Goal: Task Accomplishment & Management: Manage account settings

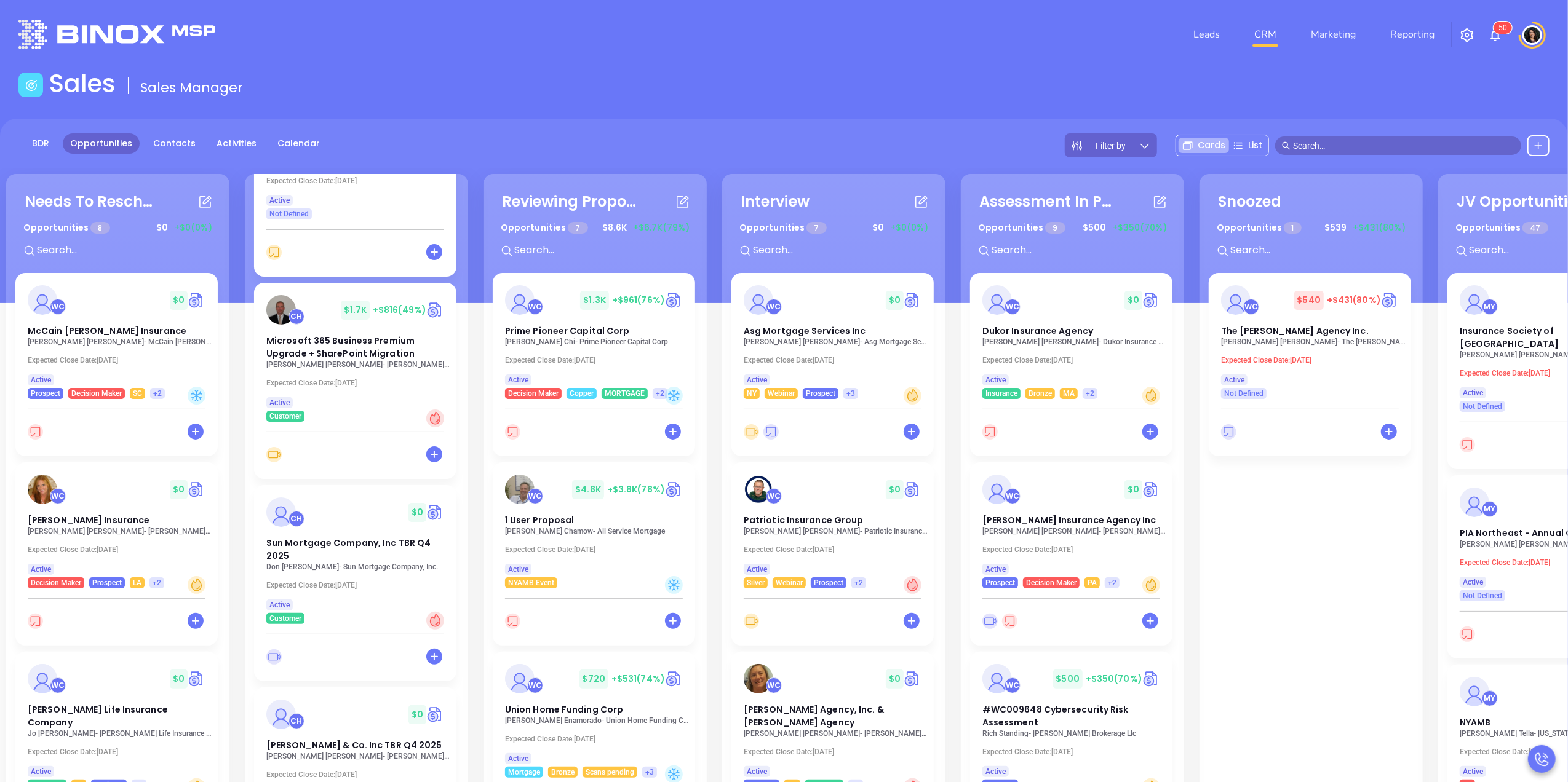
scroll to position [1066, 0]
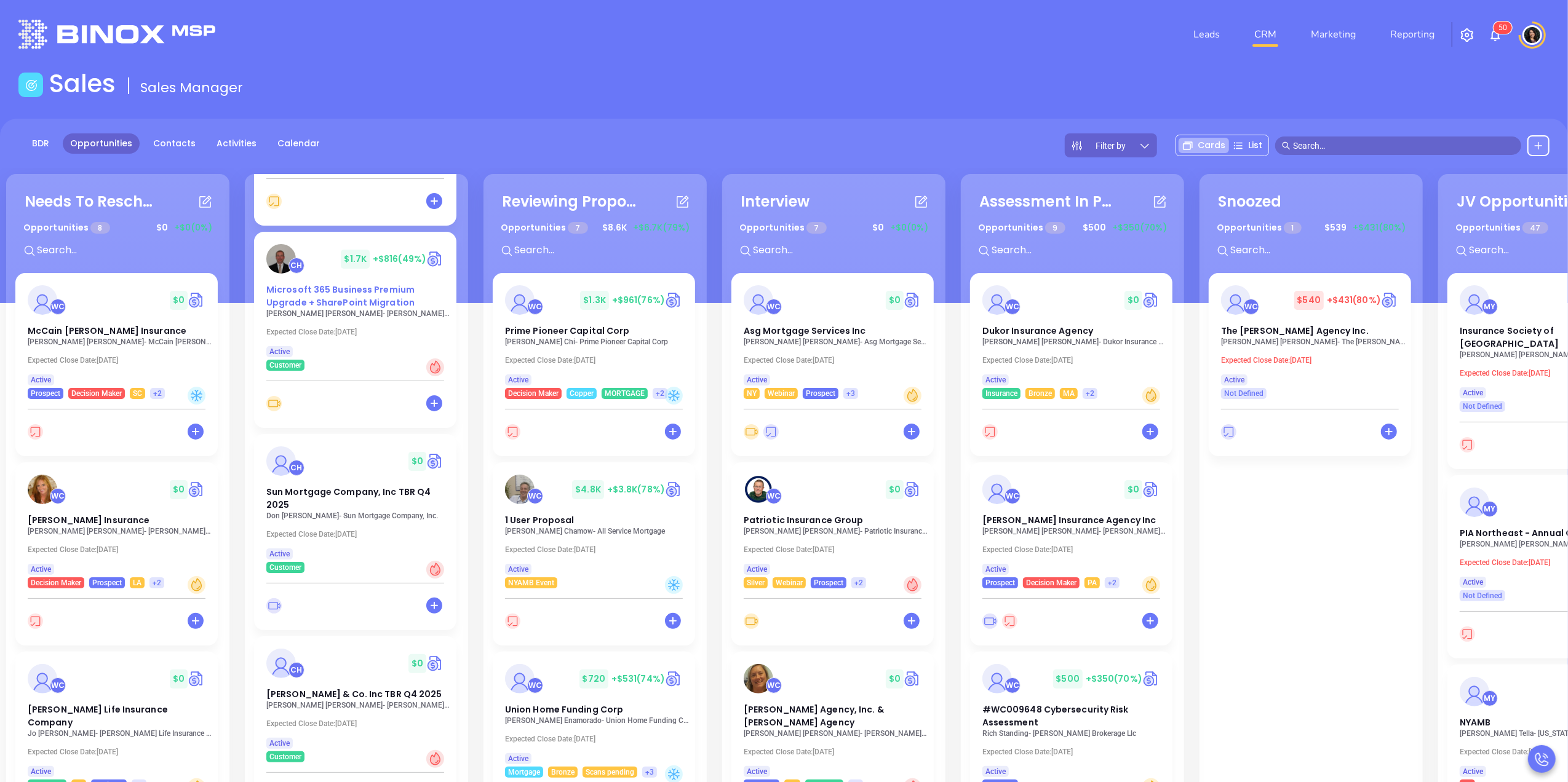
click at [320, 283] on span "Microsoft 365 Business Premium Upgrade + SharePoint Migration" at bounding box center [341, 296] width 148 height 25
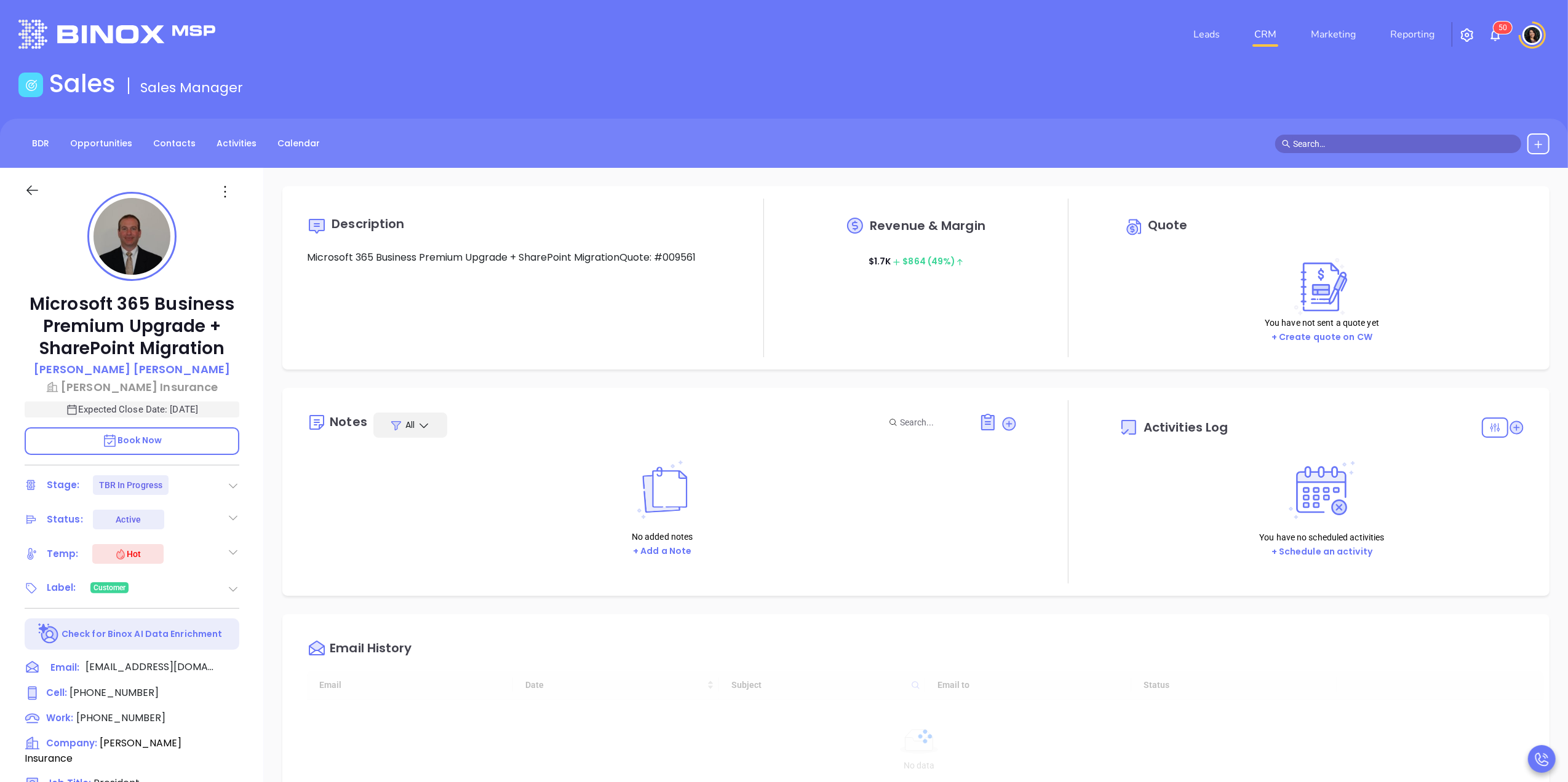
type input "[DATE]"
type input "[PERSON_NAME]"
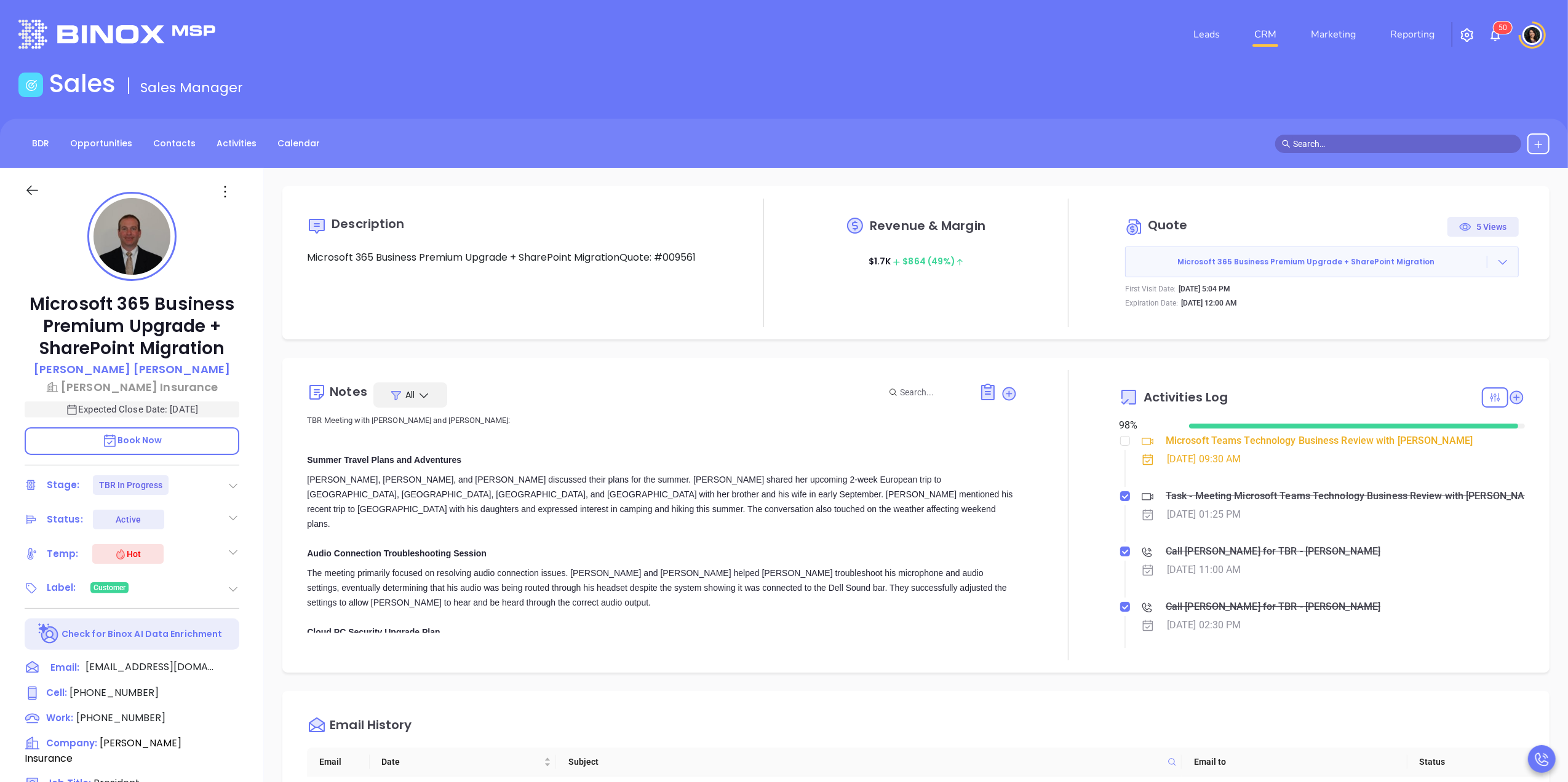
scroll to position [2050, 0]
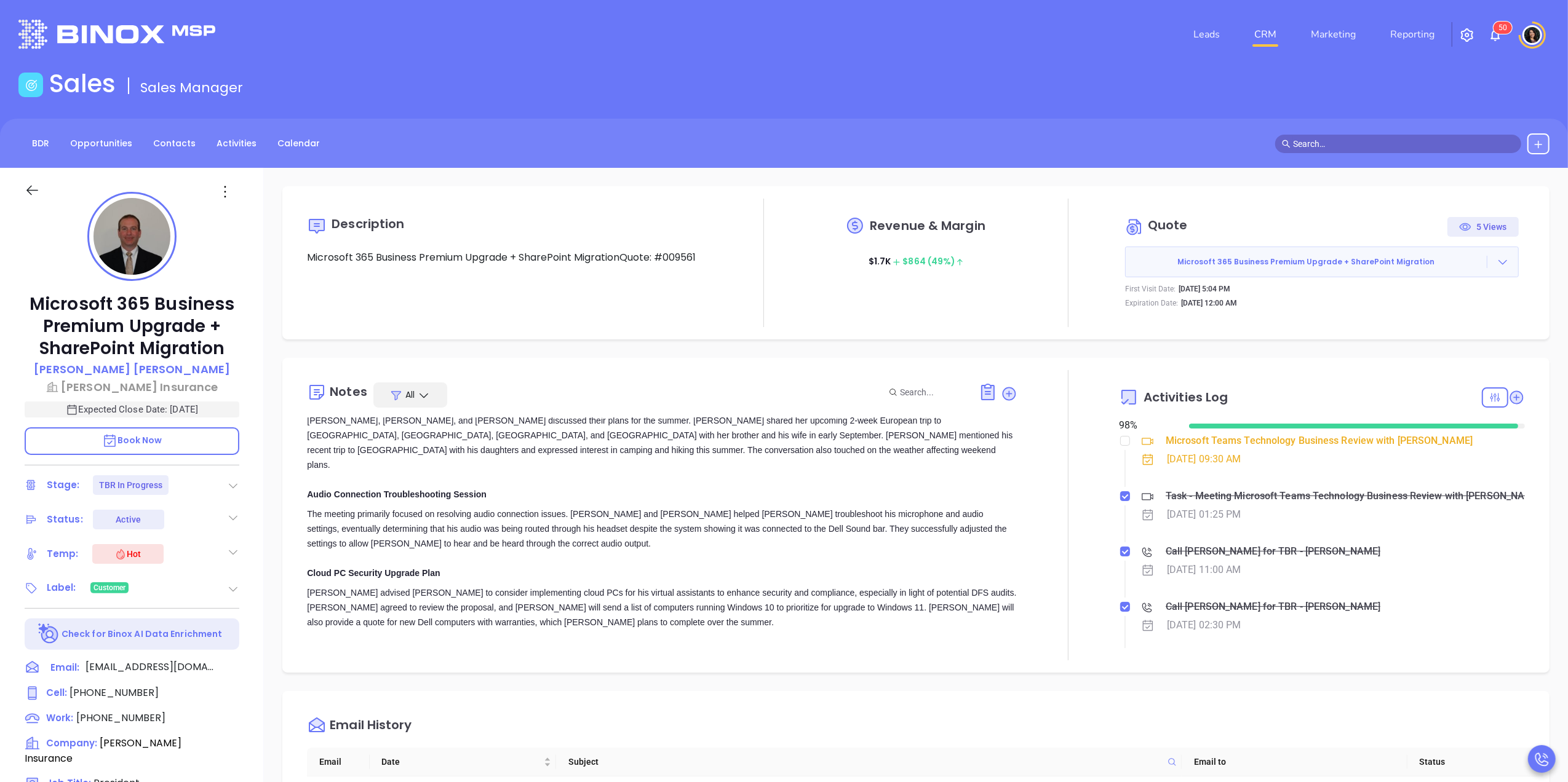
click at [266, 564] on div "Description Microsoft 365 Business Premium Upgrade + SharePoint MigrationQuote:…" at bounding box center [916, 599] width 1304 height 861
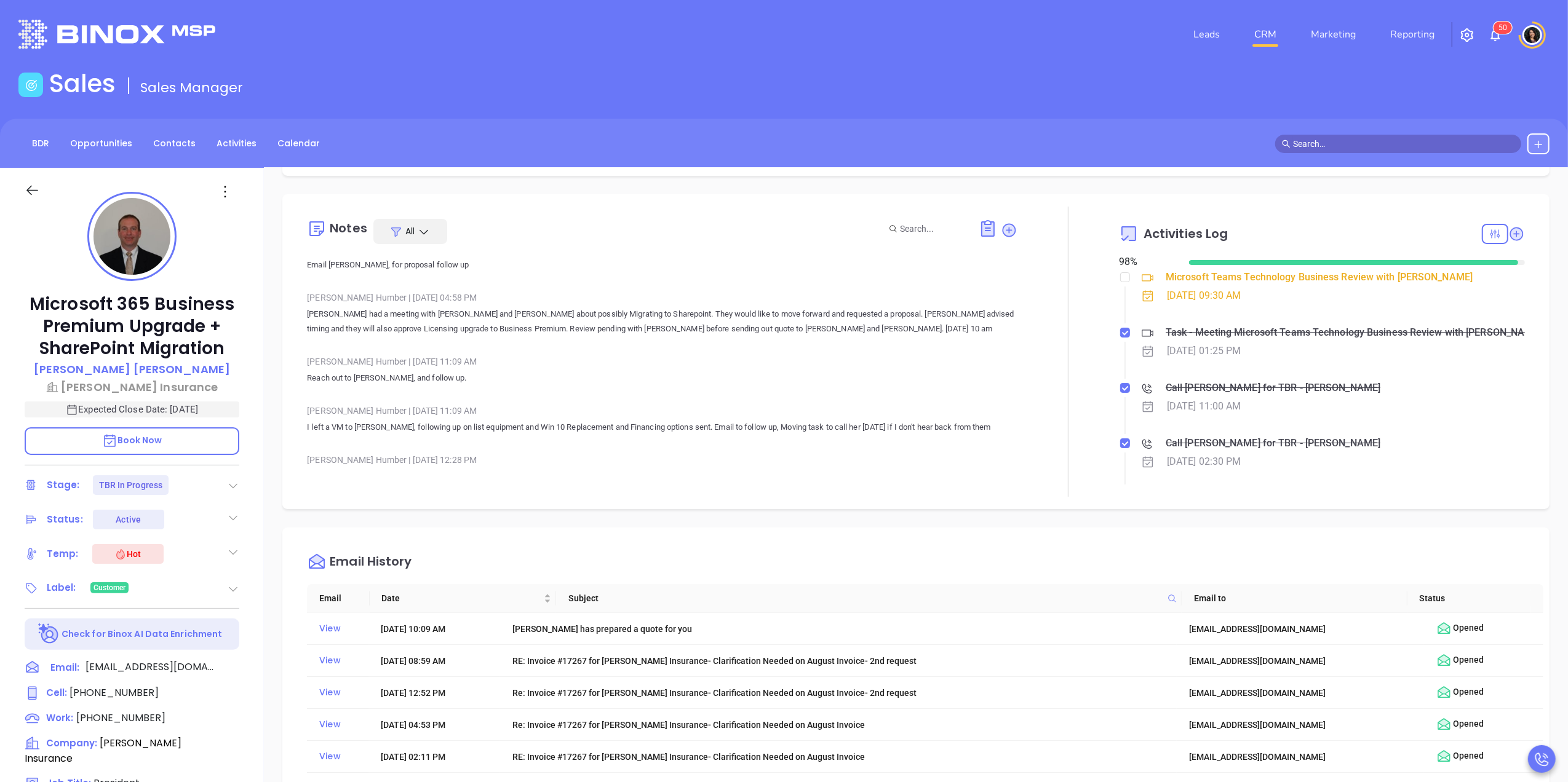
scroll to position [1804, 0]
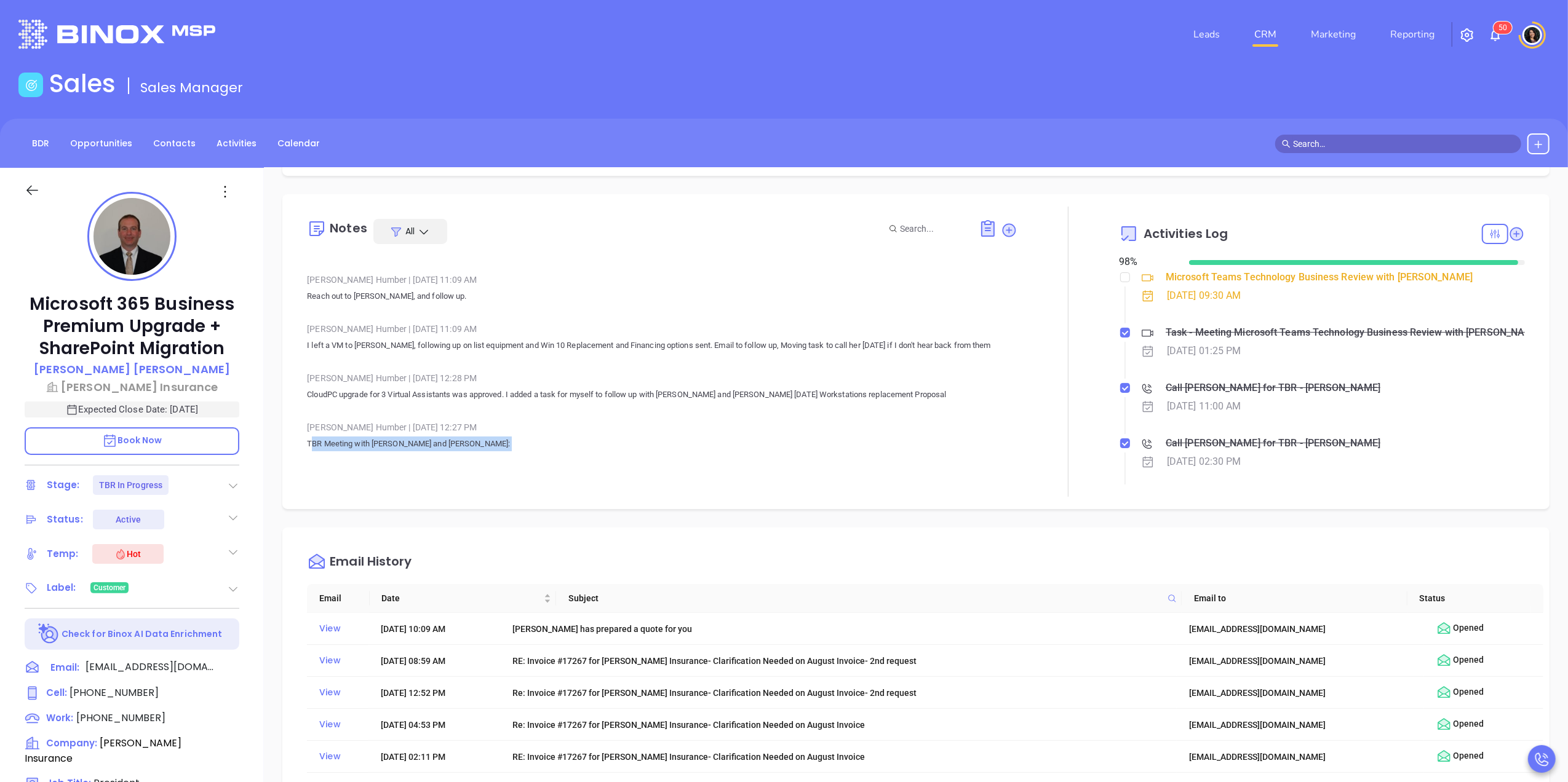
drag, startPoint x: 312, startPoint y: 372, endPoint x: 522, endPoint y: 380, distance: 210.2
click at [522, 437] on p "TBR Meeting with Walter Allan and Nancy:" at bounding box center [662, 451] width 710 height 30
drag, startPoint x: 522, startPoint y: 380, endPoint x: 507, endPoint y: 406, distance: 30.0
click at [507, 476] on div "Summer Travel Plans and Adventures" at bounding box center [662, 483] width 710 height 15
drag, startPoint x: 312, startPoint y: 370, endPoint x: 509, endPoint y: 435, distance: 207.4
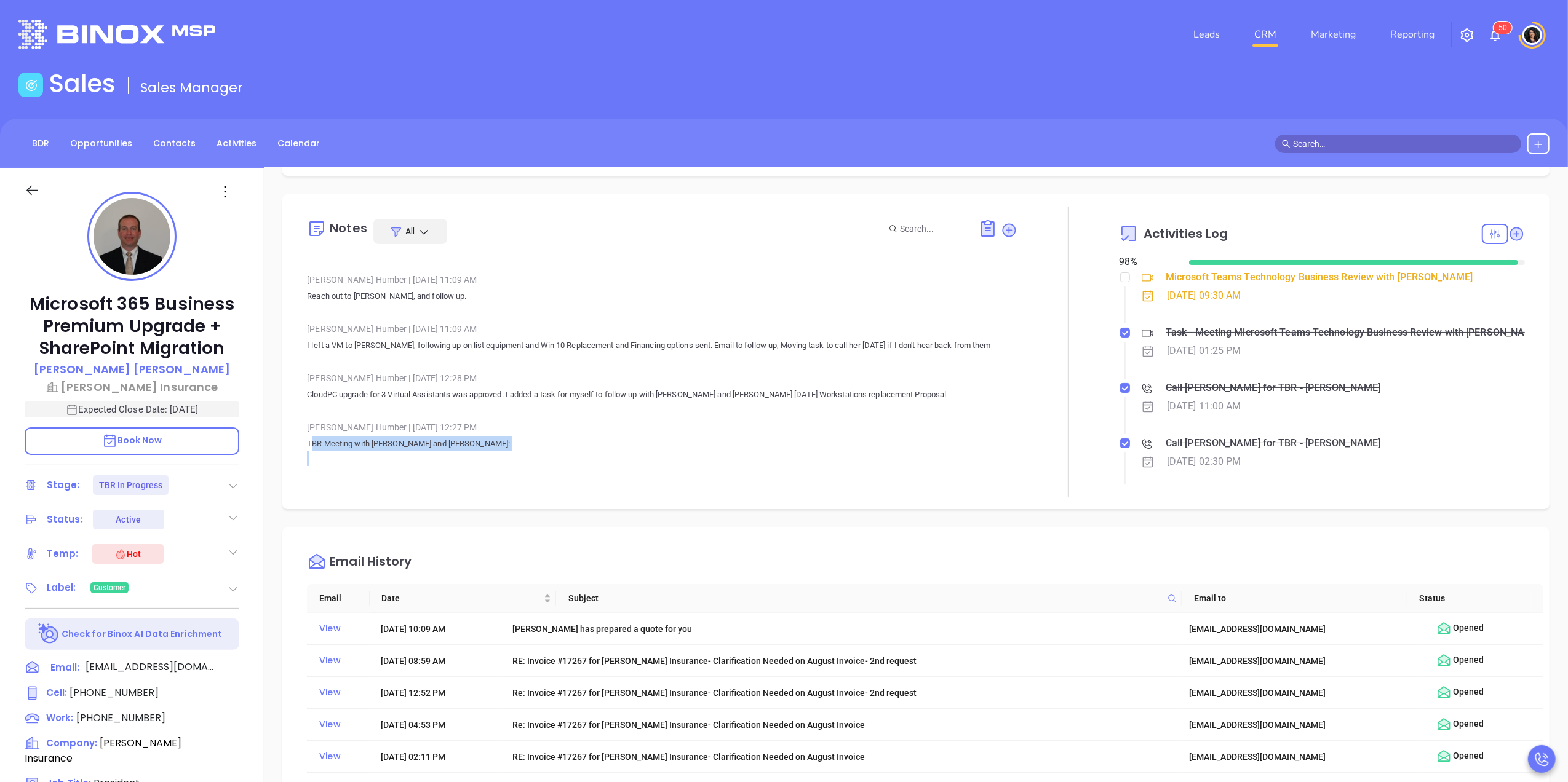
click at [509, 437] on p "TBR Meeting with Walter Allan and Nancy: Summer Travel Plans and Adventures Wal…" at bounding box center [662, 653] width 710 height 433
drag, startPoint x: 509, startPoint y: 435, endPoint x: 409, endPoint y: 451, distance: 101.3
click at [409, 496] on div "Walter, Carla, and Nancy discussed their plans for the summer. Nancy shared her…" at bounding box center [662, 683] width 710 height 374
drag, startPoint x: 373, startPoint y: 352, endPoint x: 394, endPoint y: 356, distance: 21.4
click at [394, 418] on div "Carla Humber | Jun 12, 2025 12:27 PM" at bounding box center [662, 428] width 710 height 18
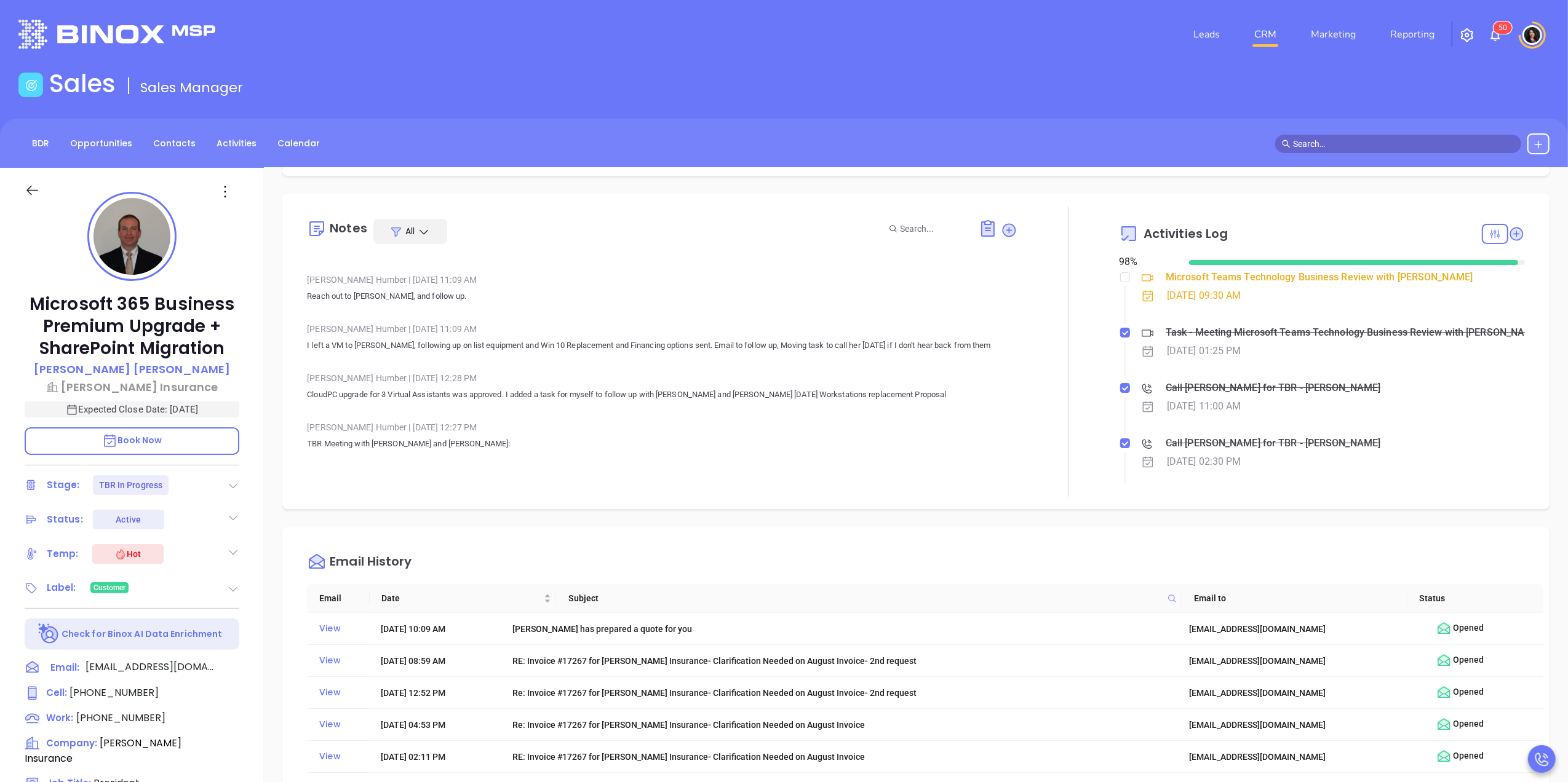
drag, startPoint x: 394, startPoint y: 356, endPoint x: 380, endPoint y: 396, distance: 42.4
click at [380, 437] on p "TBR Meeting with Walter Allan and Nancy: Summer Travel Plans and Adventures Wal…" at bounding box center [662, 653] width 710 height 433
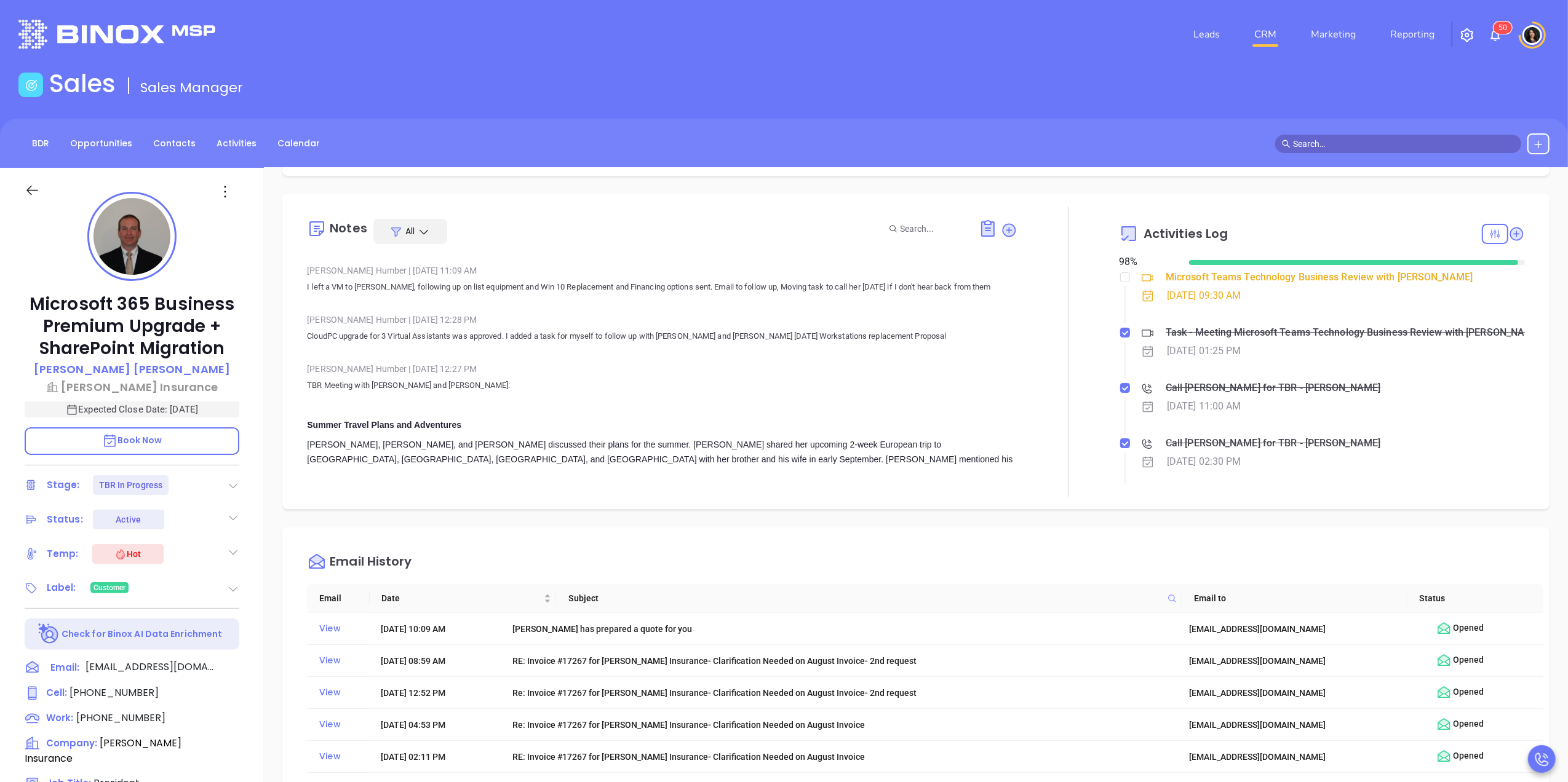
scroll to position [1886, 0]
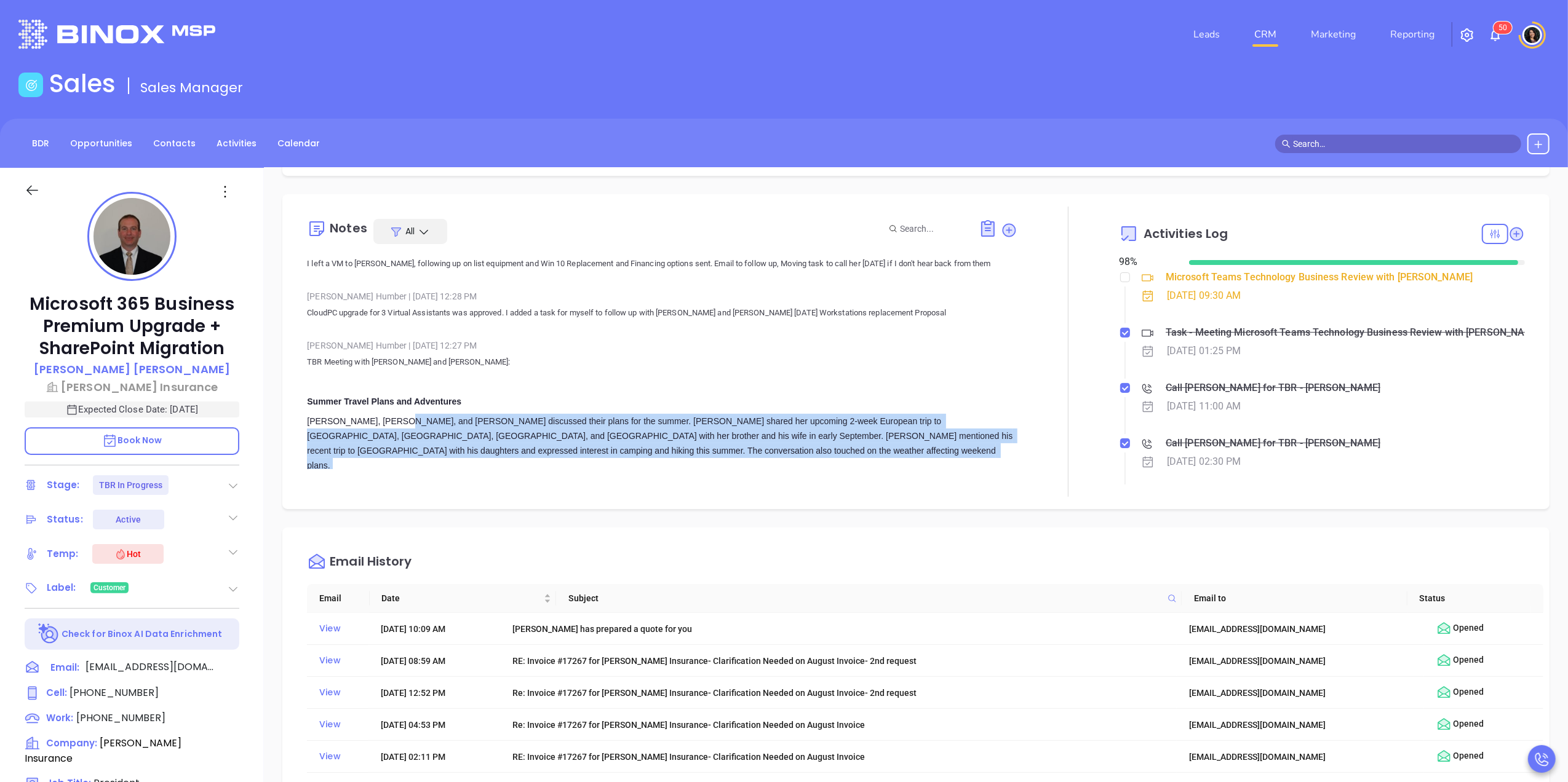
drag, startPoint x: 389, startPoint y: 349, endPoint x: 510, endPoint y: 396, distance: 129.8
click at [510, 414] on div "Walter, Carla, and Nancy discussed their plans for the summer. Nancy shared her…" at bounding box center [662, 601] width 710 height 374
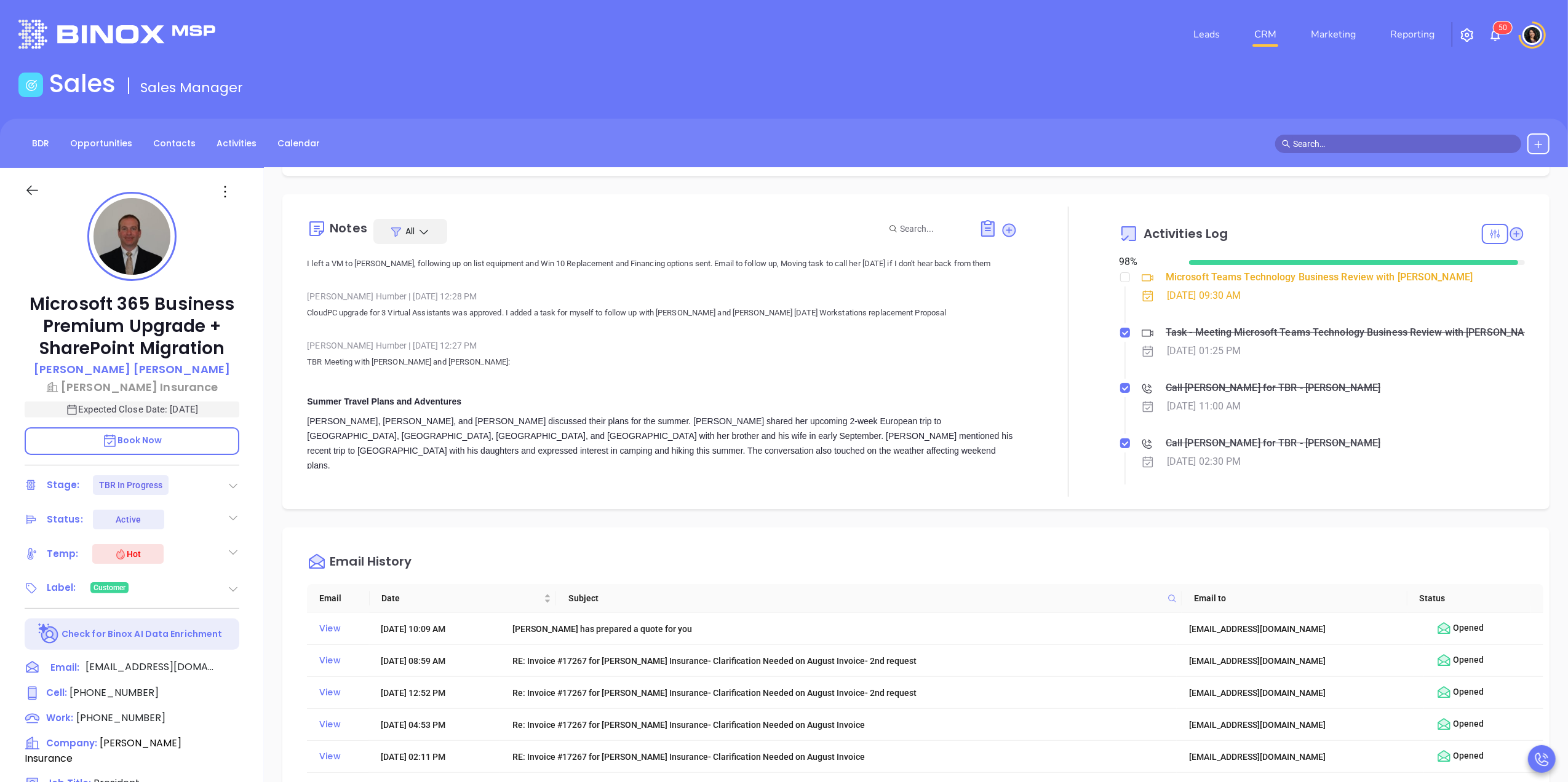
drag, startPoint x: 510, startPoint y: 396, endPoint x: 478, endPoint y: 422, distance: 41.2
click at [478, 507] on div "The meeting primarily focused on resolving audio connection issues. Nancy and W…" at bounding box center [662, 529] width 710 height 44
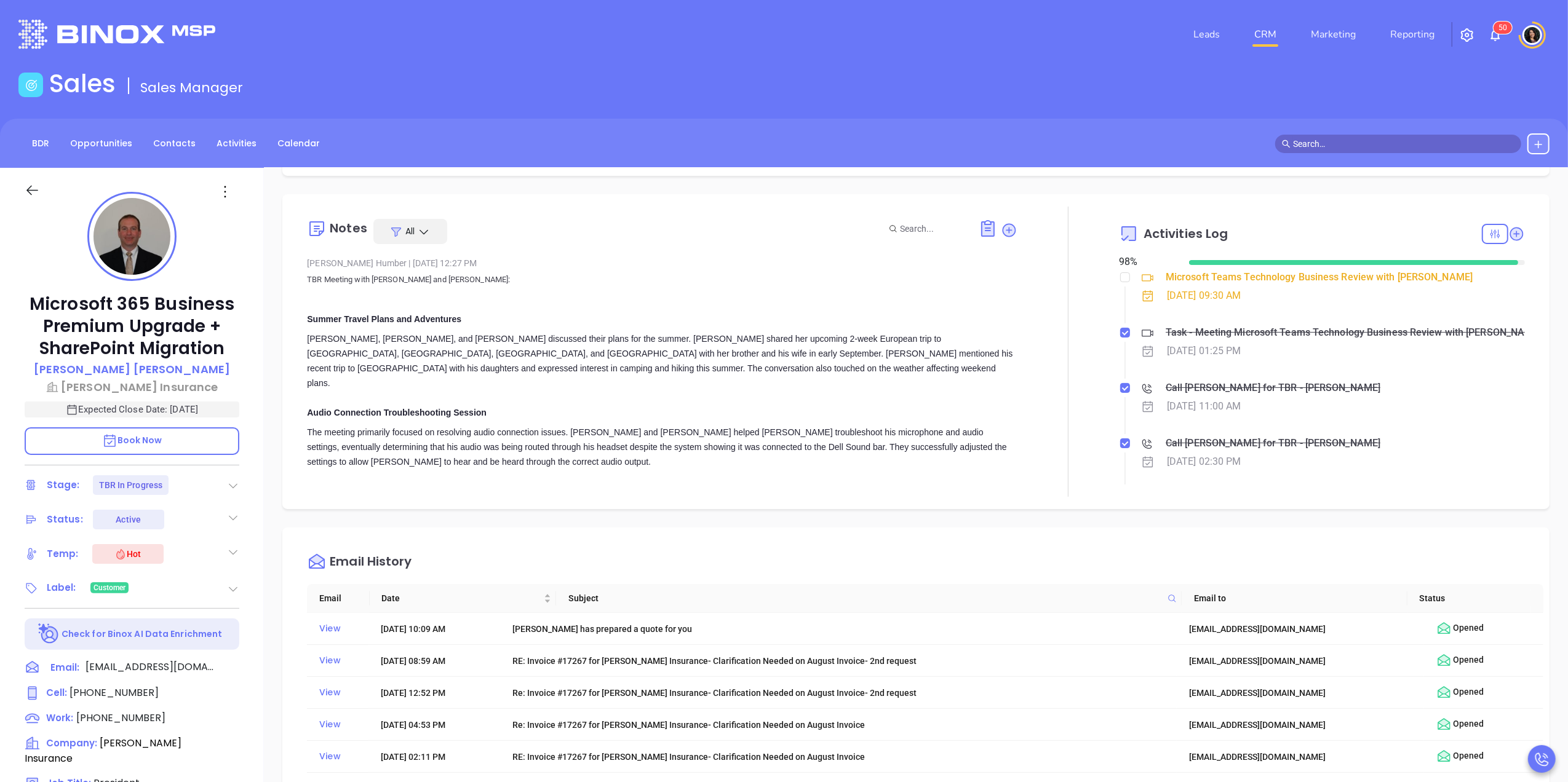
scroll to position [2050, 0]
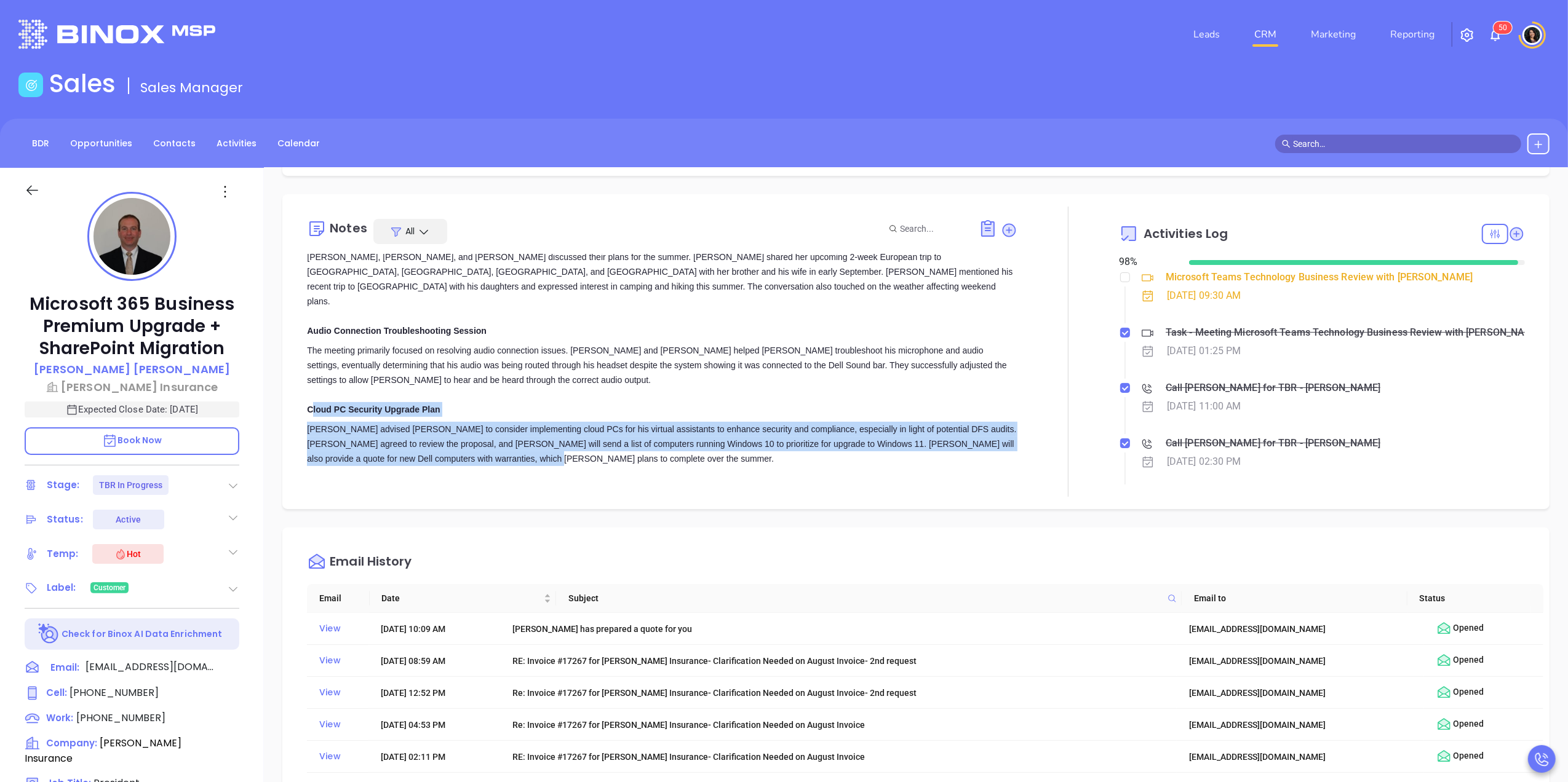
drag, startPoint x: 311, startPoint y: 326, endPoint x: 522, endPoint y: 362, distance: 214.0
click at [522, 362] on div "Walter, Carla, and Nancy discussed their plans for the summer. Nancy shared her…" at bounding box center [662, 437] width 710 height 374
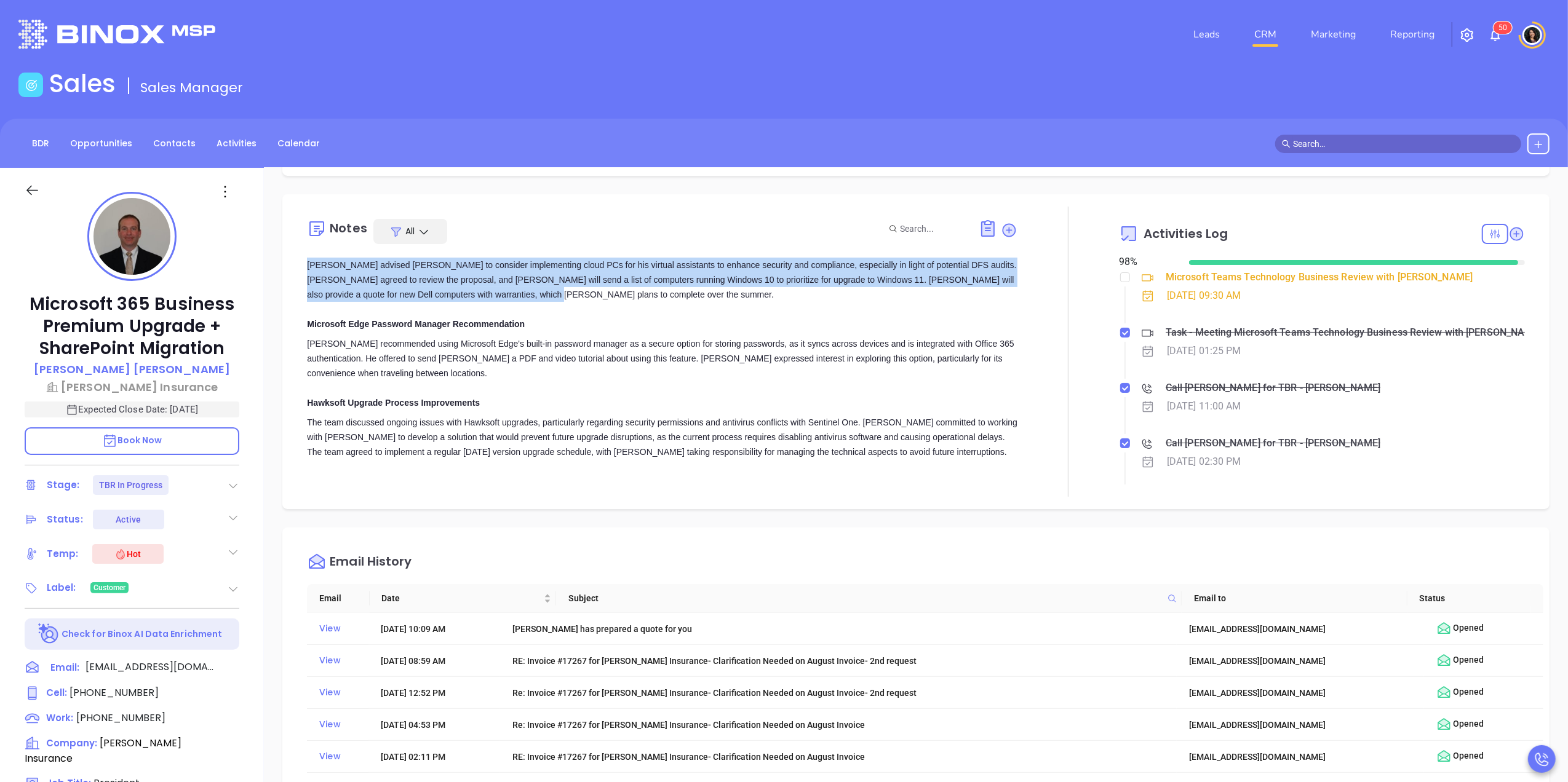
scroll to position [2131, 0]
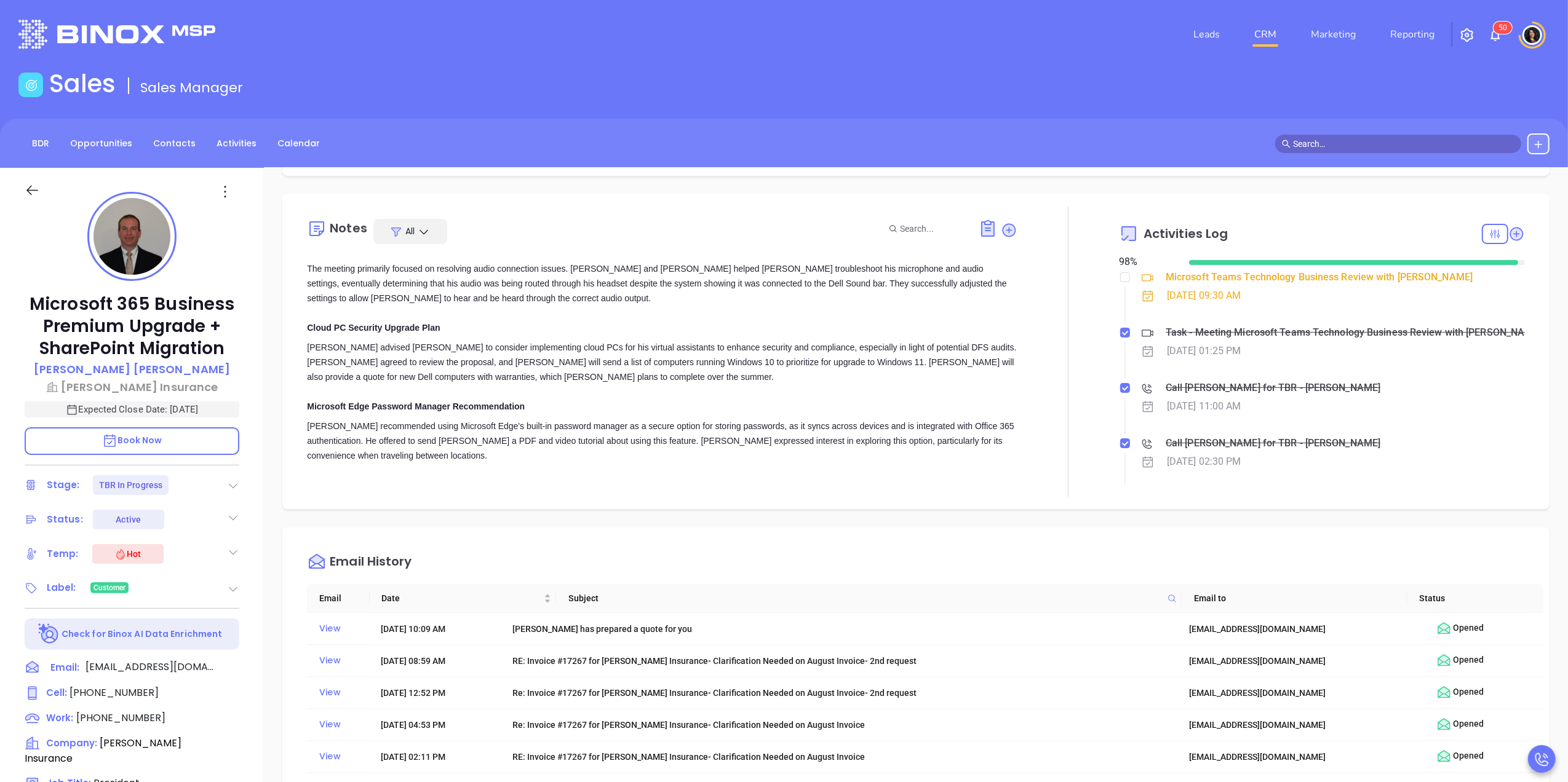
click at [340, 327] on div "Walter, Carla, and Nancy discussed their plans for the summer. Nancy shared her…" at bounding box center [662, 355] width 710 height 374
drag, startPoint x: 312, startPoint y: 318, endPoint x: 525, endPoint y: 380, distance: 221.8
click at [525, 380] on div "Walter, Carla, and Nancy discussed their plans for the summer. Nancy shared her…" at bounding box center [662, 355] width 710 height 374
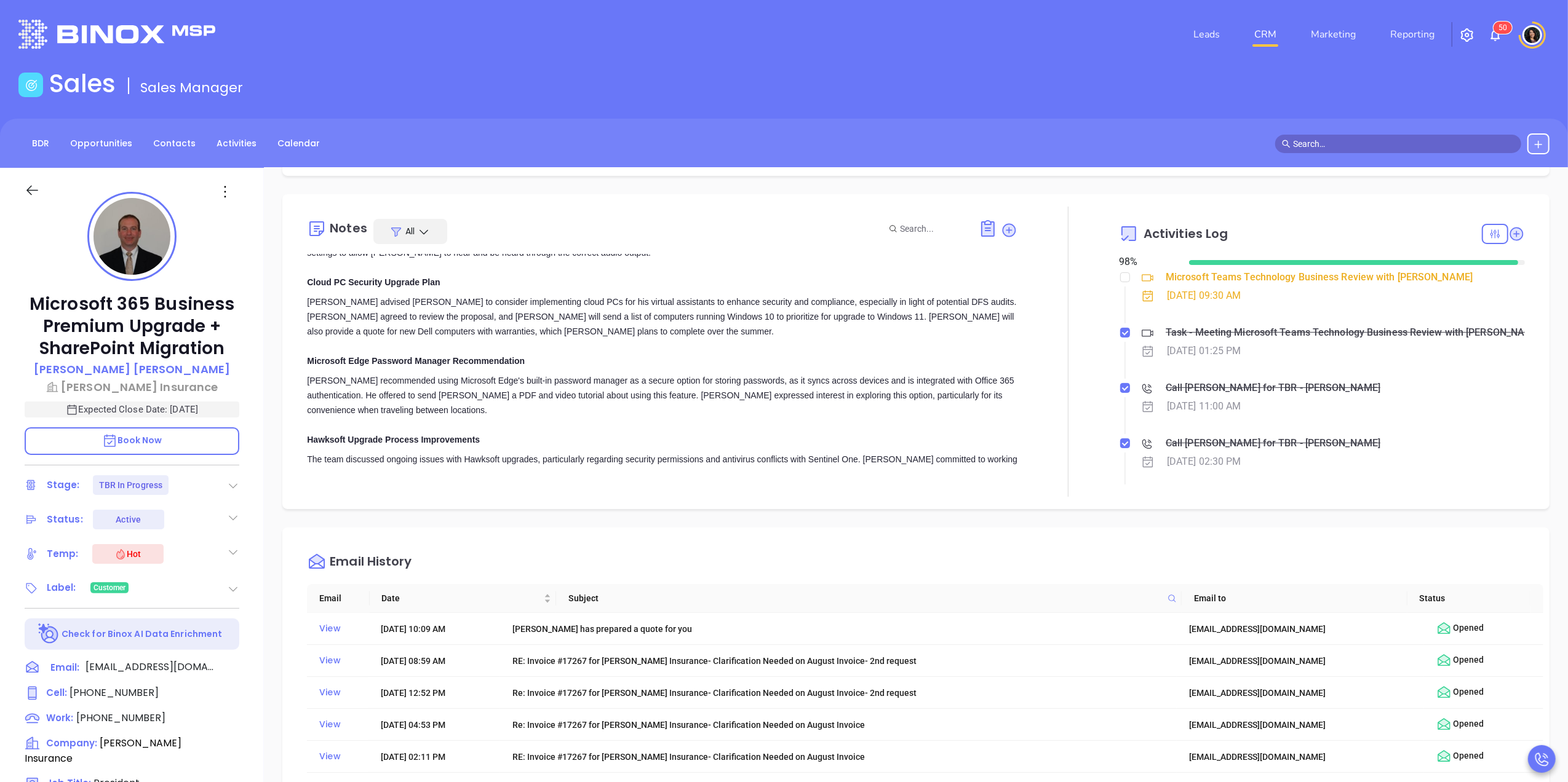
scroll to position [2214, 0]
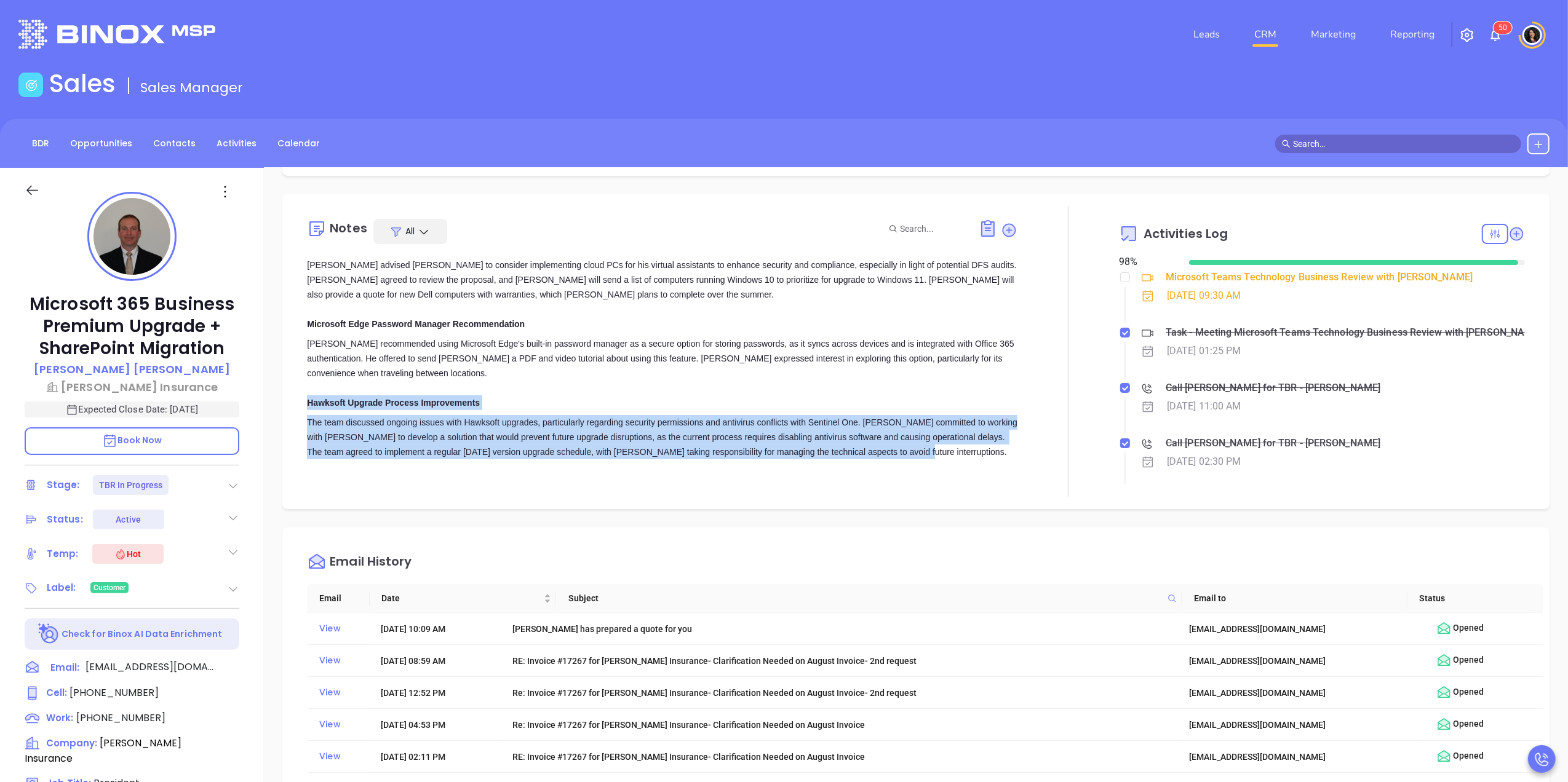
drag, startPoint x: 306, startPoint y: 314, endPoint x: 970, endPoint y: 365, distance: 666.0
click at [970, 365] on div "Walter, Carla, and Nancy discussed their plans for the summer. Nancy shared her…" at bounding box center [662, 273] width 710 height 374
click at [588, 370] on div "Carla Humber | Jun 12, 2025 12:27 PM TBR Meeting with Walter Allan and Nancy: S…" at bounding box center [662, 238] width 710 height 461
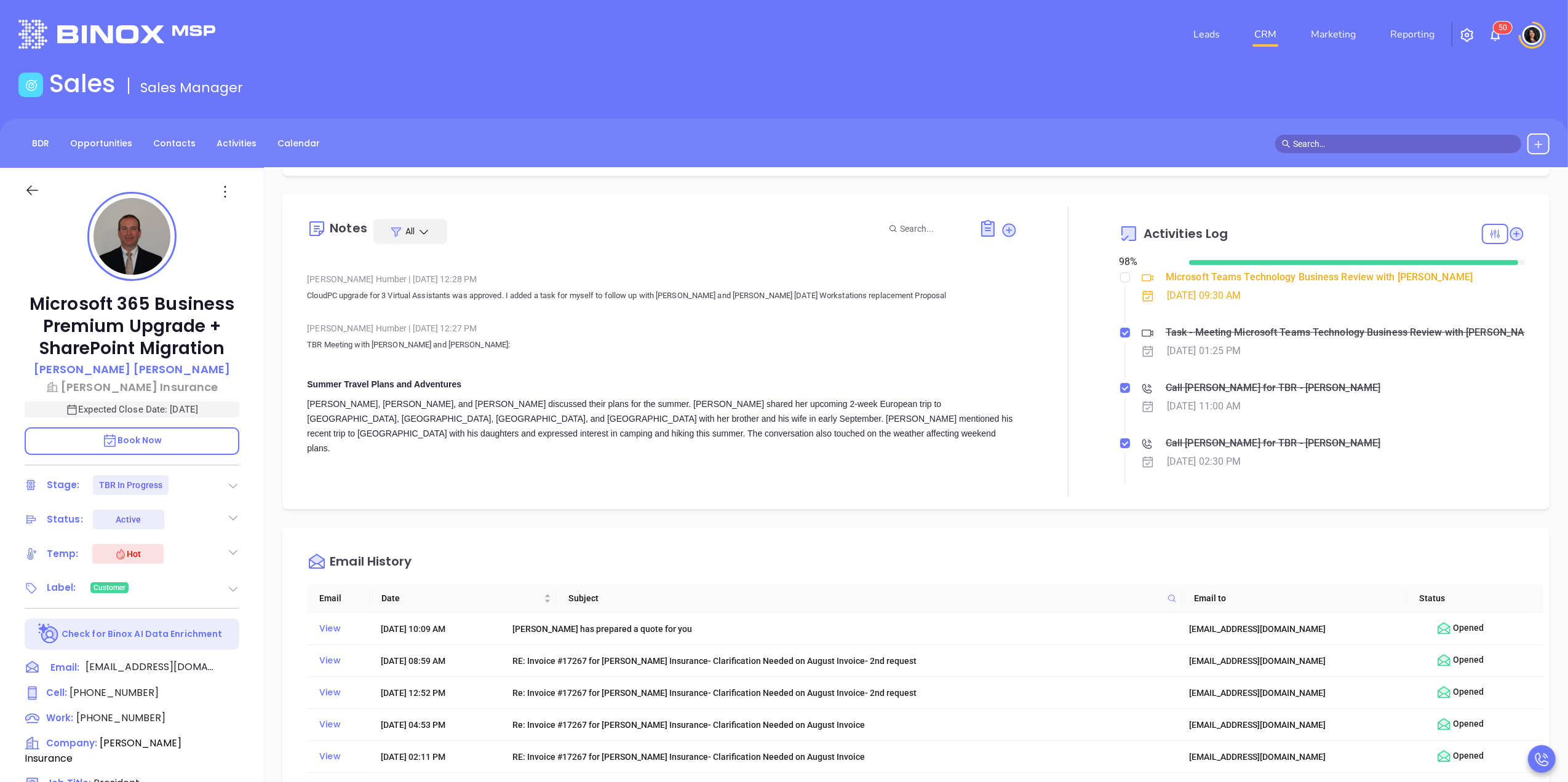
scroll to position [1886, 0]
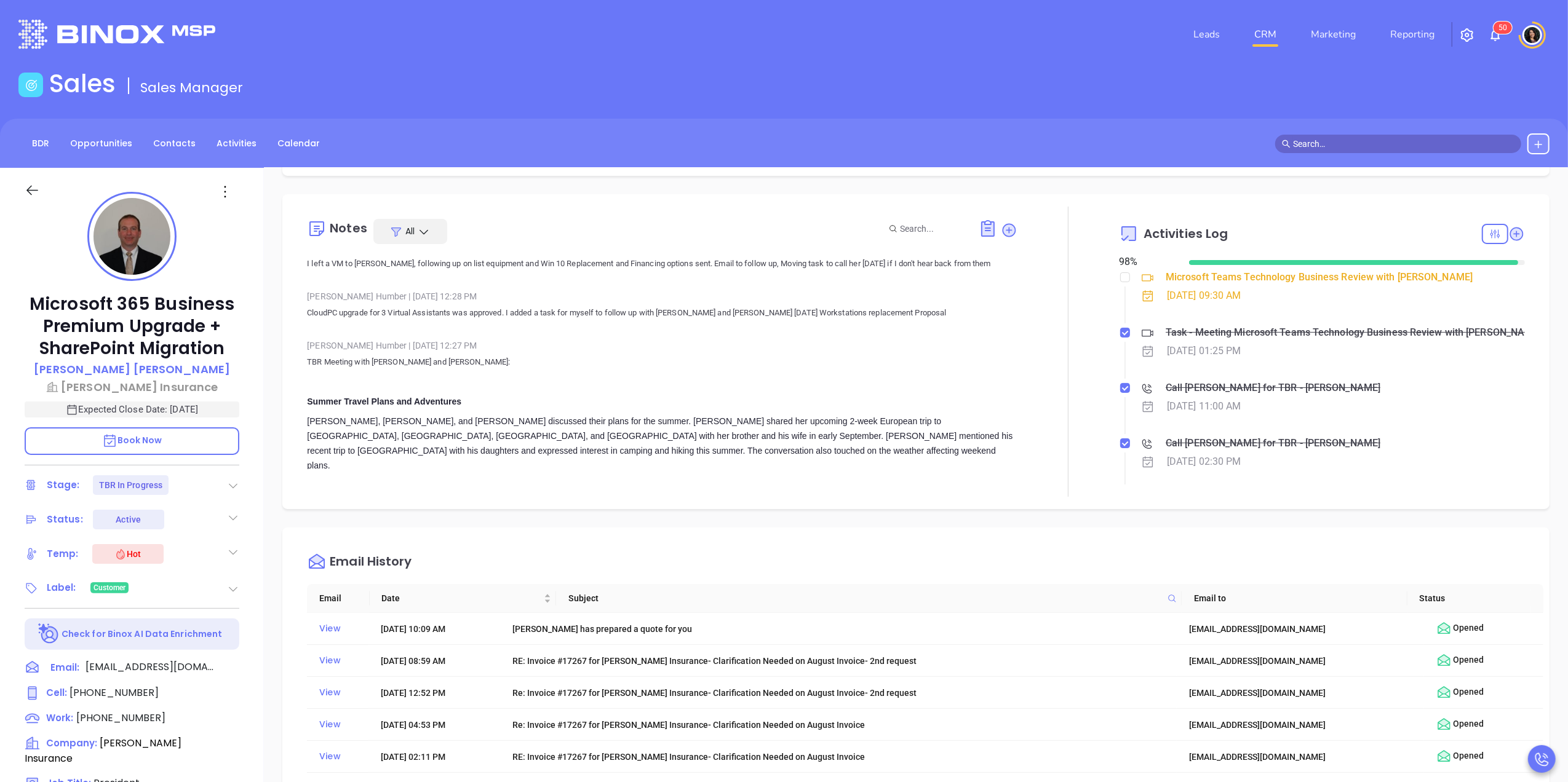
click at [646, 507] on div "The meeting primarily focused on resolving audio connection issues. Nancy and W…" at bounding box center [662, 529] width 710 height 44
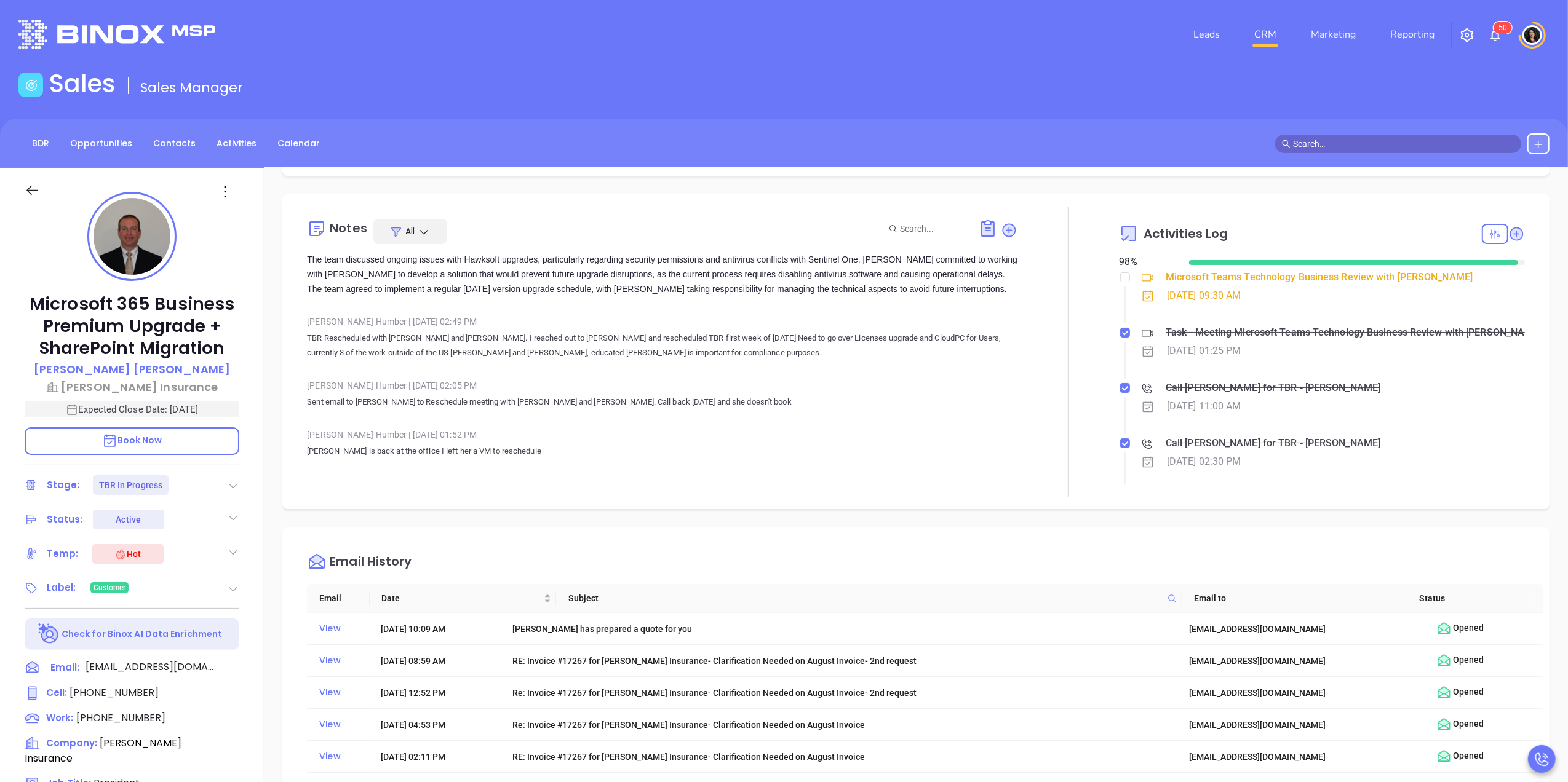
scroll to position [2378, 0]
click at [602, 524] on div "Description Microsoft 365 Business Premium Upgrade + SharePoint MigrationQuote:…" at bounding box center [916, 599] width 1304 height 861
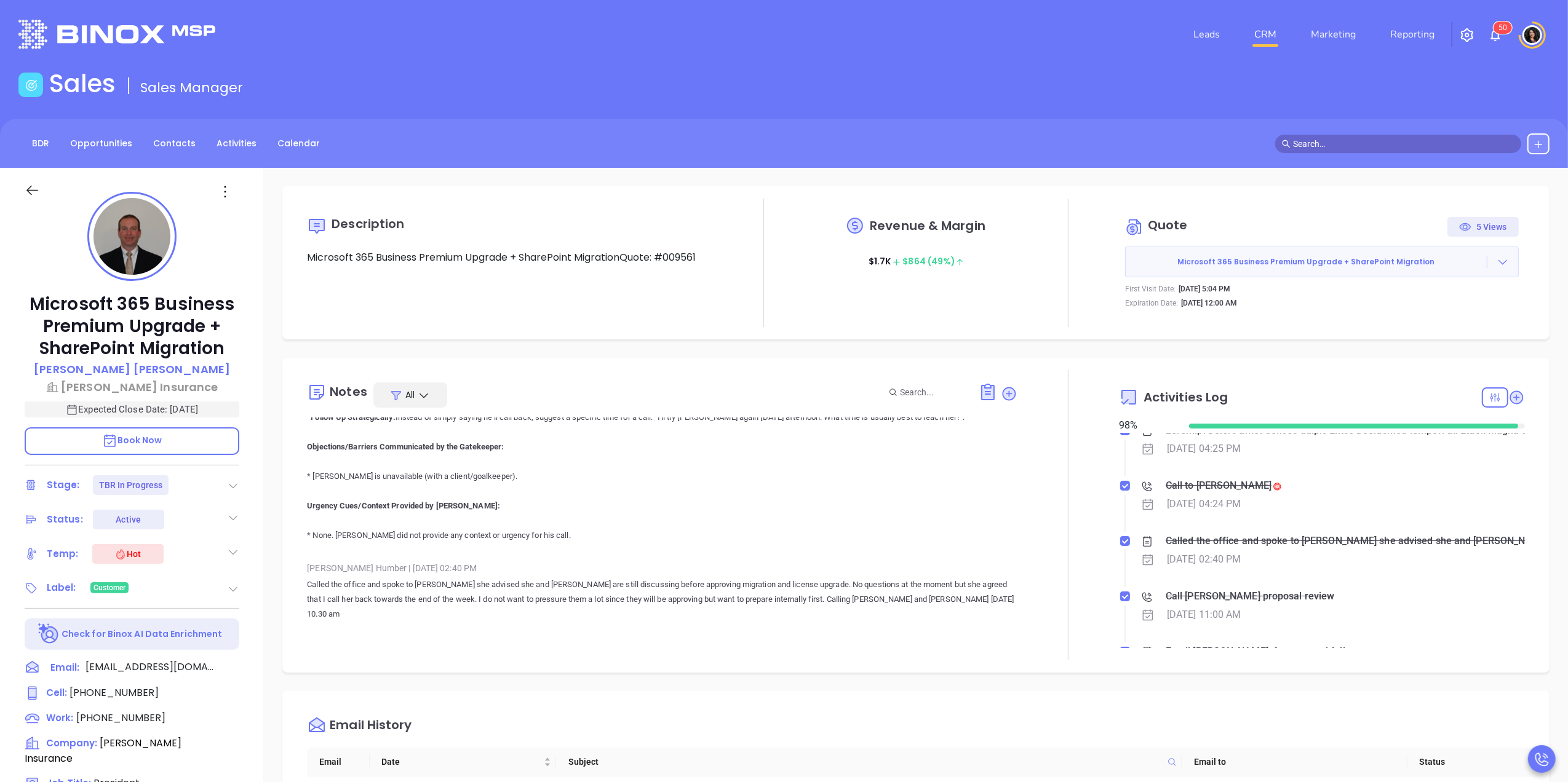
scroll to position [1611, 0]
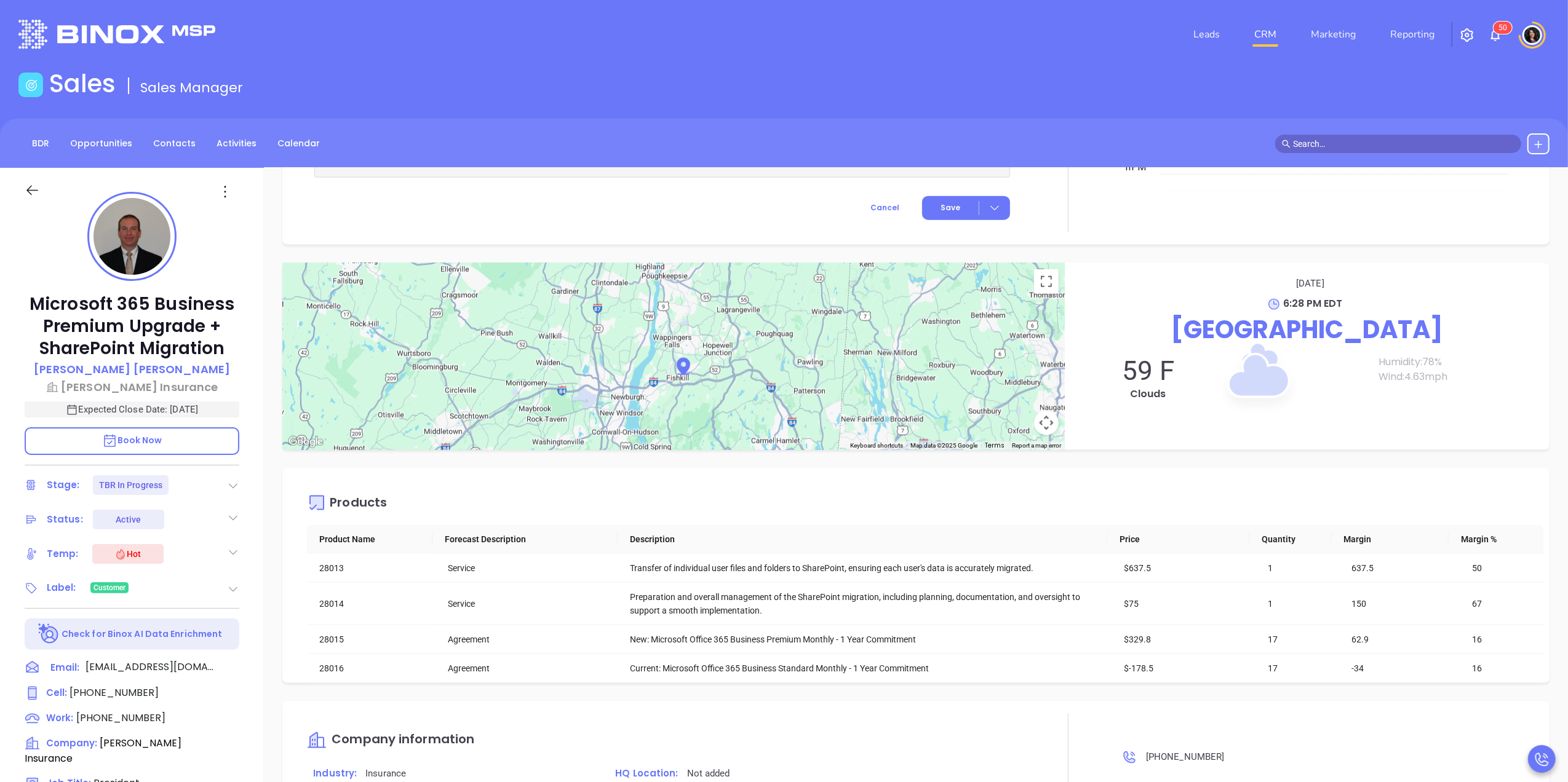
click at [1064, 91] on div "Sales Sales Manager" at bounding box center [784, 86] width 1546 height 34
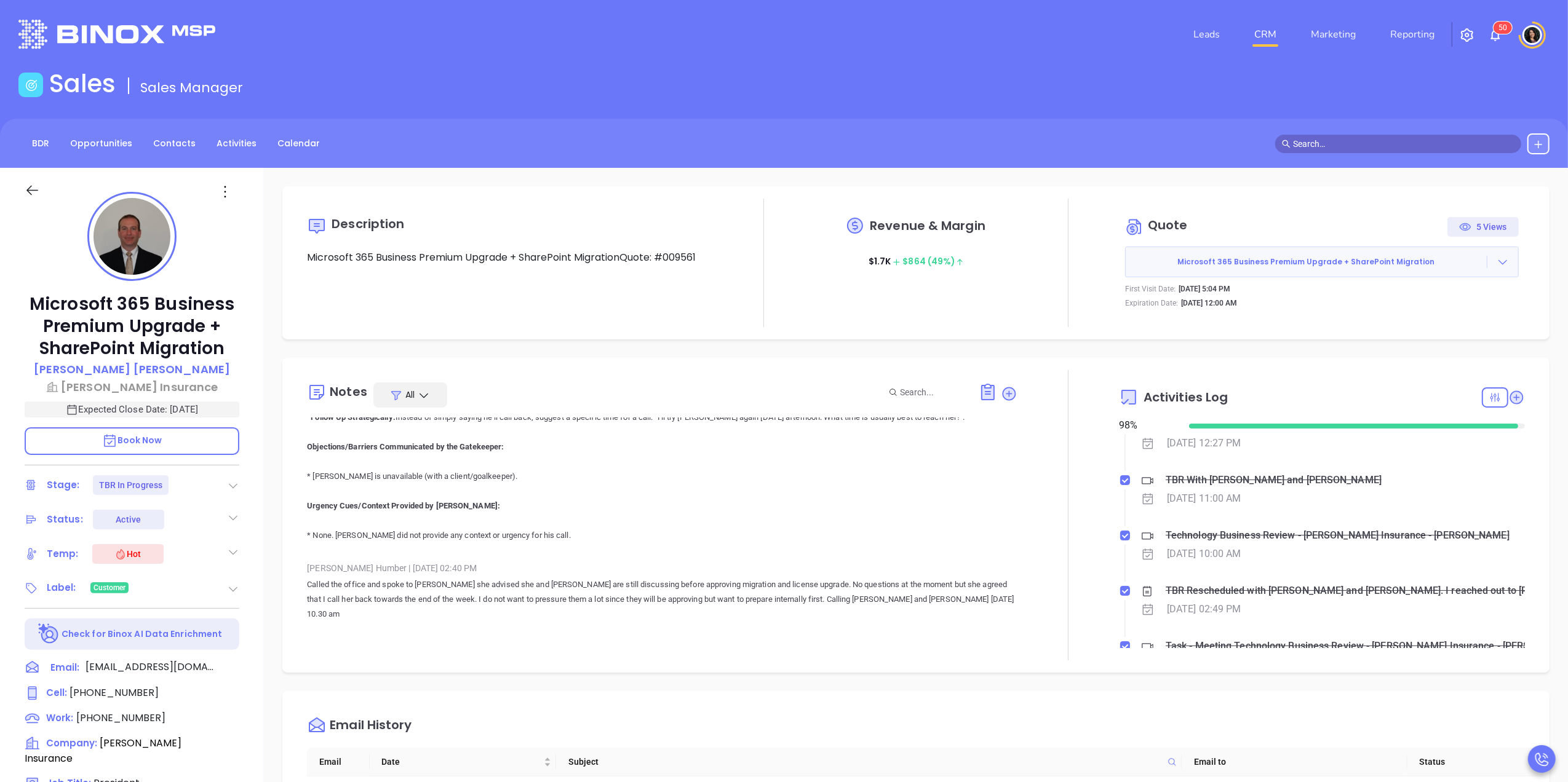
scroll to position [1331, 0]
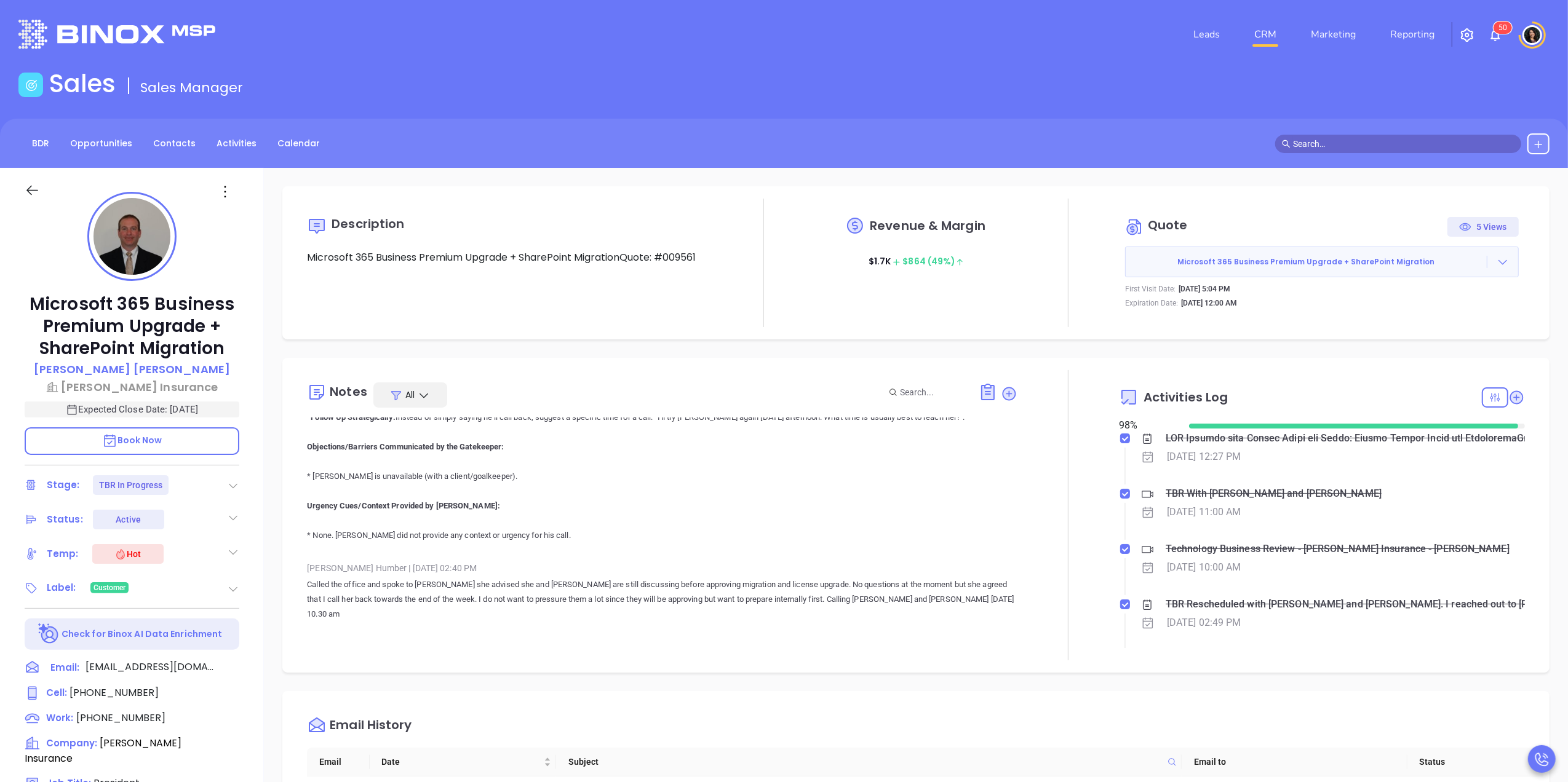
click at [1266, 33] on link "CRM" at bounding box center [1266, 34] width 32 height 24
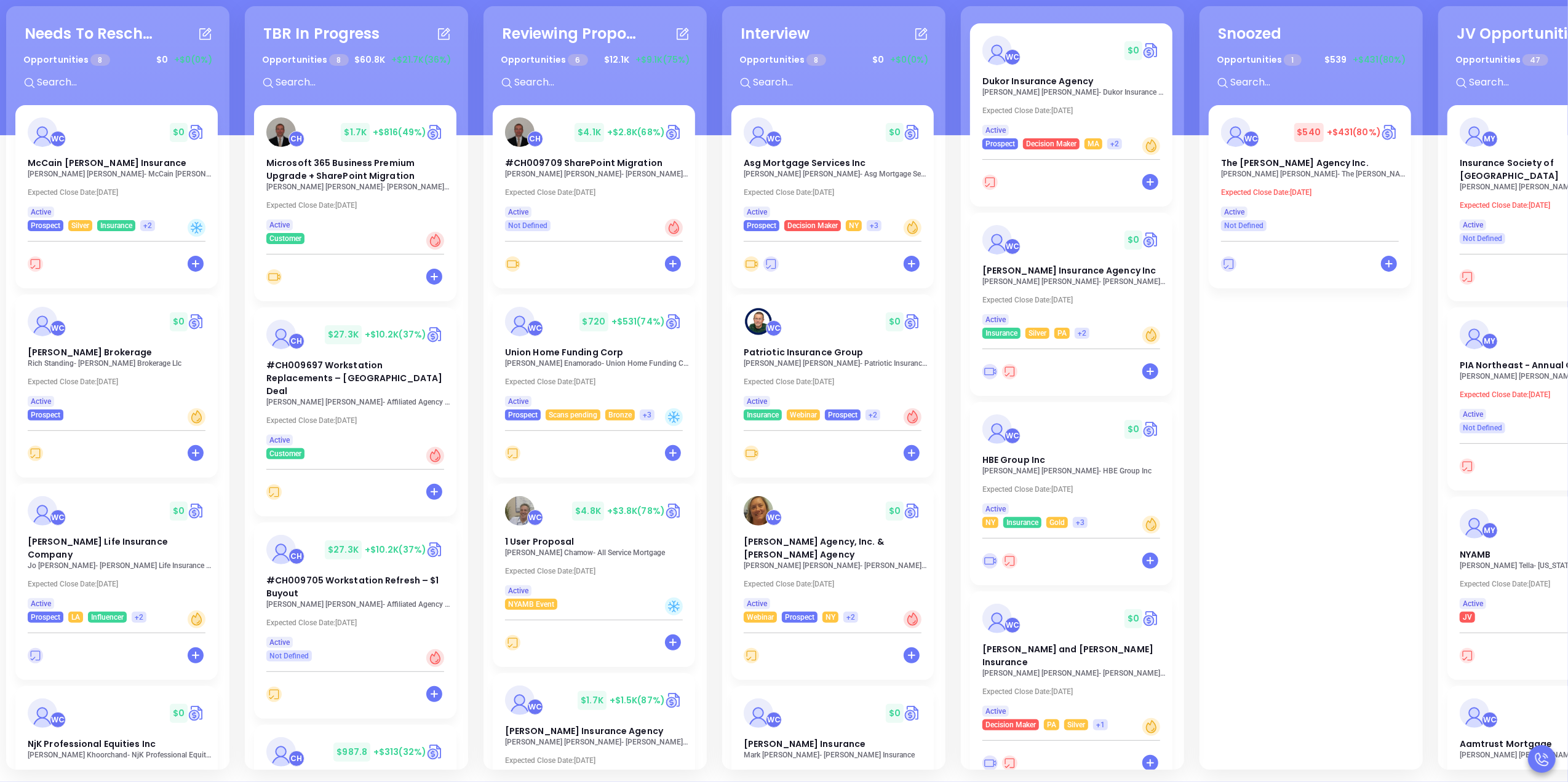
scroll to position [0, 396]
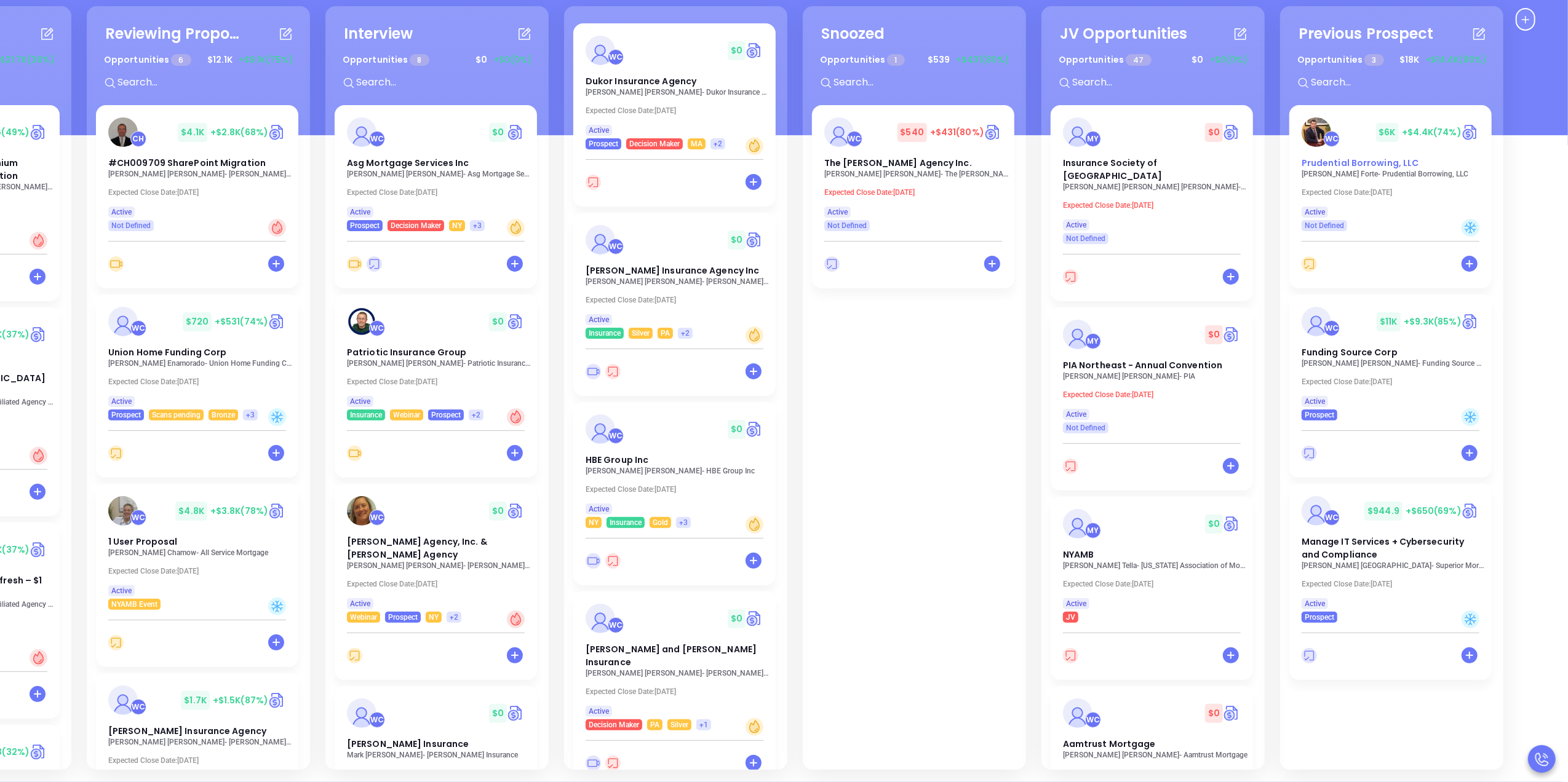
click at [1341, 163] on span "Prudential Borrowing, LLC" at bounding box center [1360, 163] width 118 height 12
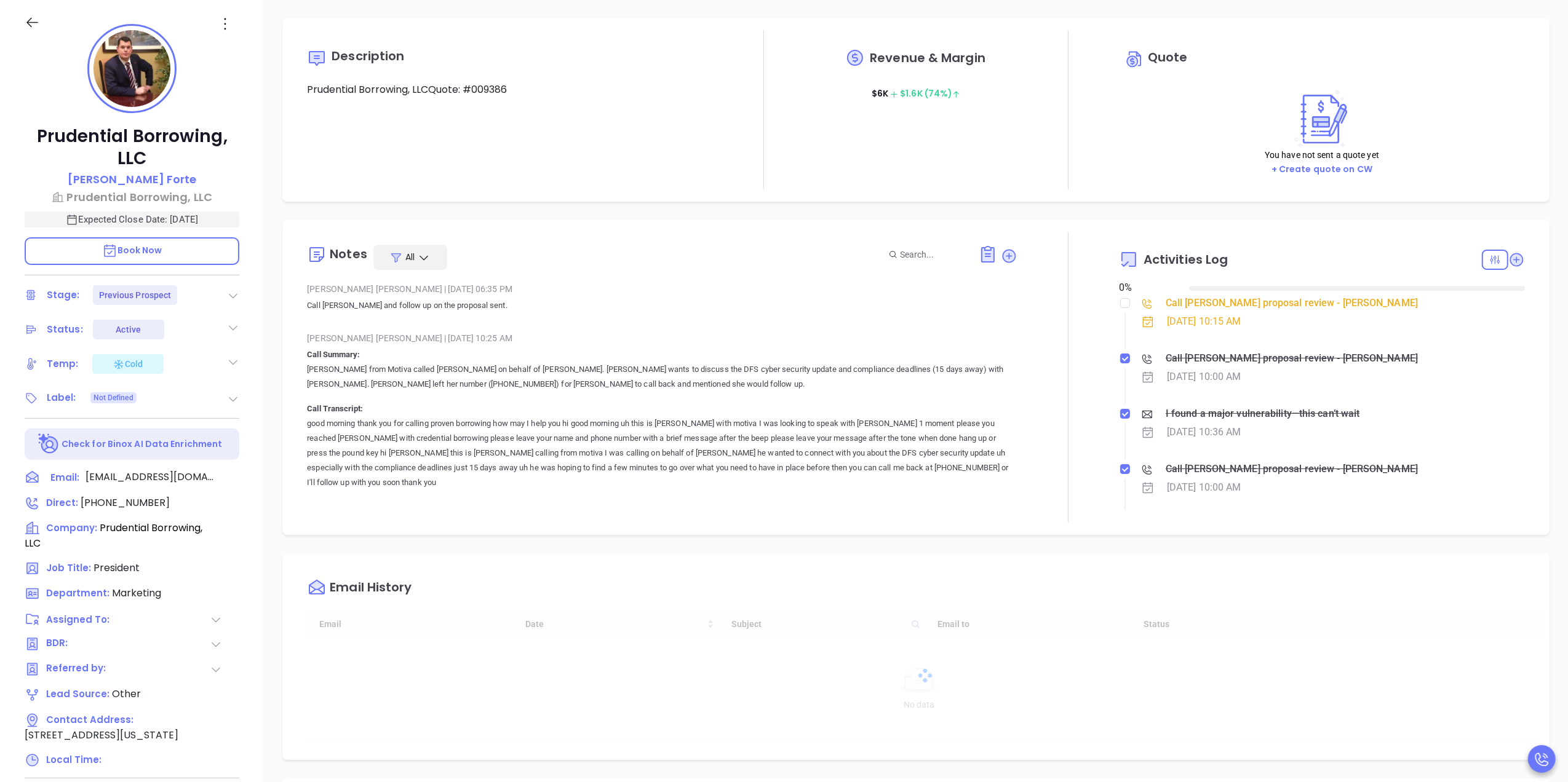
type input "10/15/2025"
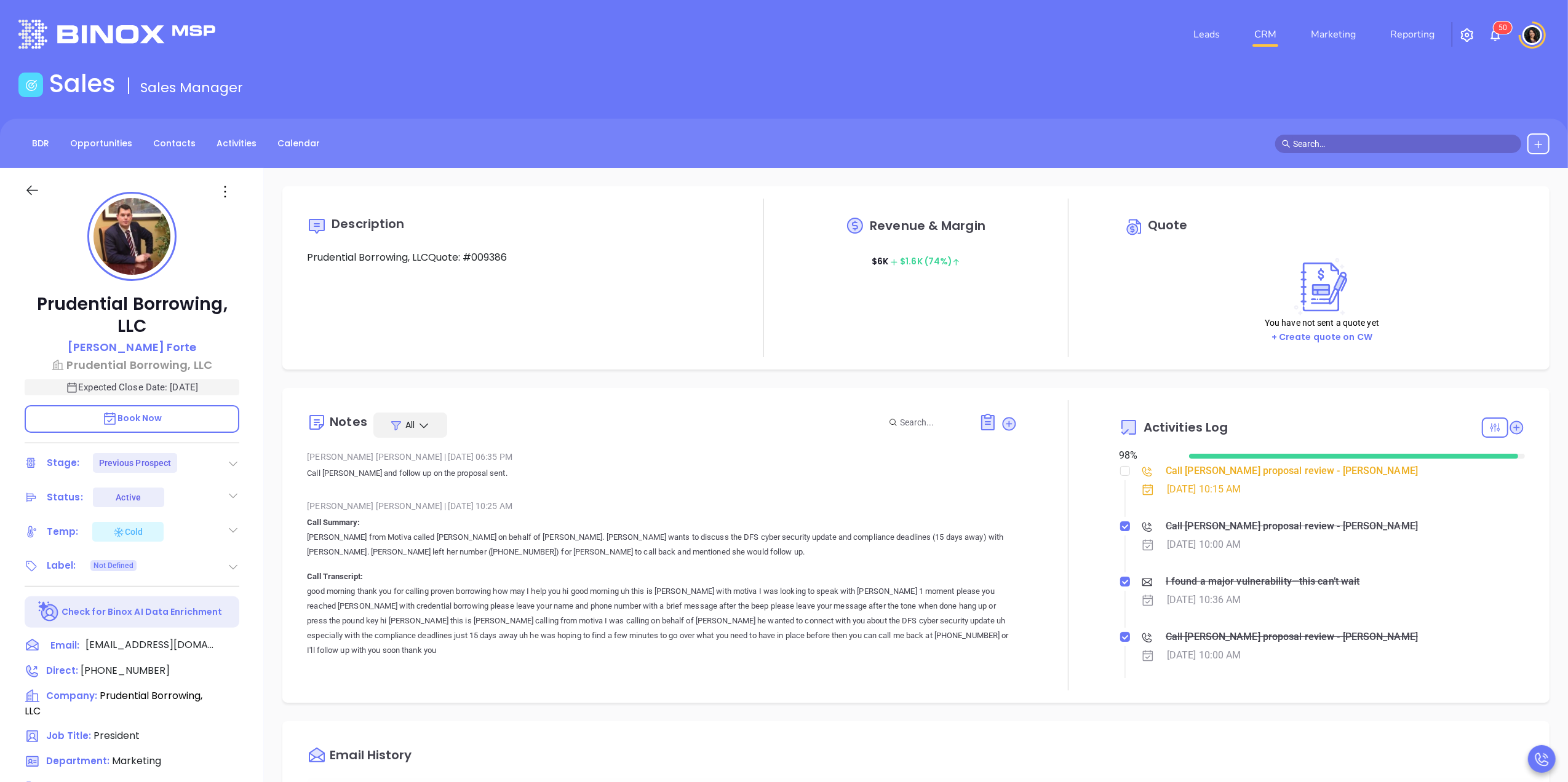
scroll to position [357, 0]
click at [1195, 475] on div "Call Eric proposal review - Eric Forte" at bounding box center [1292, 471] width 252 height 18
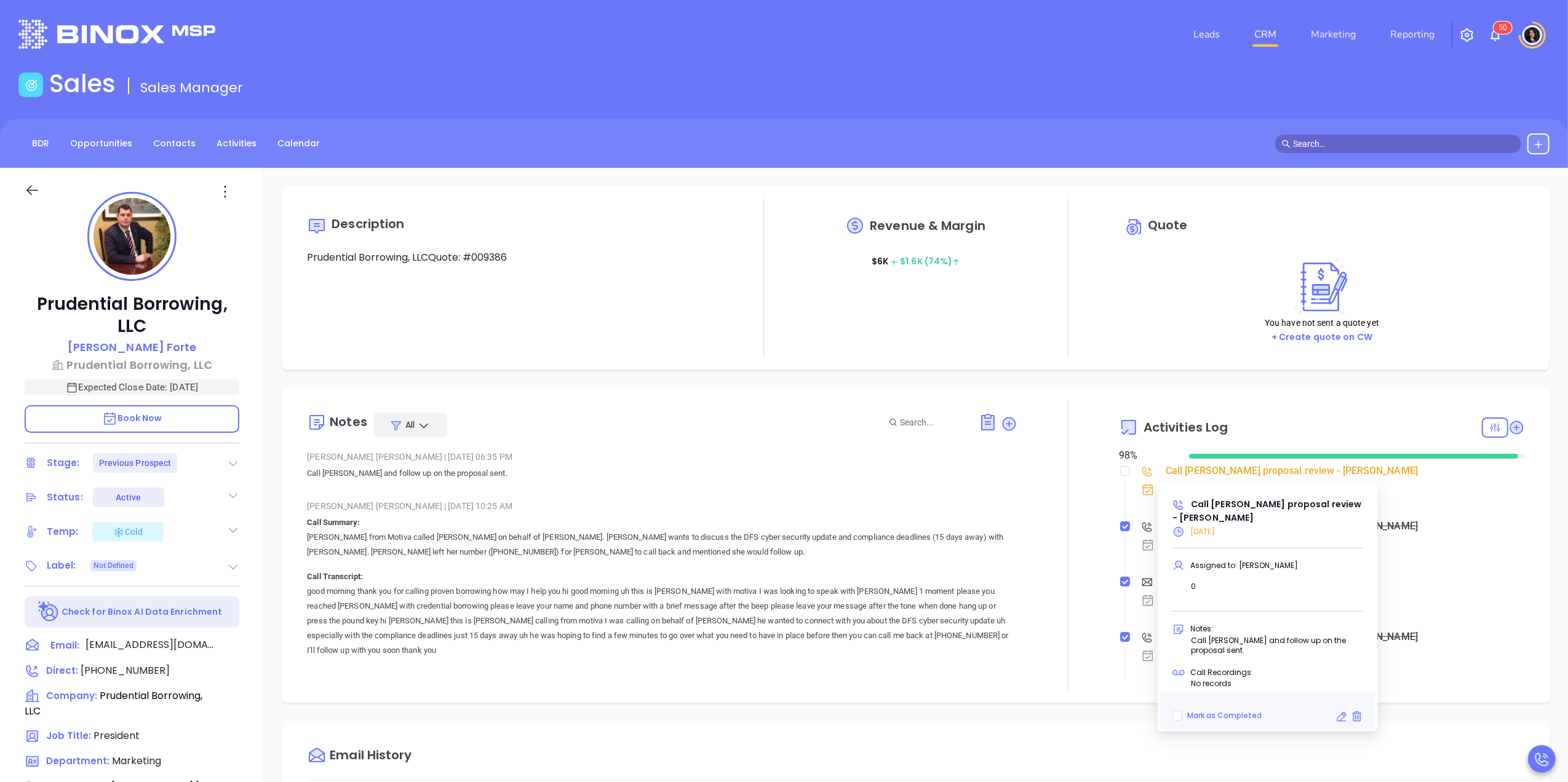
type input "Carla Humber"
click at [1195, 475] on div "Call Eric proposal review - Eric Forte" at bounding box center [1292, 471] width 252 height 18
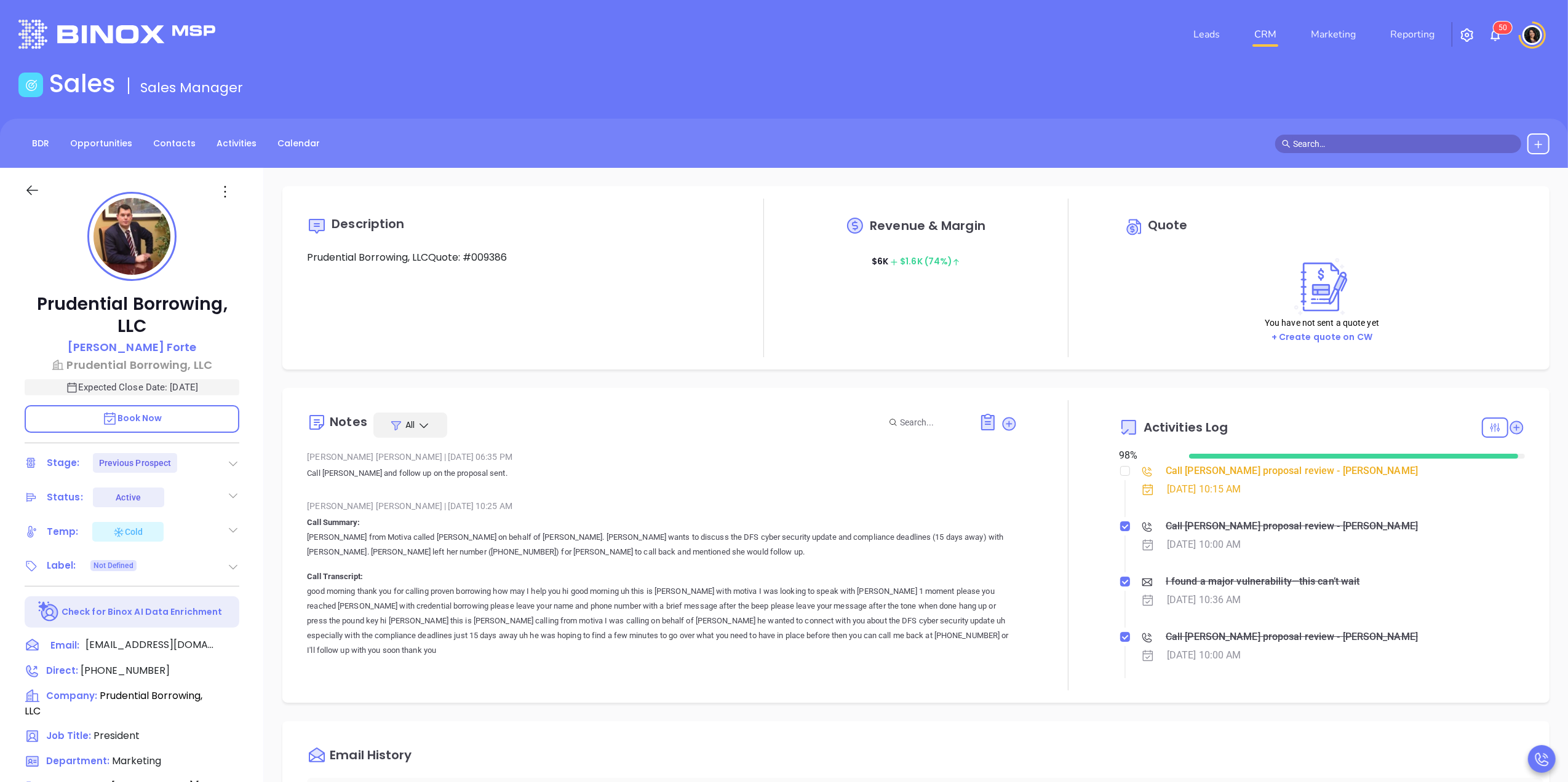
click at [1195, 475] on div "Call Eric proposal review - Eric Forte" at bounding box center [1292, 471] width 252 height 18
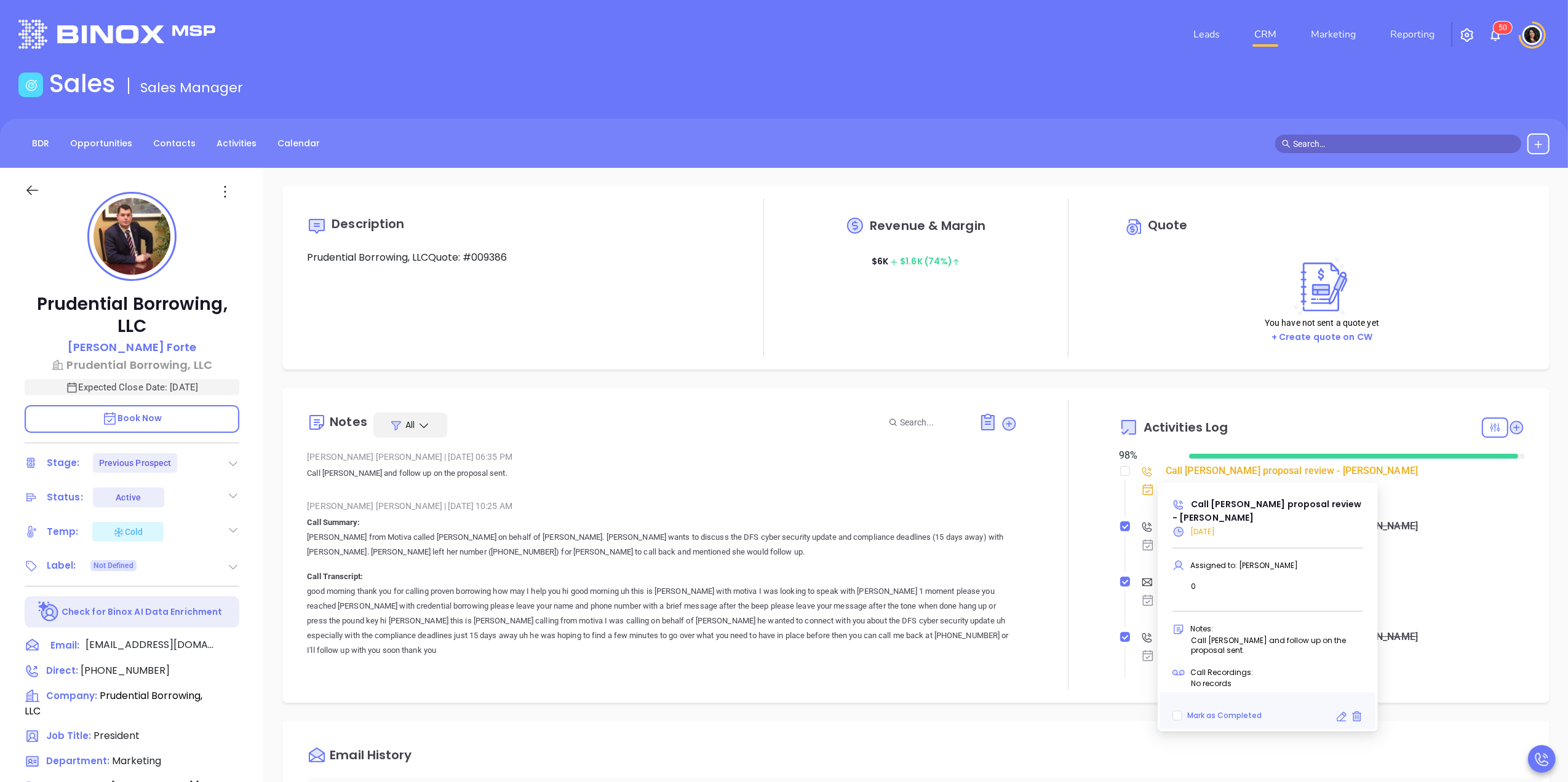
click at [1195, 475] on div "Call Eric proposal review - Eric Forte" at bounding box center [1292, 471] width 252 height 18
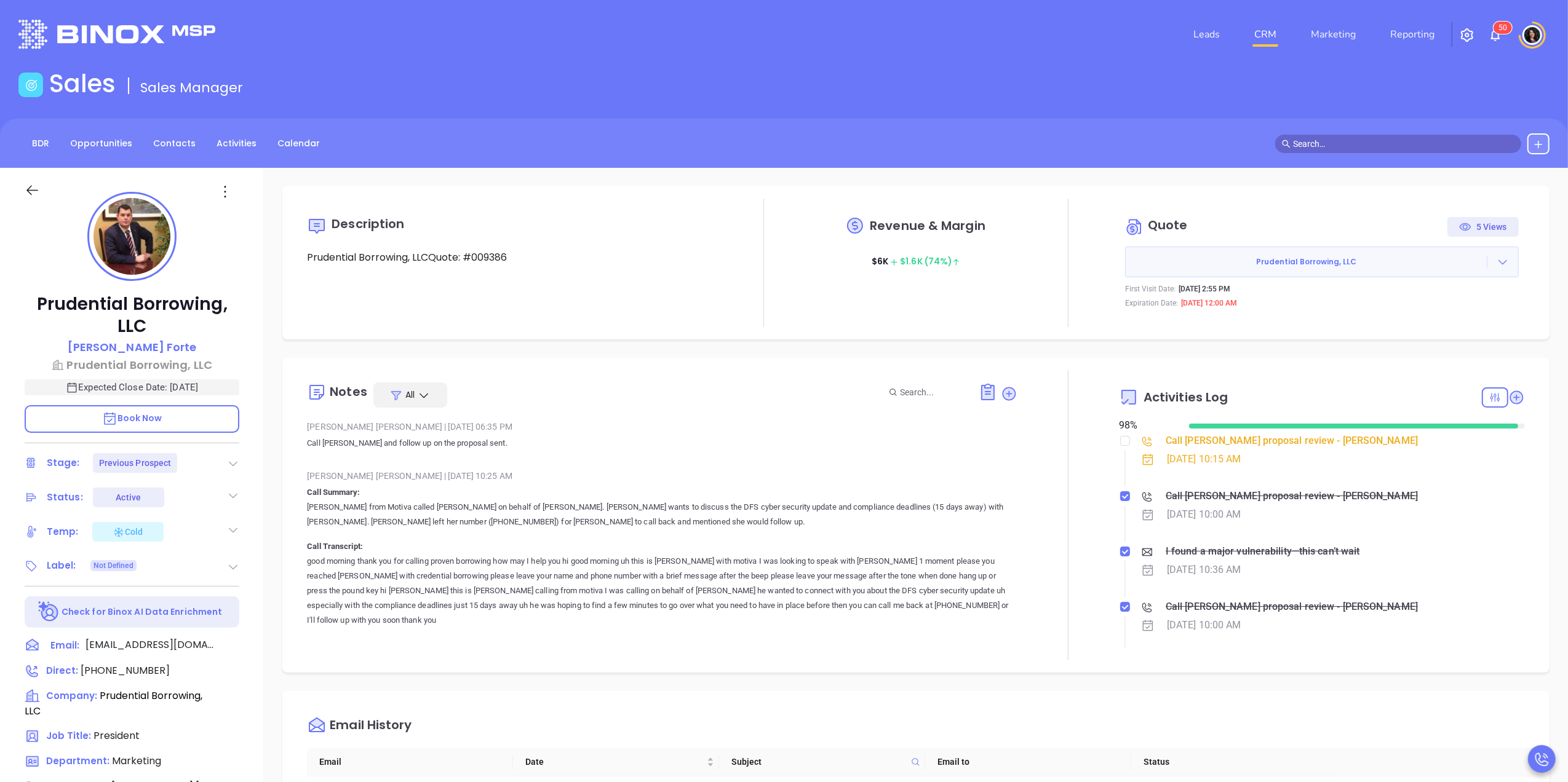
click at [1197, 441] on div "Call Eric proposal review - Eric Forte" at bounding box center [1292, 441] width 252 height 18
click at [1032, 341] on div "Description Prudential Borrowing, LLCQuote: #009386 Revenue & Margin $ 6K $ 1.6…" at bounding box center [916, 599] width 1304 height 861
click at [435, 356] on div "Description Prudential Borrowing, LLCQuote: #009386 Revenue & Margin $ 6K $ 1.6…" at bounding box center [916, 599] width 1304 height 861
click at [1260, 27] on link "CRM" at bounding box center [1266, 34] width 32 height 24
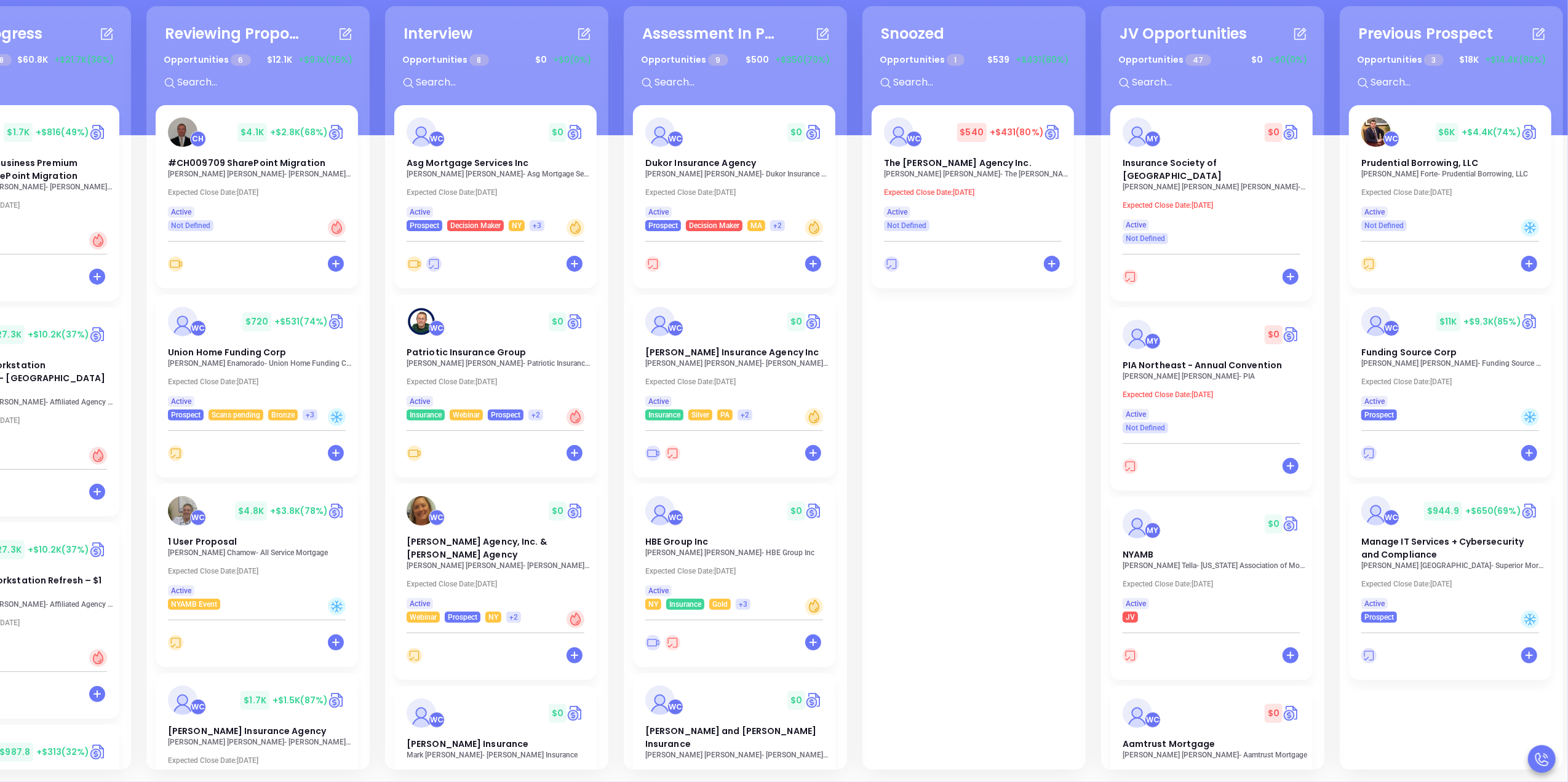
scroll to position [0, 396]
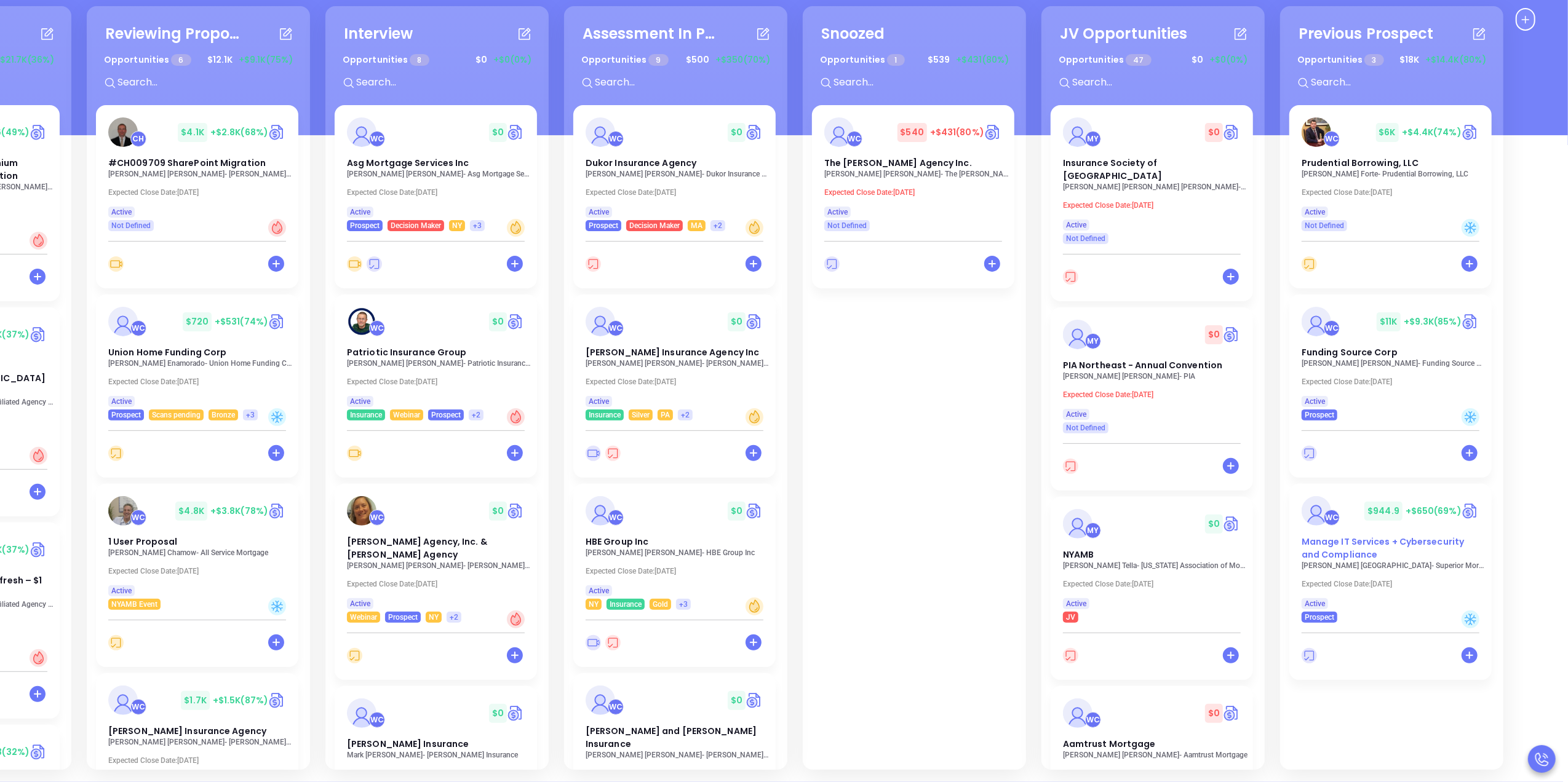
click at [1337, 559] on span "Manage IT Services + Cybersecurity and Compliance" at bounding box center [1382, 548] width 163 height 25
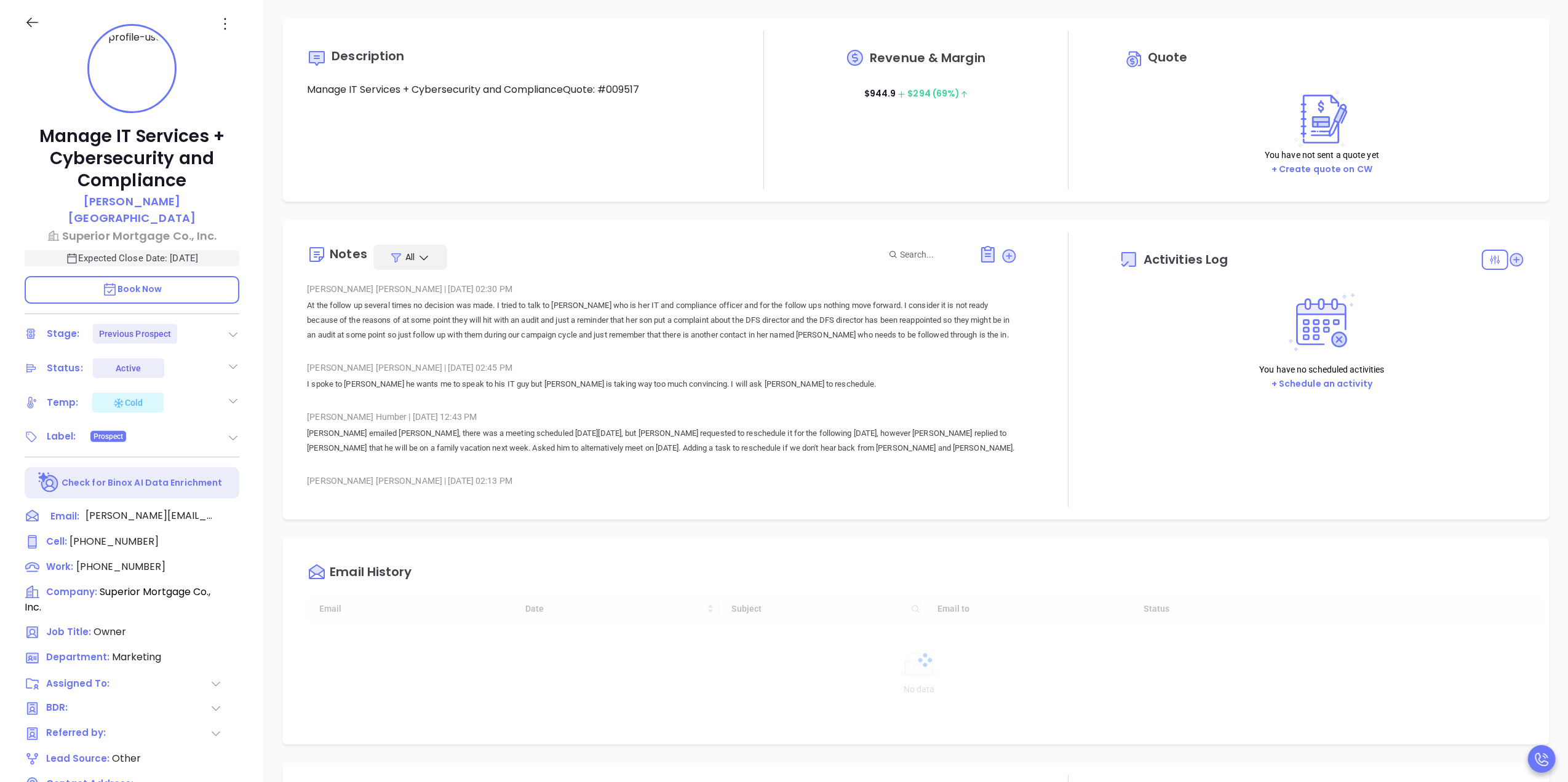
type input "10/15/2025"
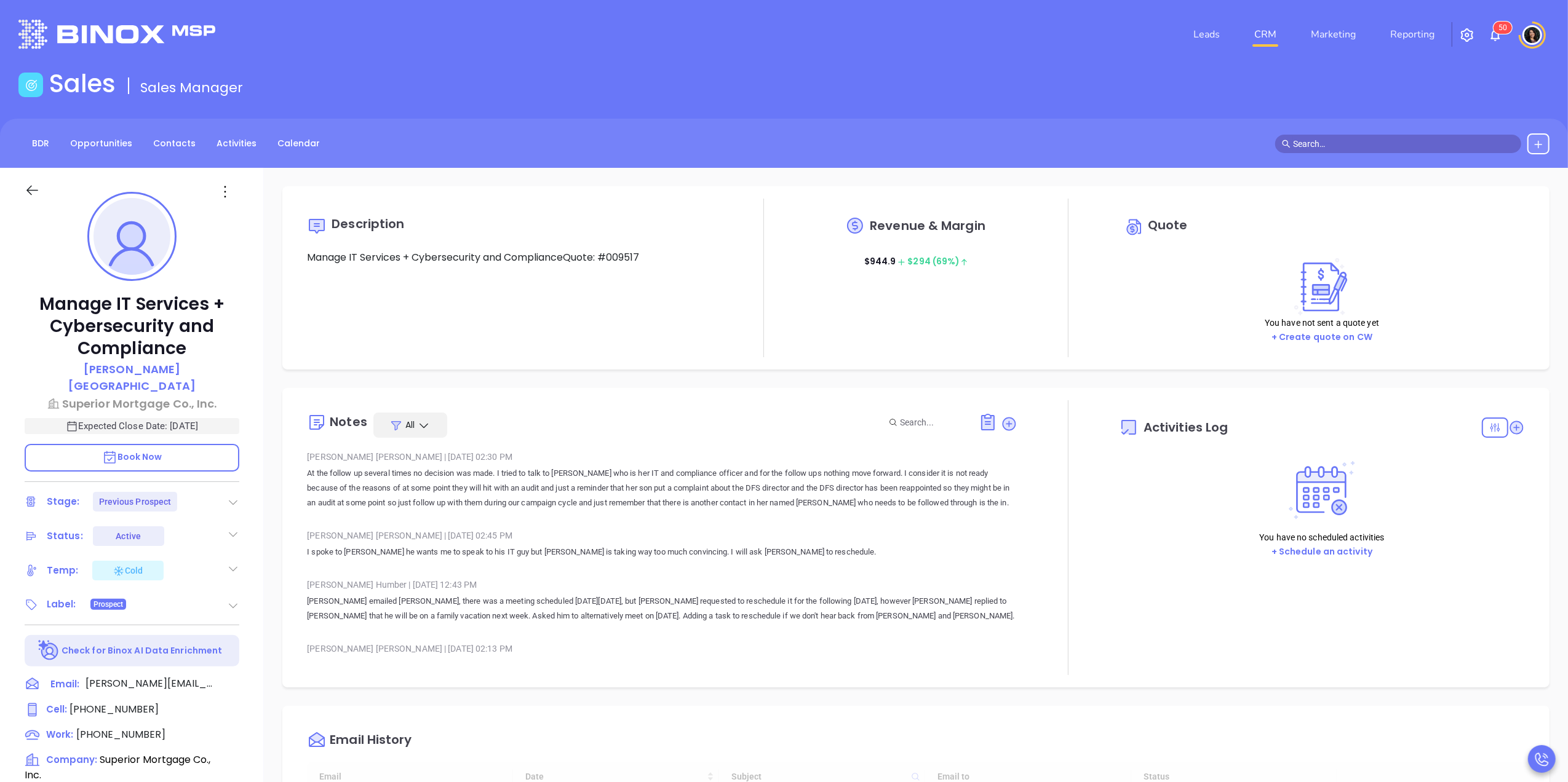
scroll to position [357, 0]
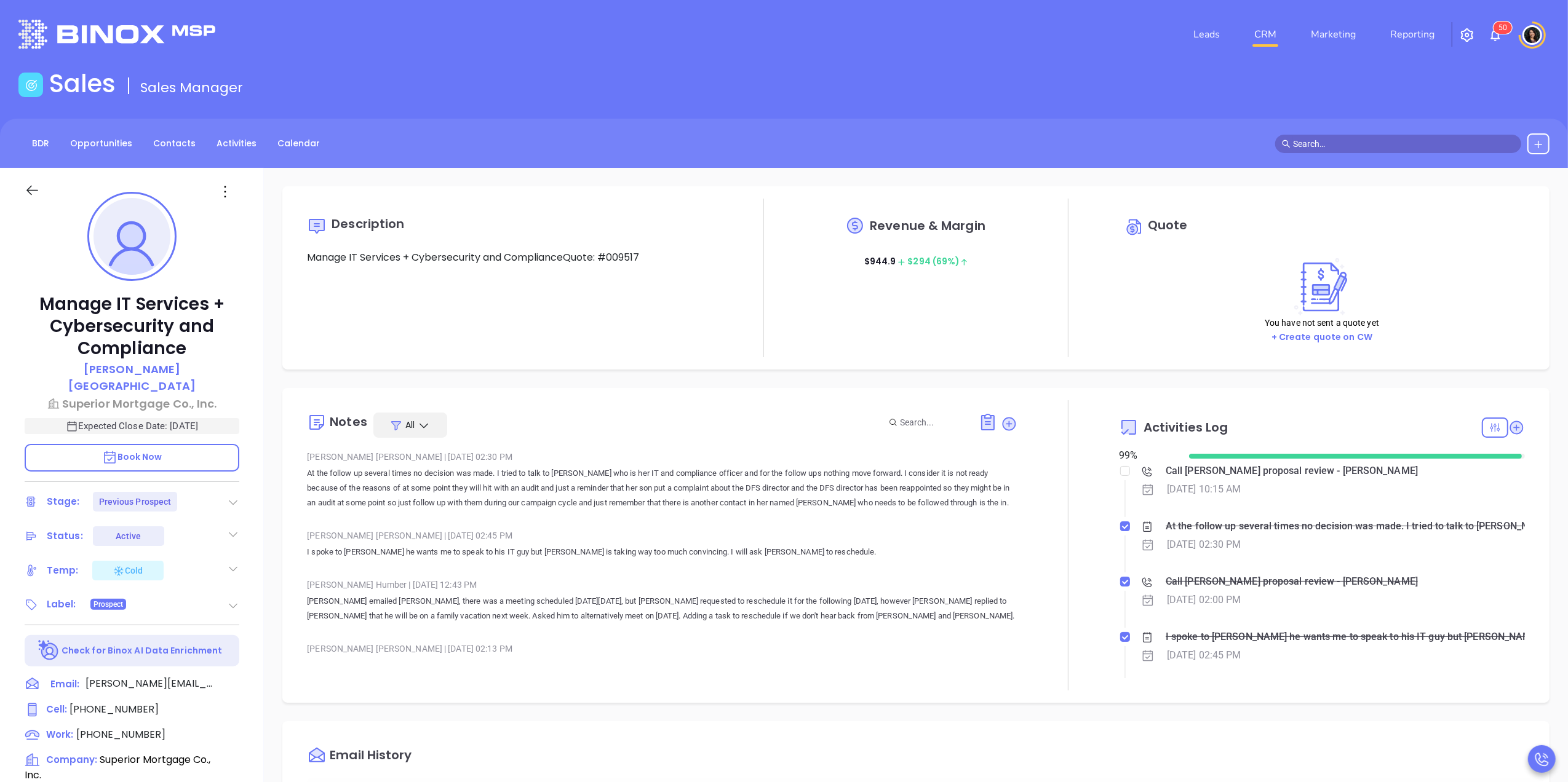
type input "Carla Humber"
click at [1182, 473] on div "Call Lisa proposal review - Lisa Ferrara" at bounding box center [1292, 471] width 252 height 18
click at [1068, 384] on div "Description Manage IT Services + Cybersecurity and ComplianceQuote: #009517 Rev…" at bounding box center [916, 599] width 1304 height 861
click at [1261, 38] on link "CRM" at bounding box center [1266, 34] width 32 height 24
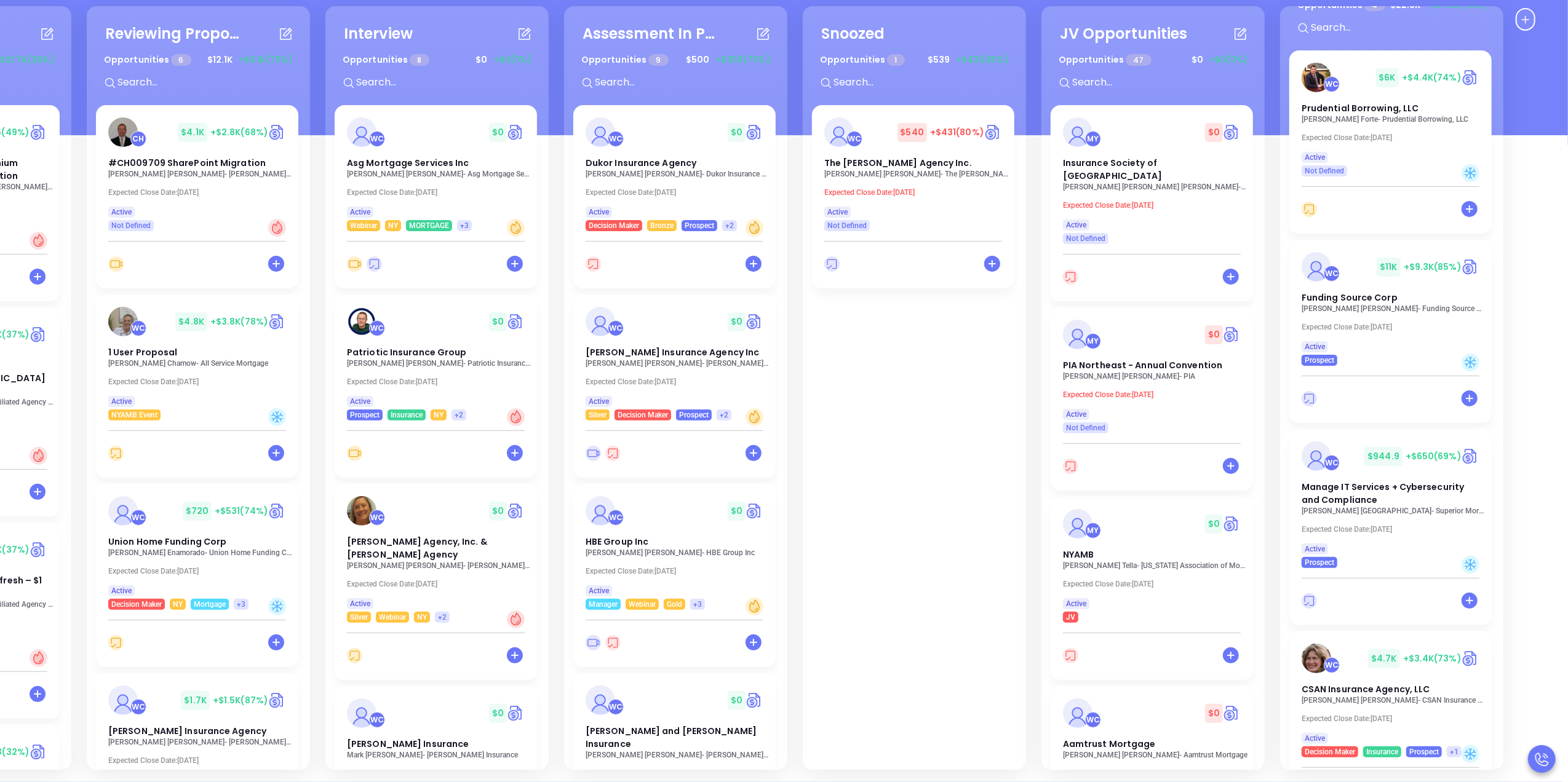
scroll to position [111, 0]
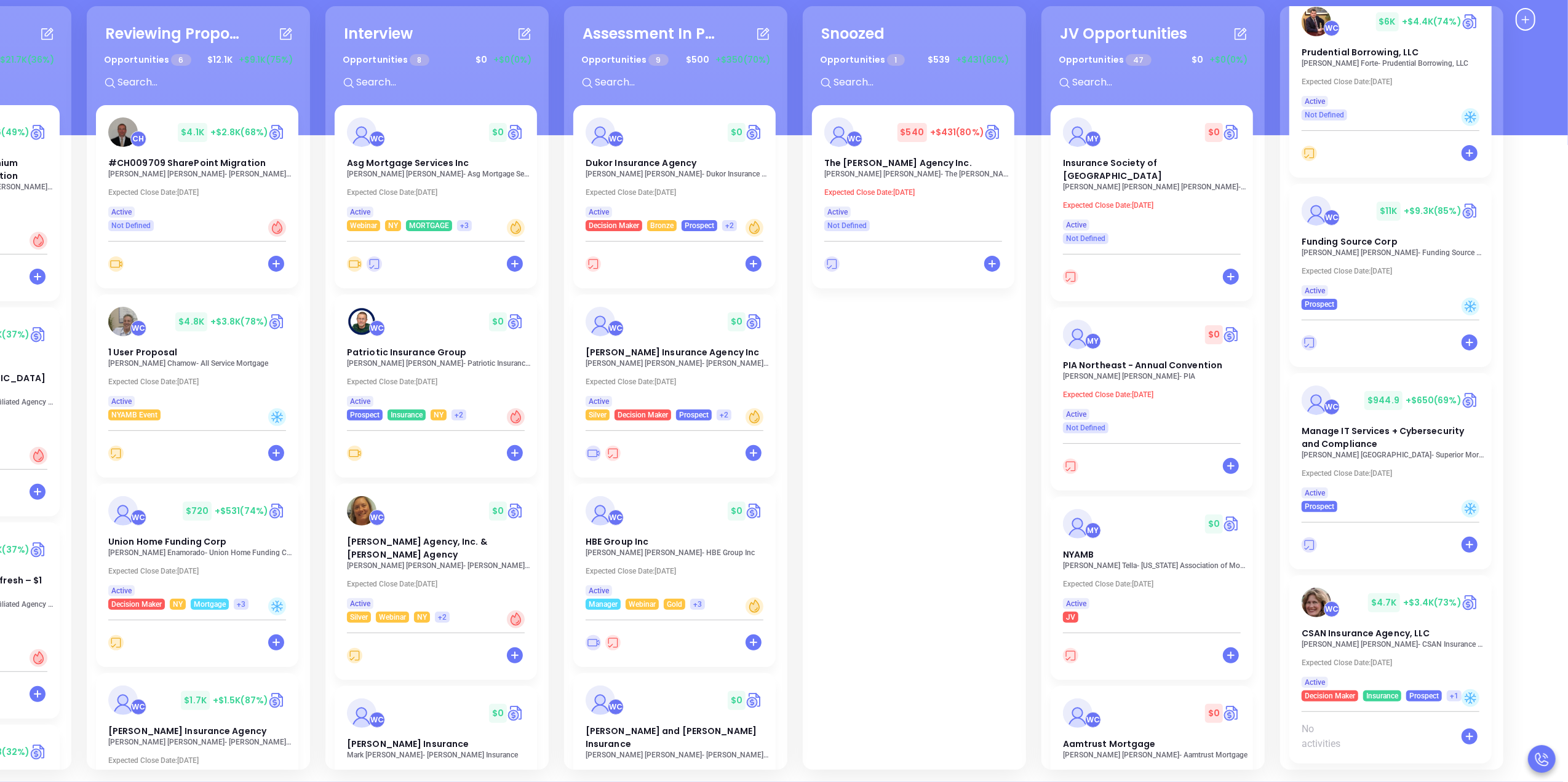
click at [1354, 641] on div "Needs To Reschedule Opportunities 8 $ 0 +$0 (0%) + WC $ 0 McCain Atkinson Insur…" at bounding box center [784, 458] width 1568 height 647
click at [1351, 621] on div "WC $ 4.7K +$3.4K (73%) CSAN Insurance Agency, LLC" at bounding box center [1391, 614] width 192 height 52
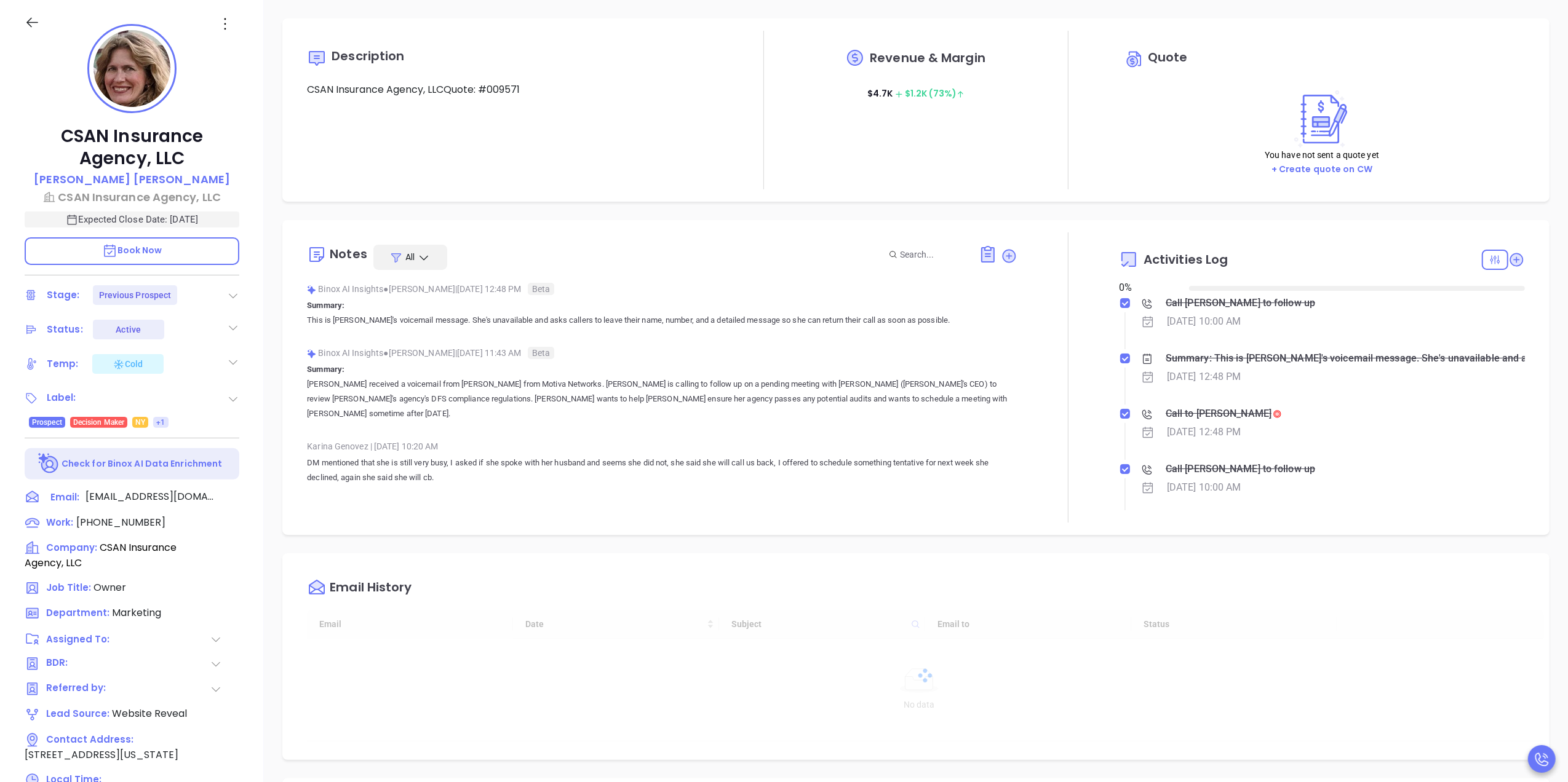
type input "10/15/2025"
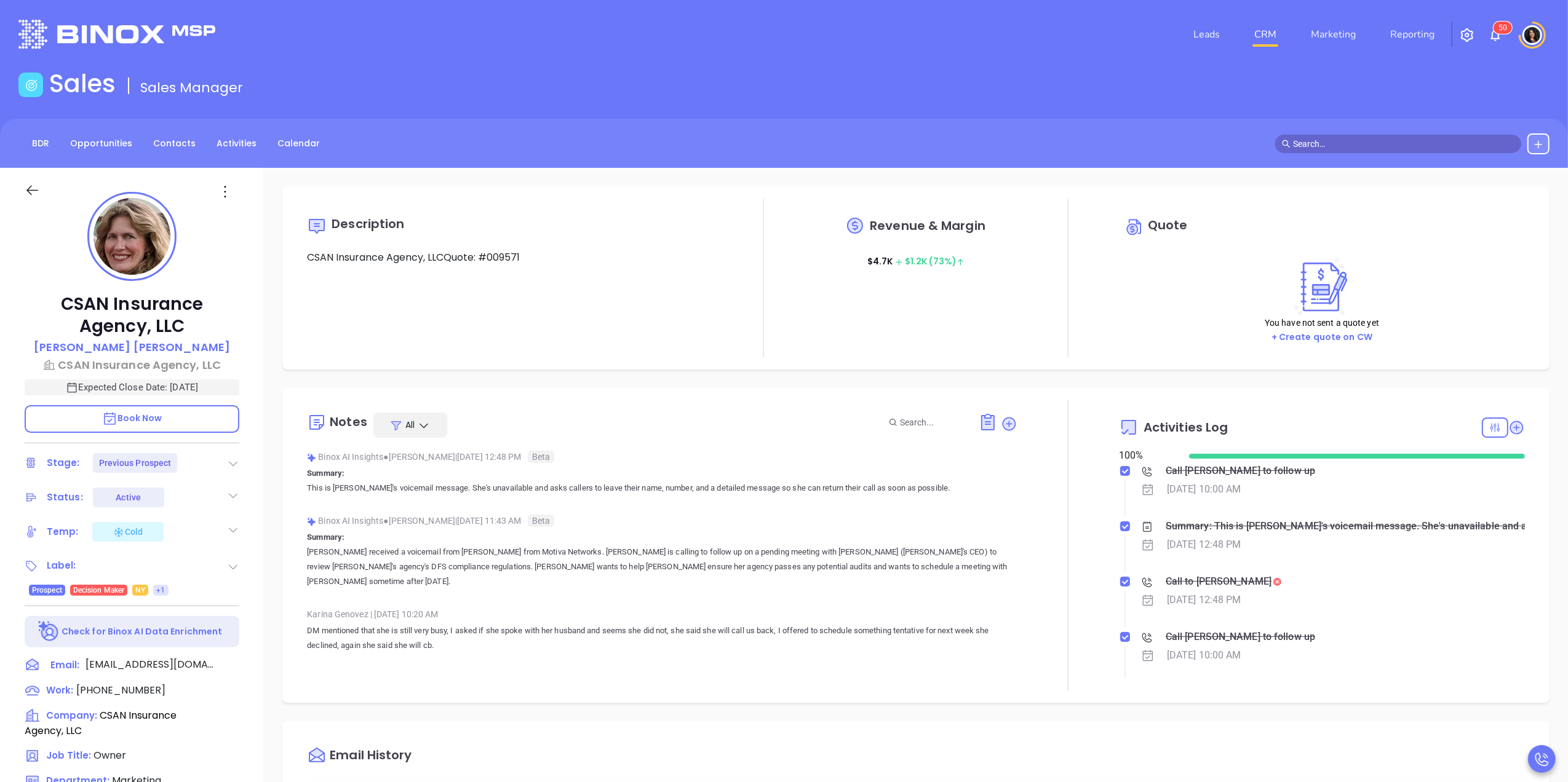
scroll to position [357, 0]
type input "Carla Humber"
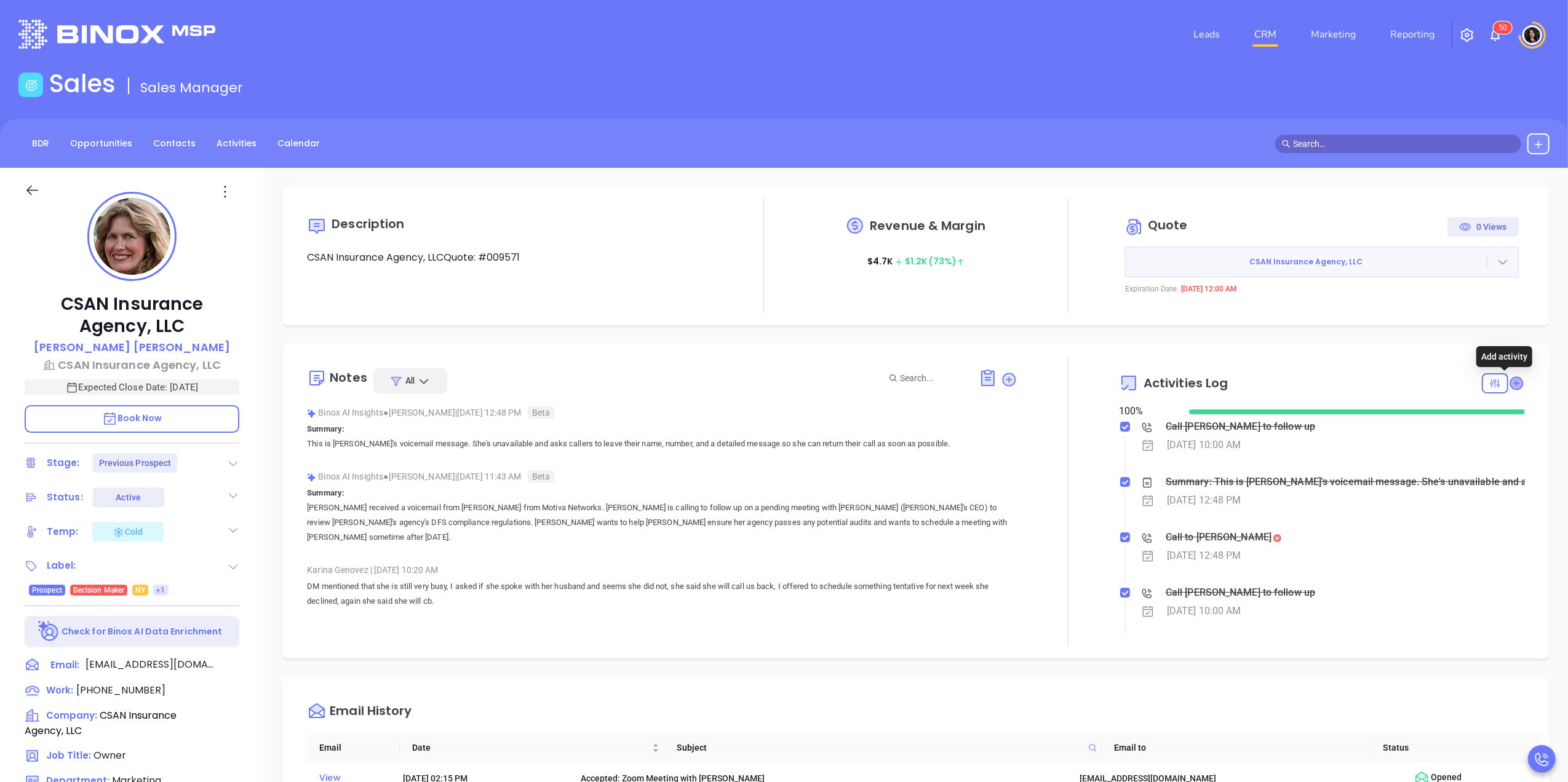
click at [1510, 380] on icon at bounding box center [1516, 383] width 12 height 12
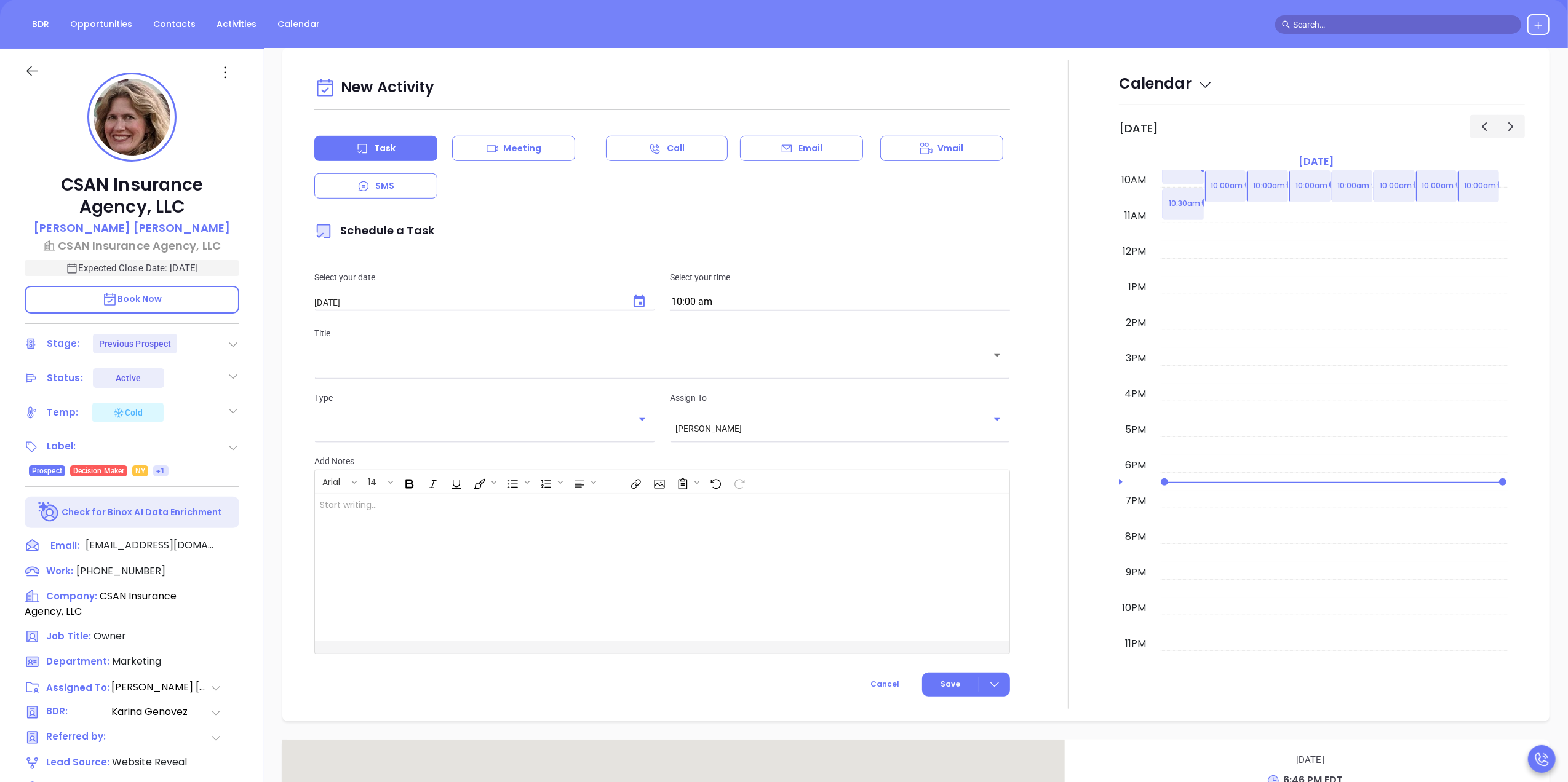
scroll to position [168, 0]
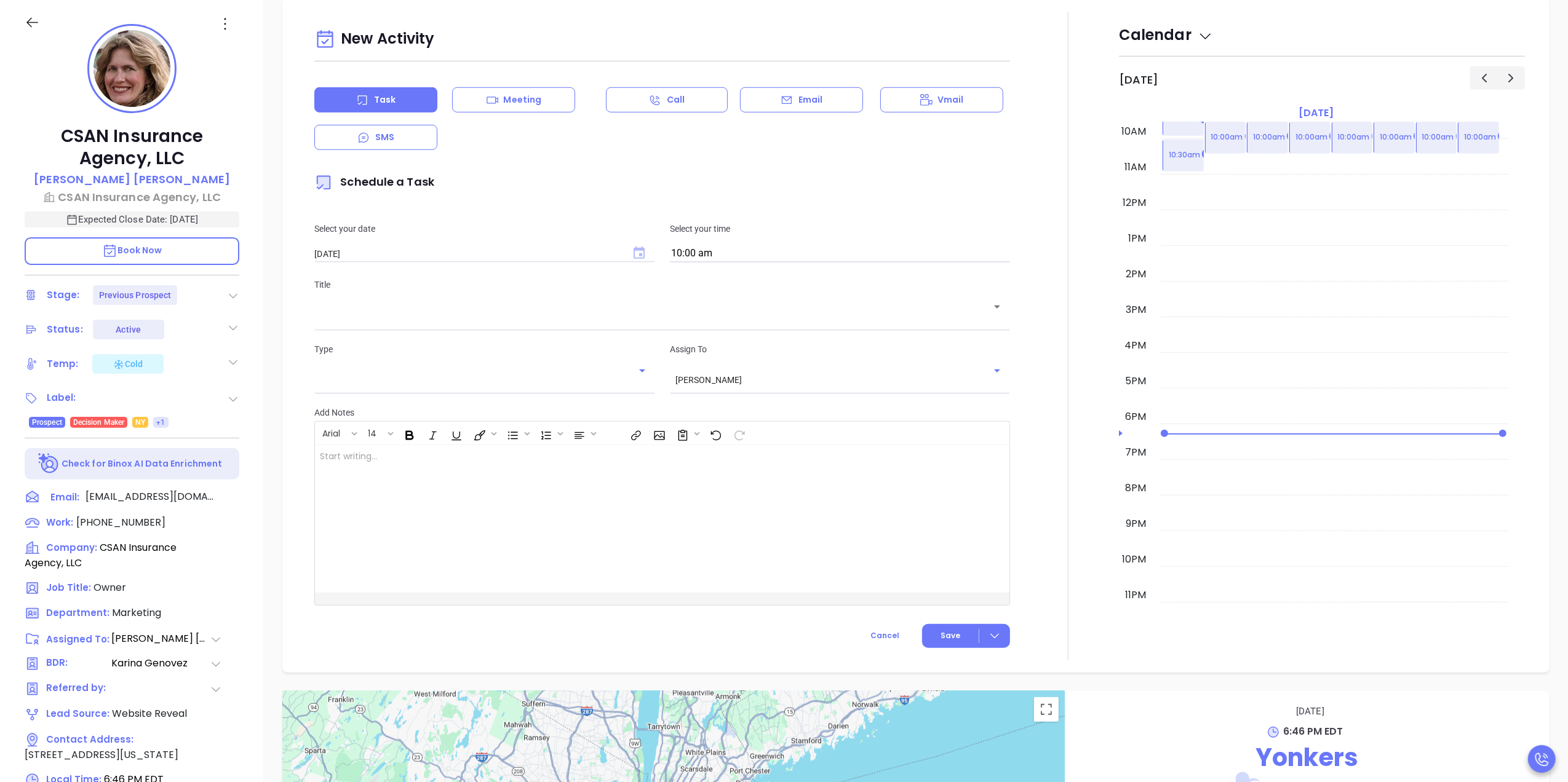
click at [636, 254] on icon "Choose date, selected date is Oct 15, 2025" at bounding box center [639, 253] width 11 height 12
click at [414, 380] on button "15" at bounding box center [412, 376] width 22 height 22
click at [798, 258] on input "10:00 am" at bounding box center [839, 254] width 340 height 18
click at [707, 296] on button "10:00 am" at bounding box center [767, 300] width 191 height 27
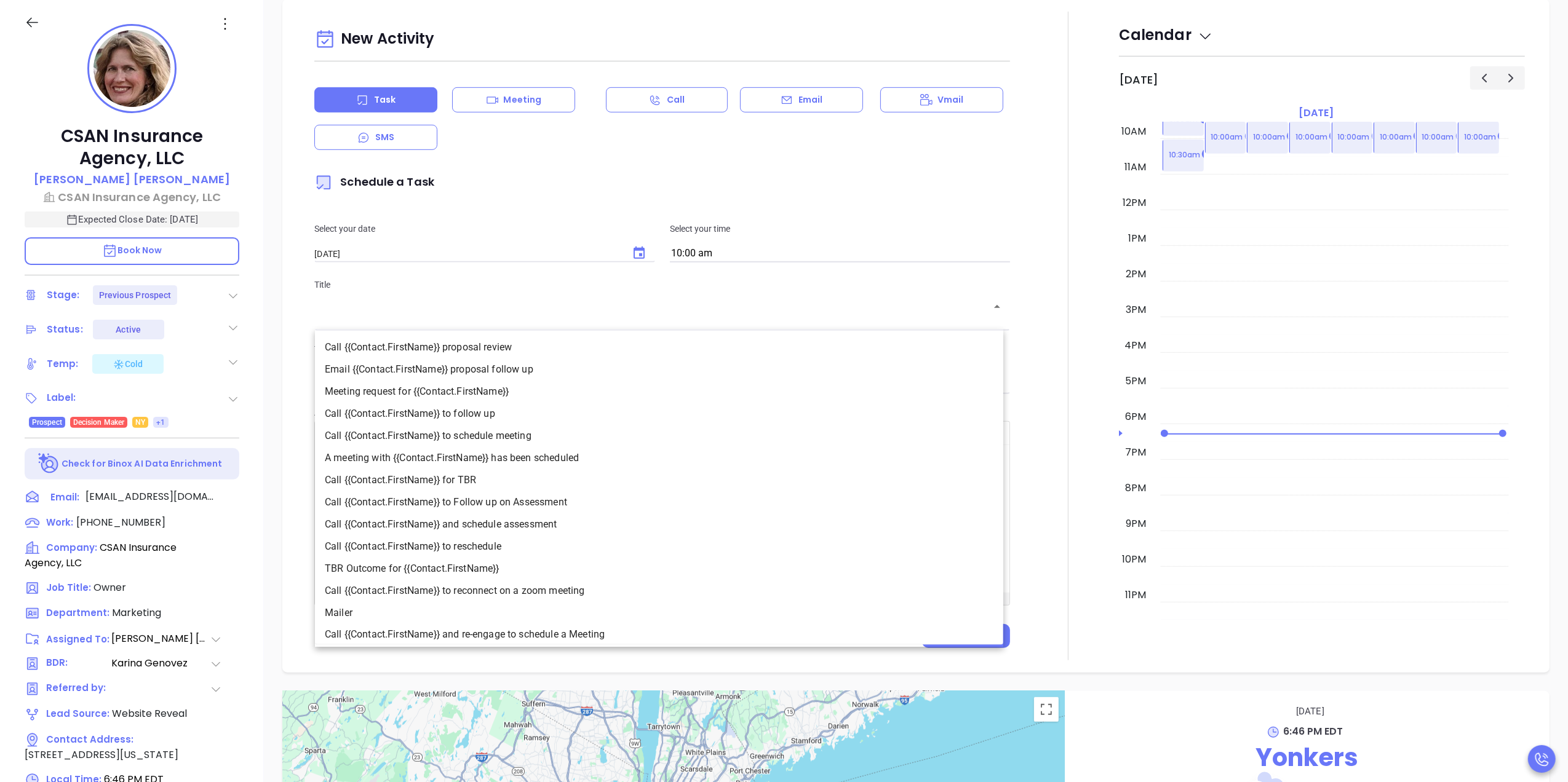
click at [665, 316] on input "text" at bounding box center [653, 315] width 666 height 11
click at [522, 340] on li "Call {{Contact.FirstName}} proposal review" at bounding box center [658, 347] width 688 height 22
type input "Call Jennifer proposal review"
type input "Call"
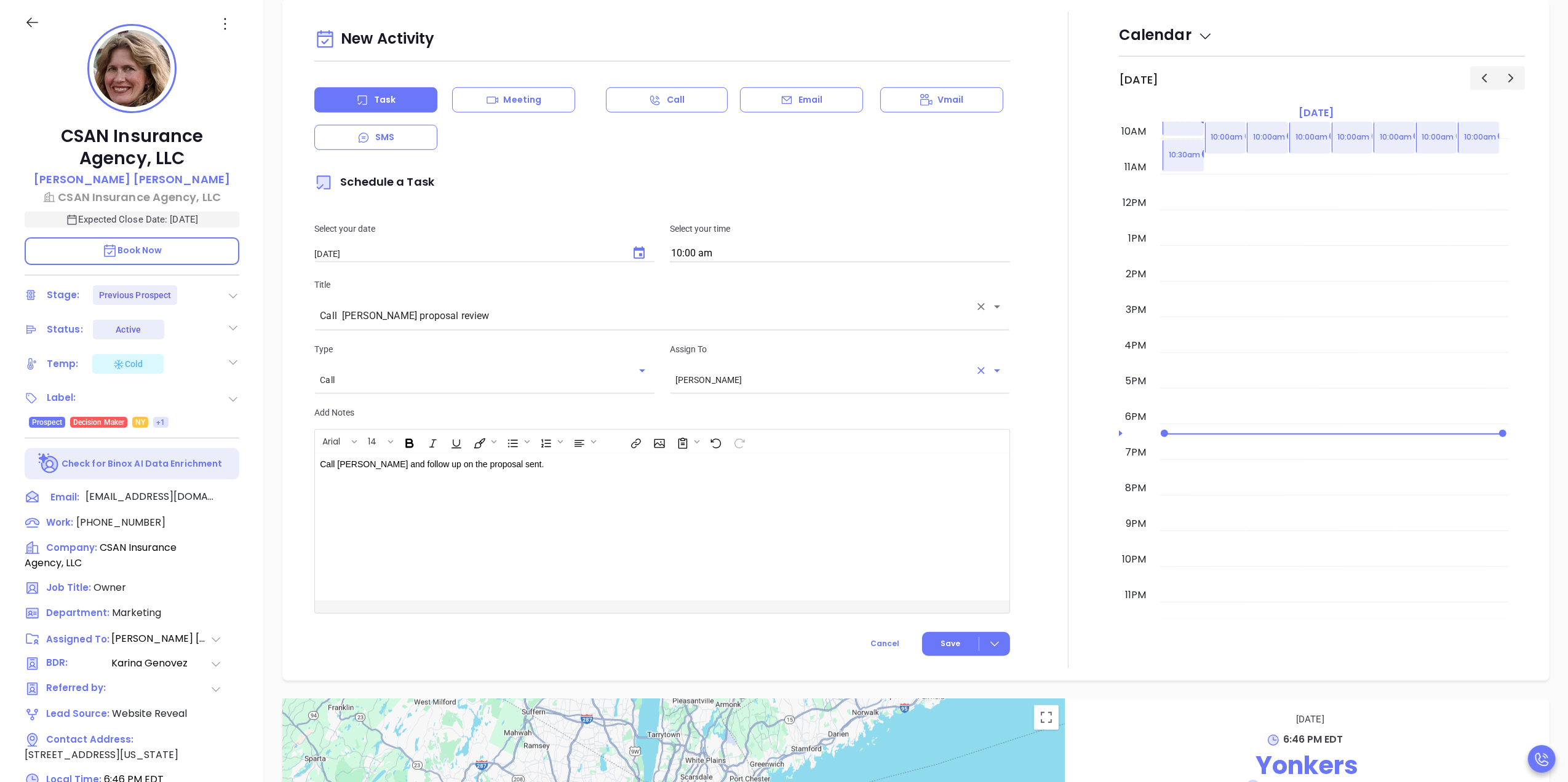
click at [825, 389] on div "Carla Humber ​" at bounding box center [839, 380] width 340 height 23
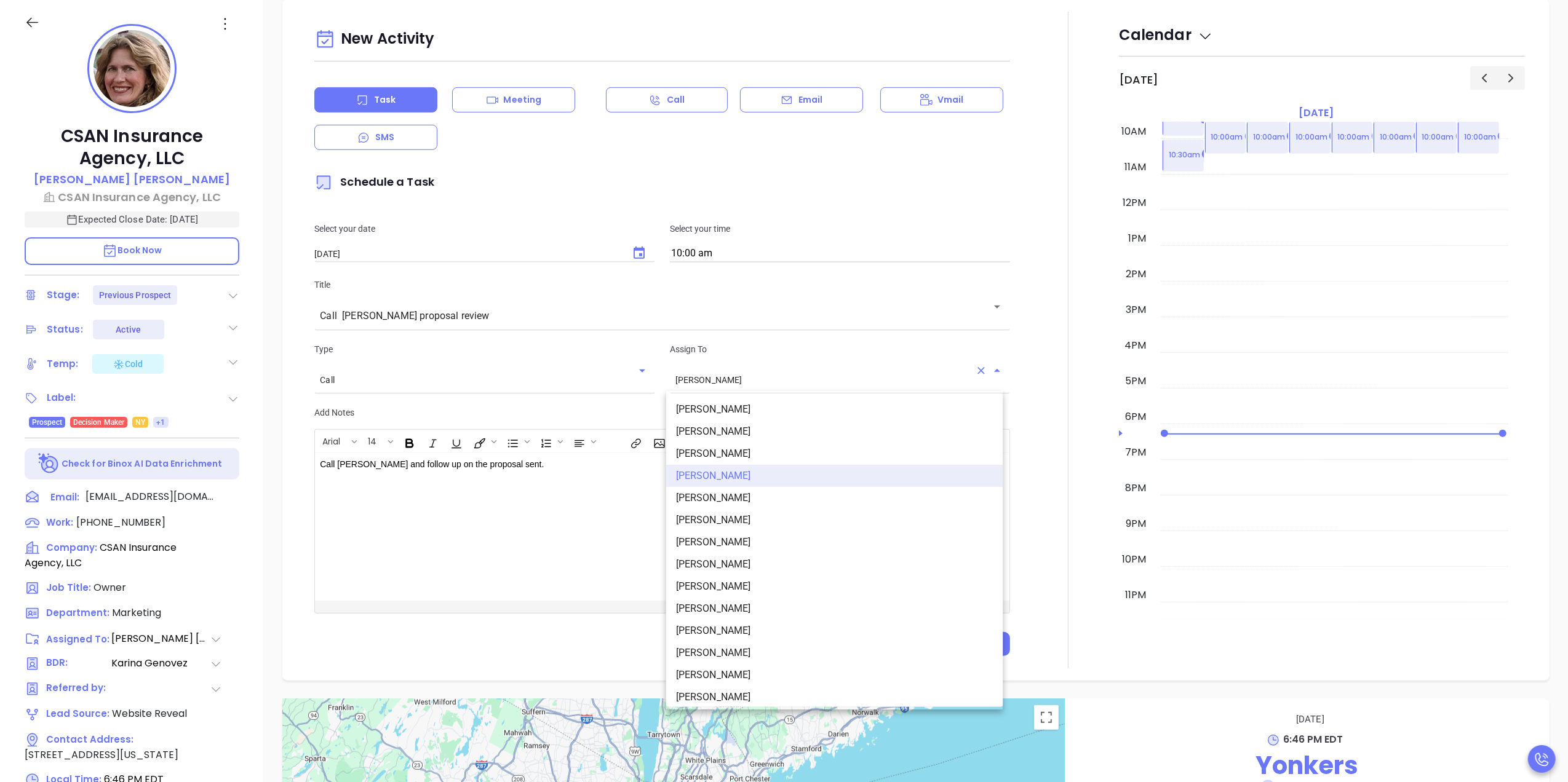
click at [760, 438] on li "Anabell Dominguez" at bounding box center [834, 431] width 337 height 22
type input "Anabell Dominguez"
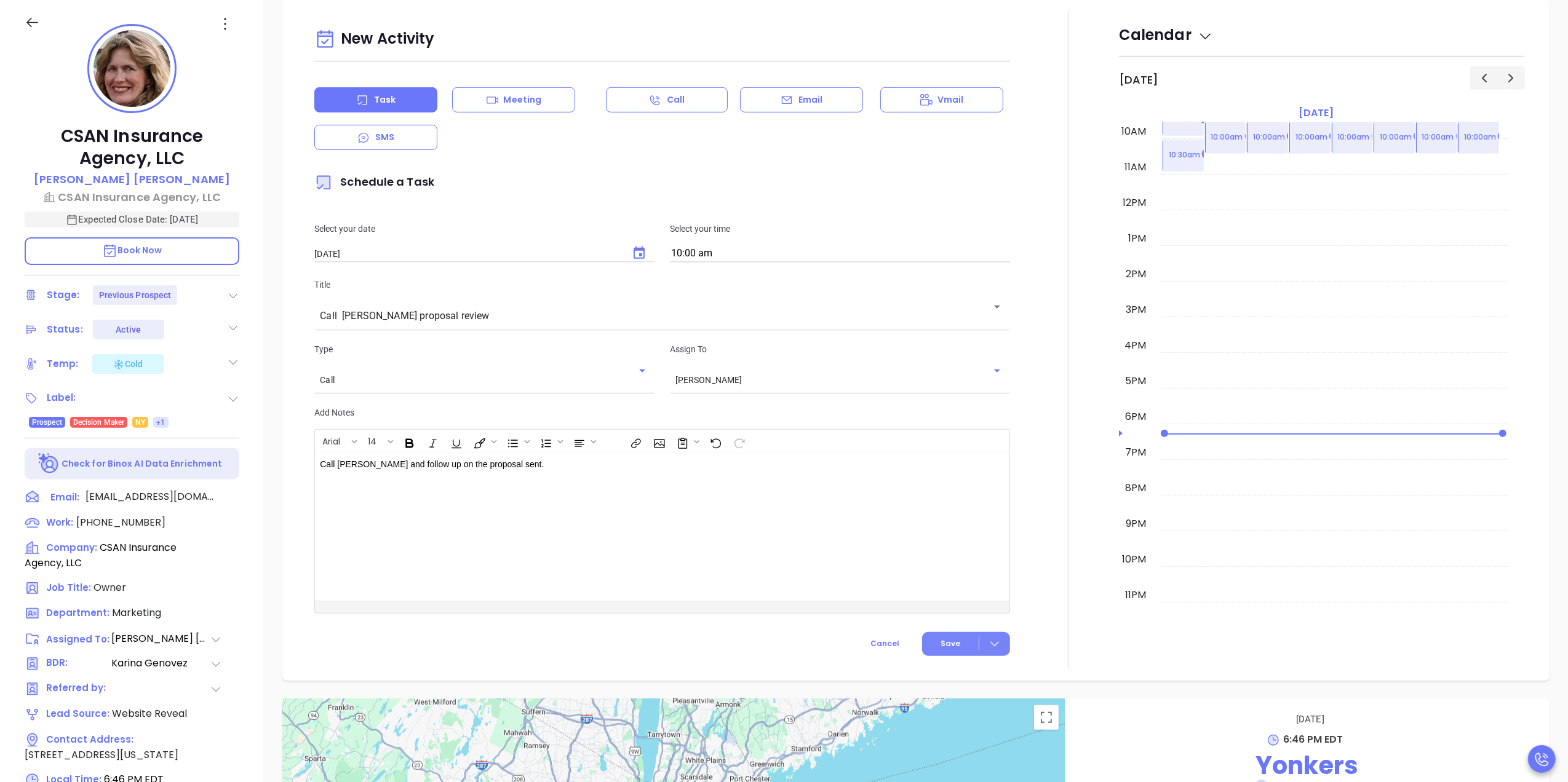
click at [945, 642] on span "Save" at bounding box center [950, 644] width 20 height 11
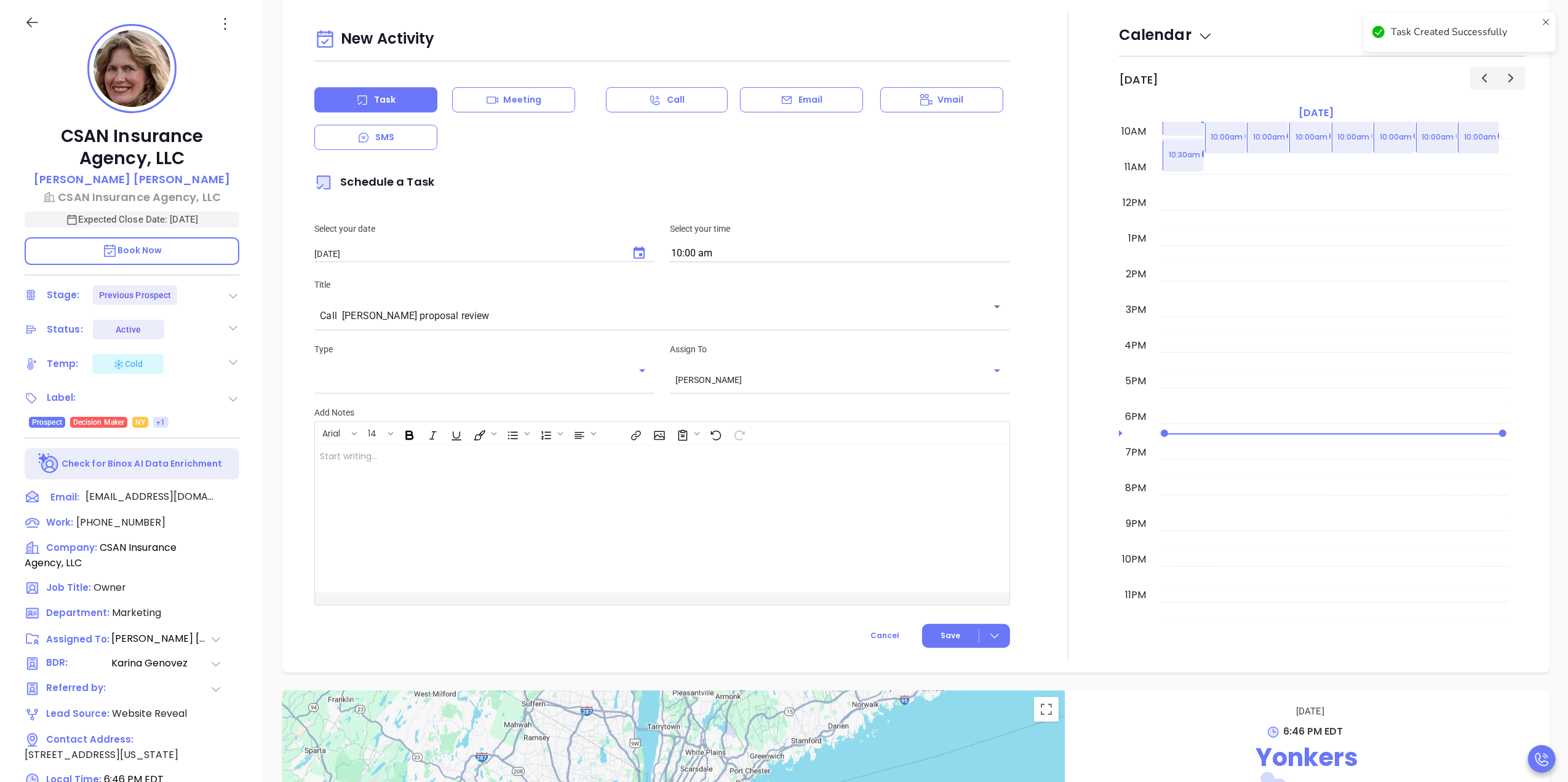
scroll to position [8, 0]
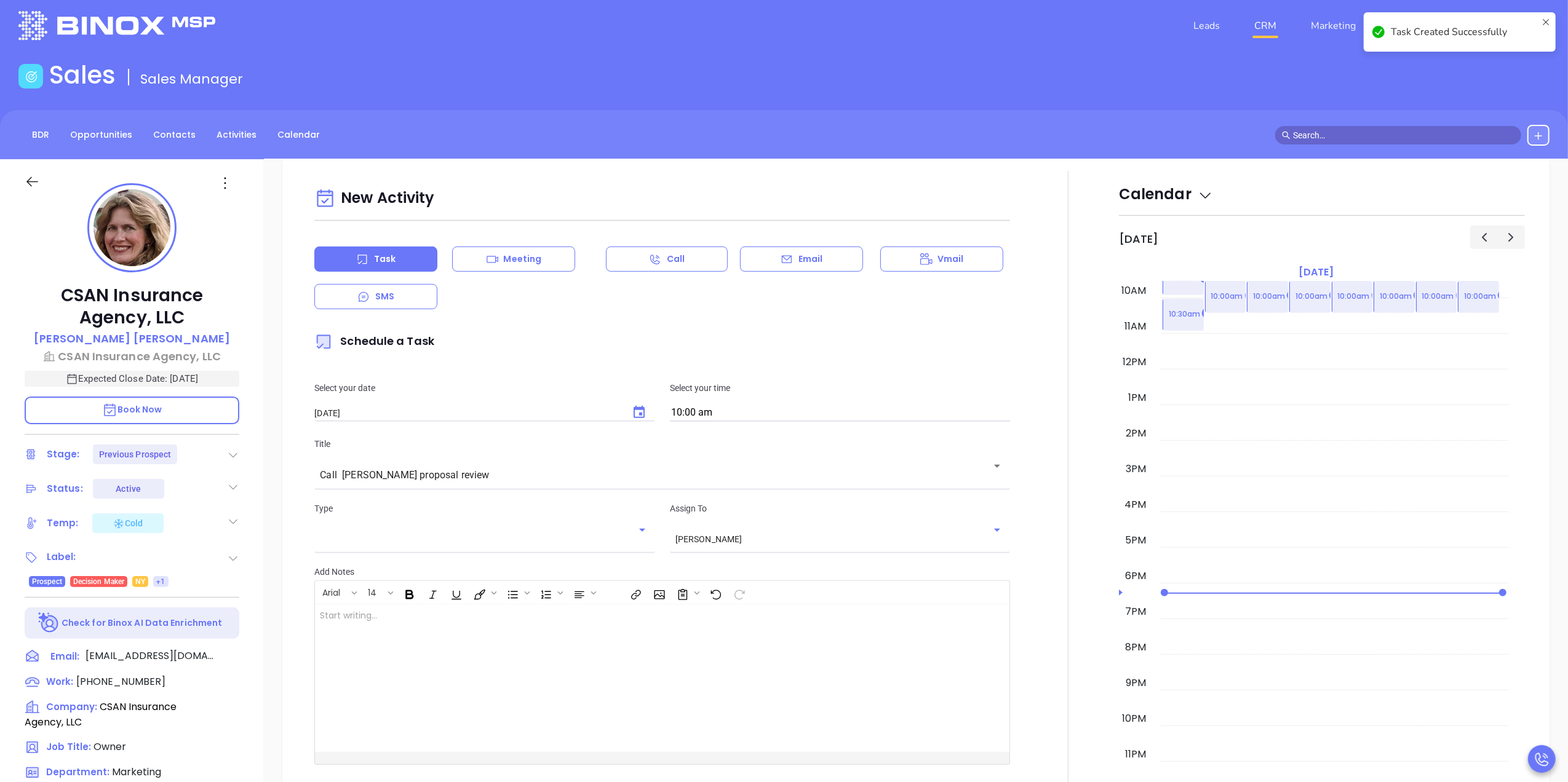
checkbox input "false"
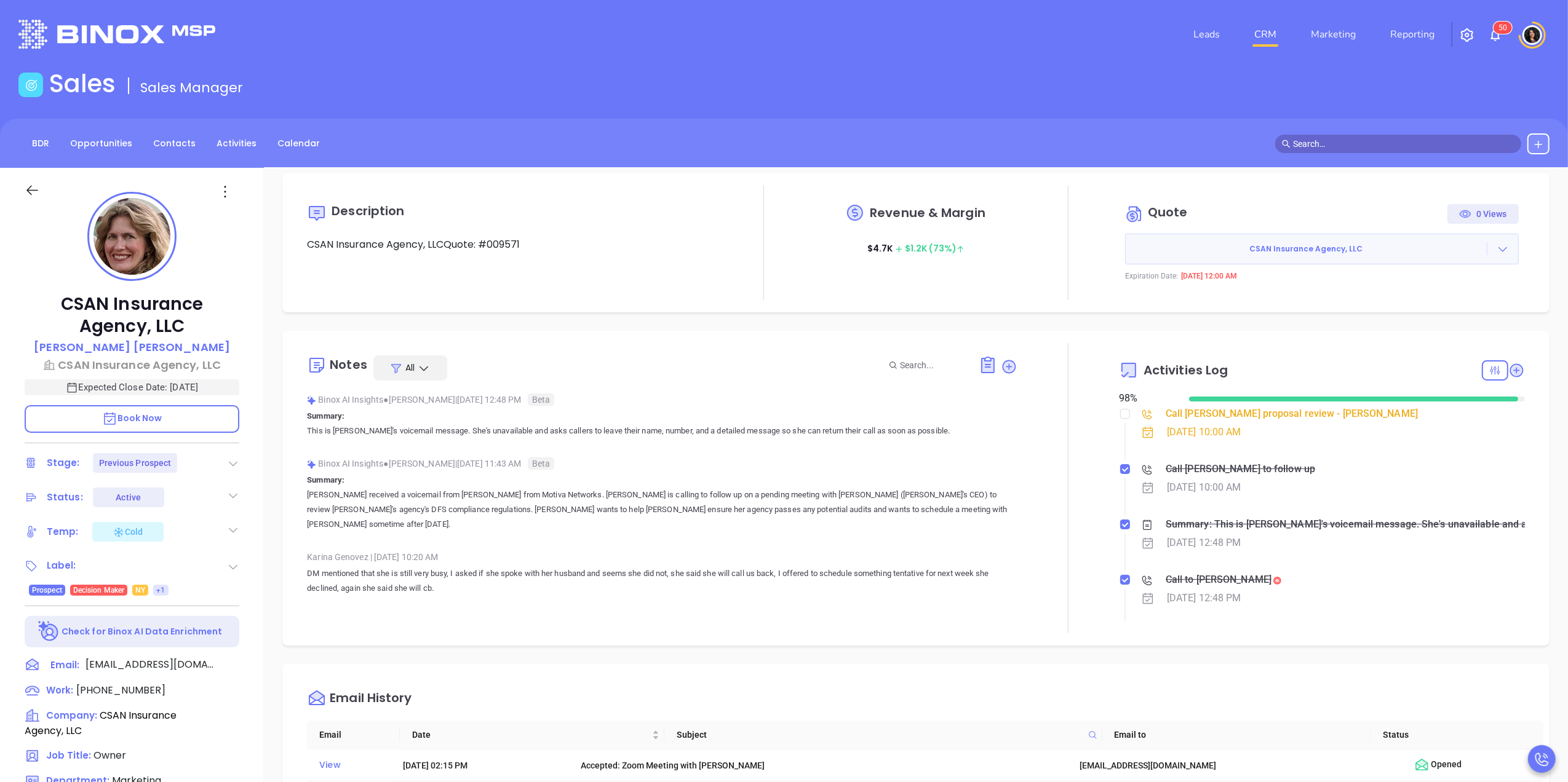
scroll to position [0, 0]
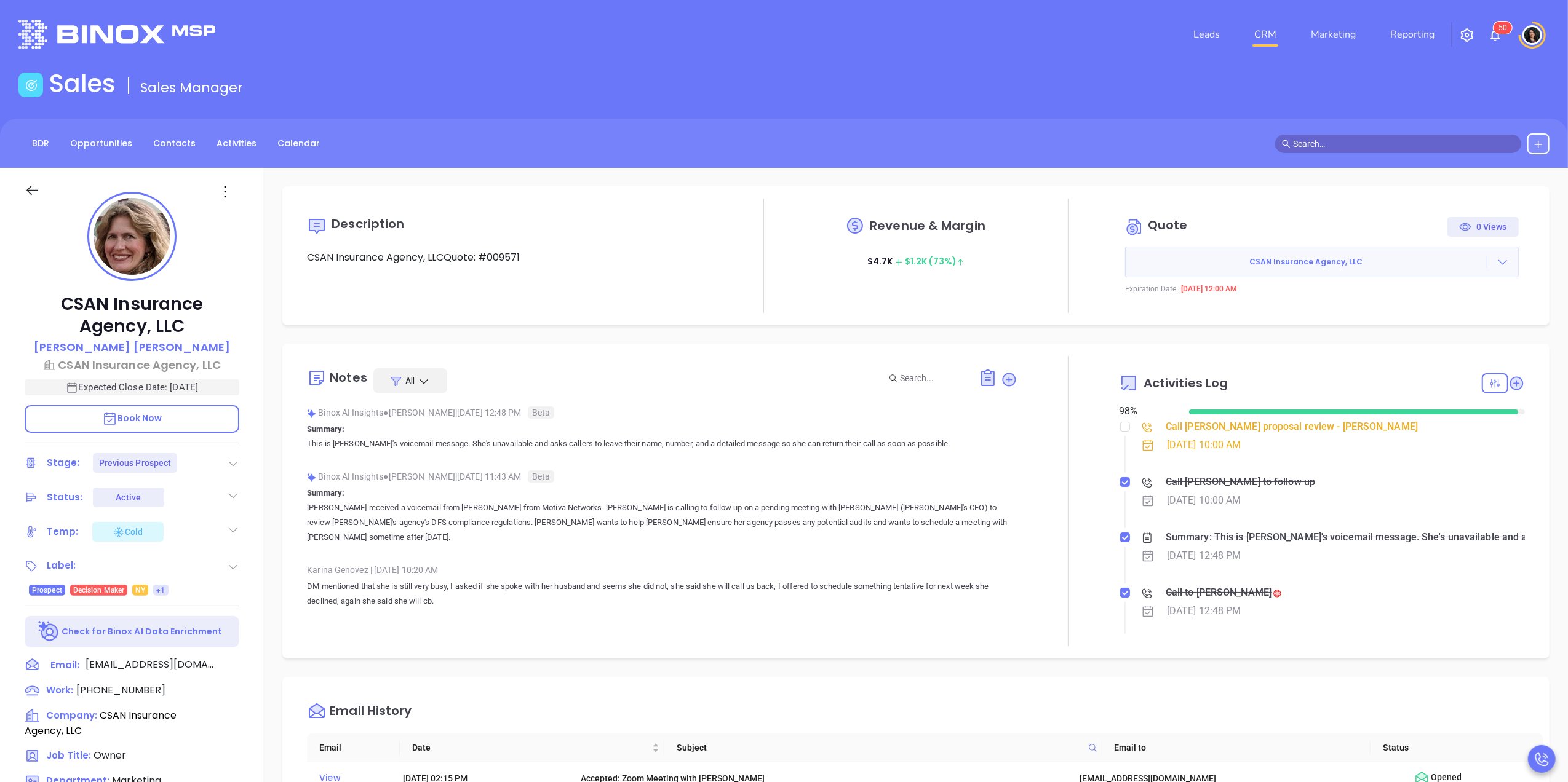
click at [1273, 40] on link "CRM" at bounding box center [1266, 34] width 32 height 24
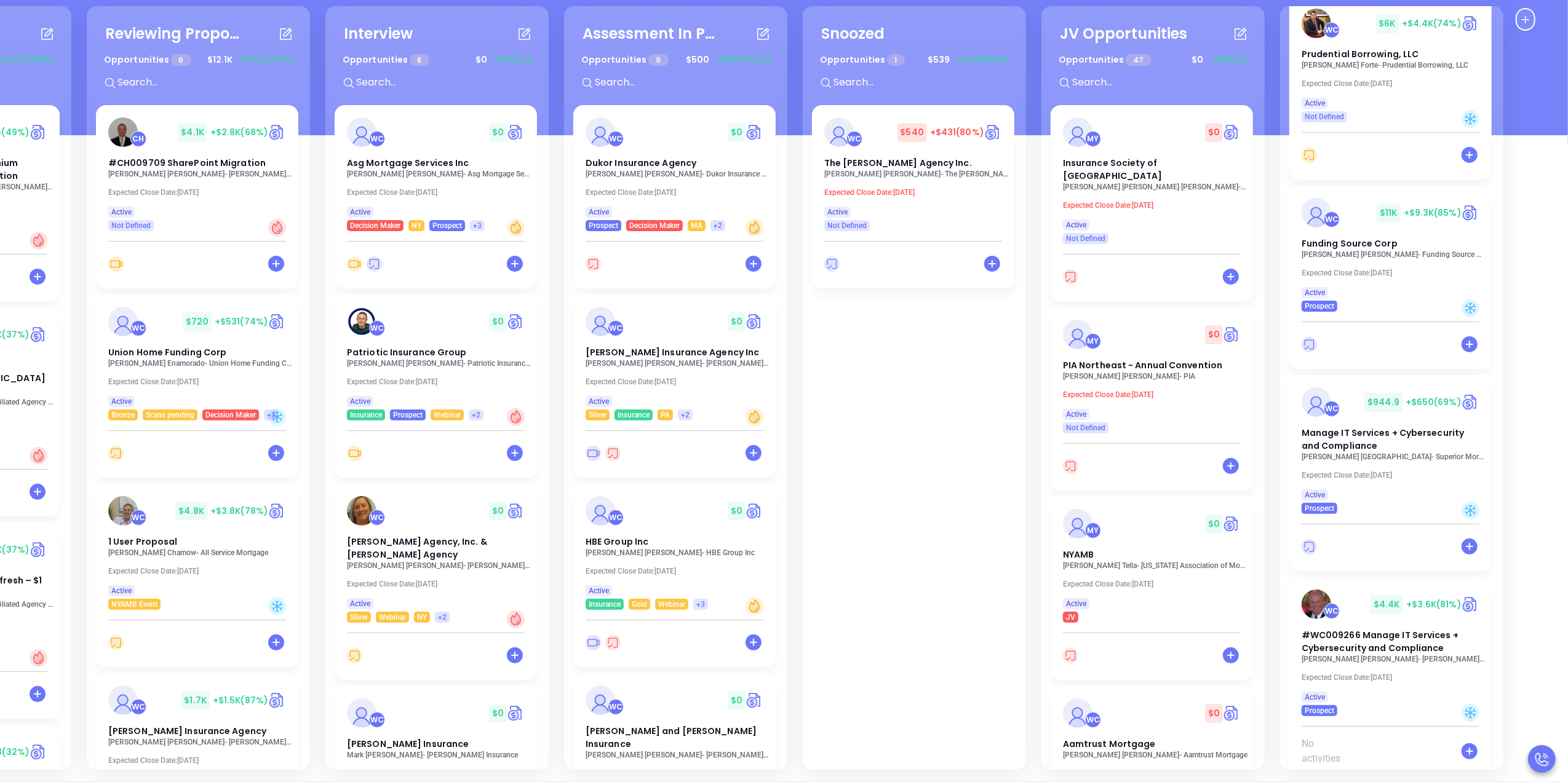
scroll to position [314, 0]
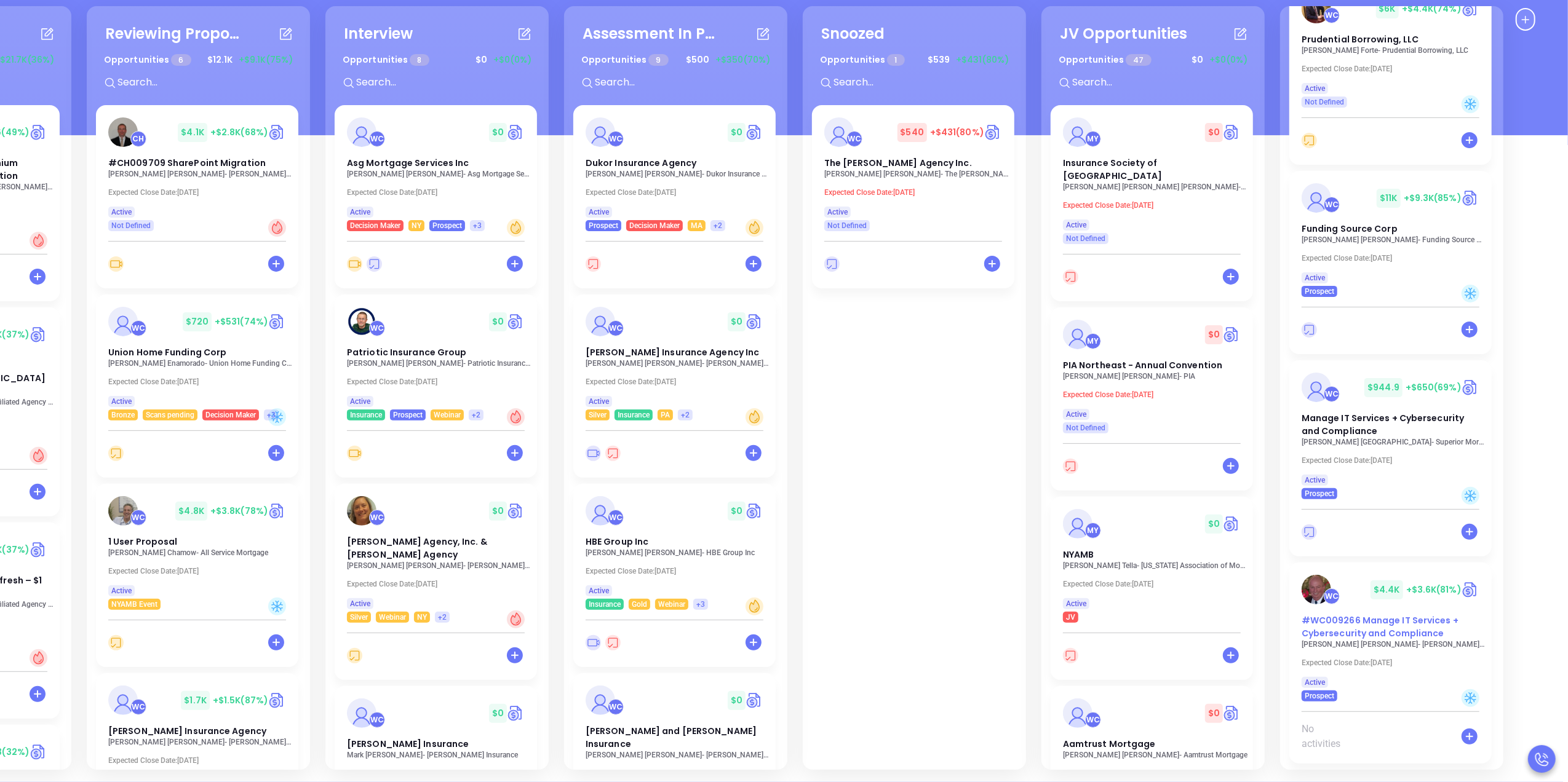
click at [1359, 638] on span "#WC009266 Manage IT Services + Cybersecurity and Compliance" at bounding box center [1379, 627] width 157 height 25
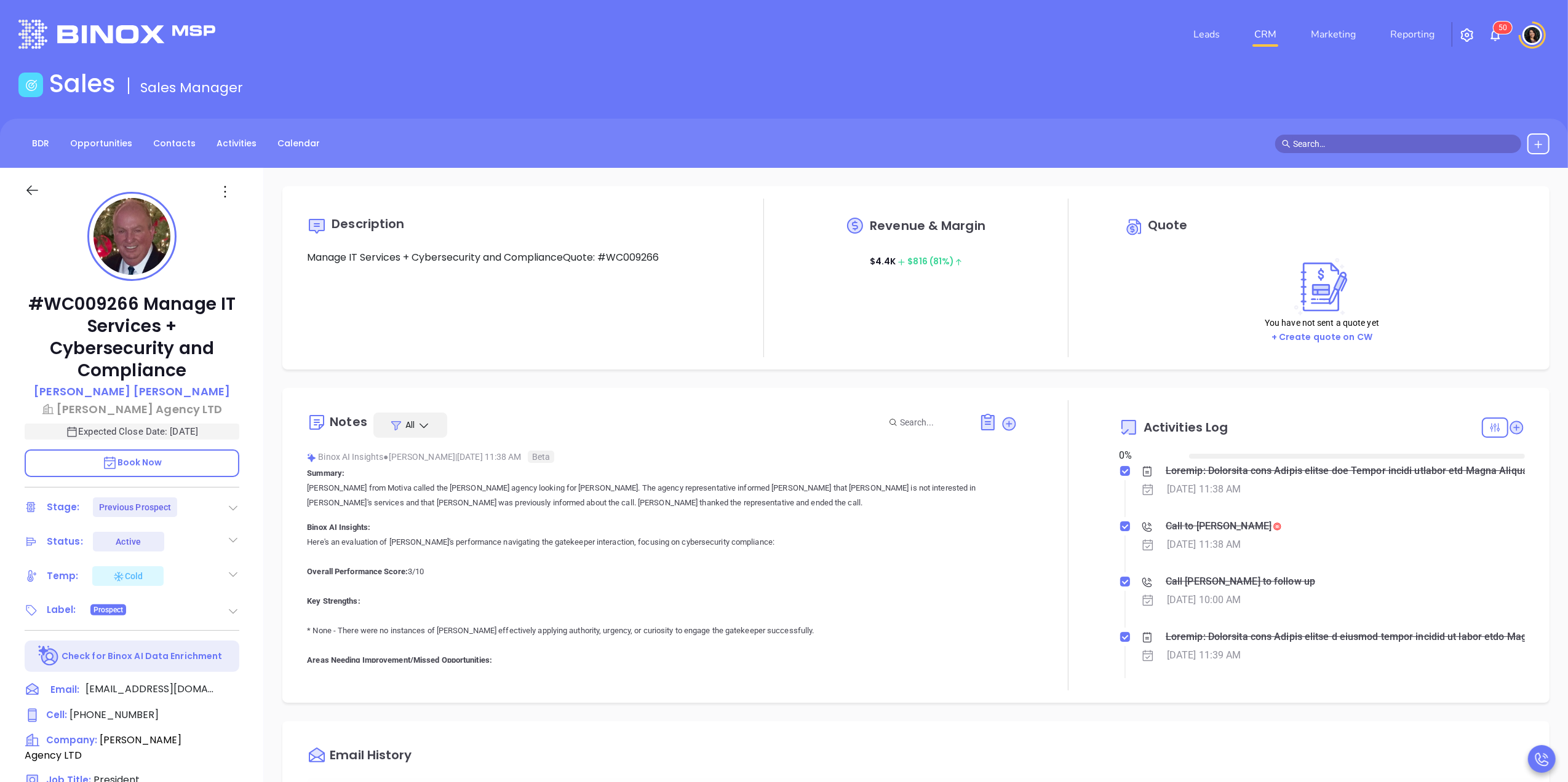
type input "10/15/2025"
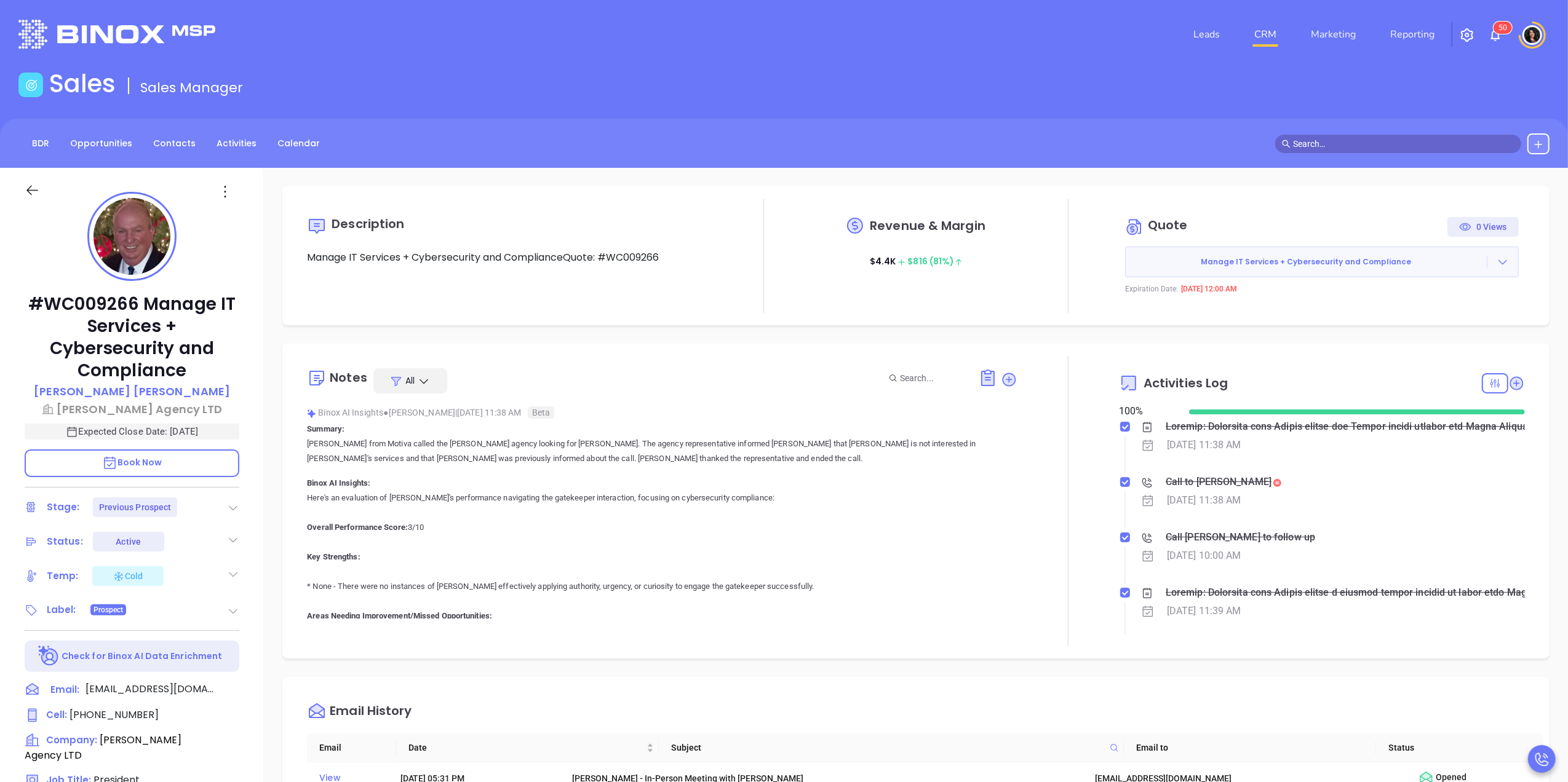
type input "Carla Humber"
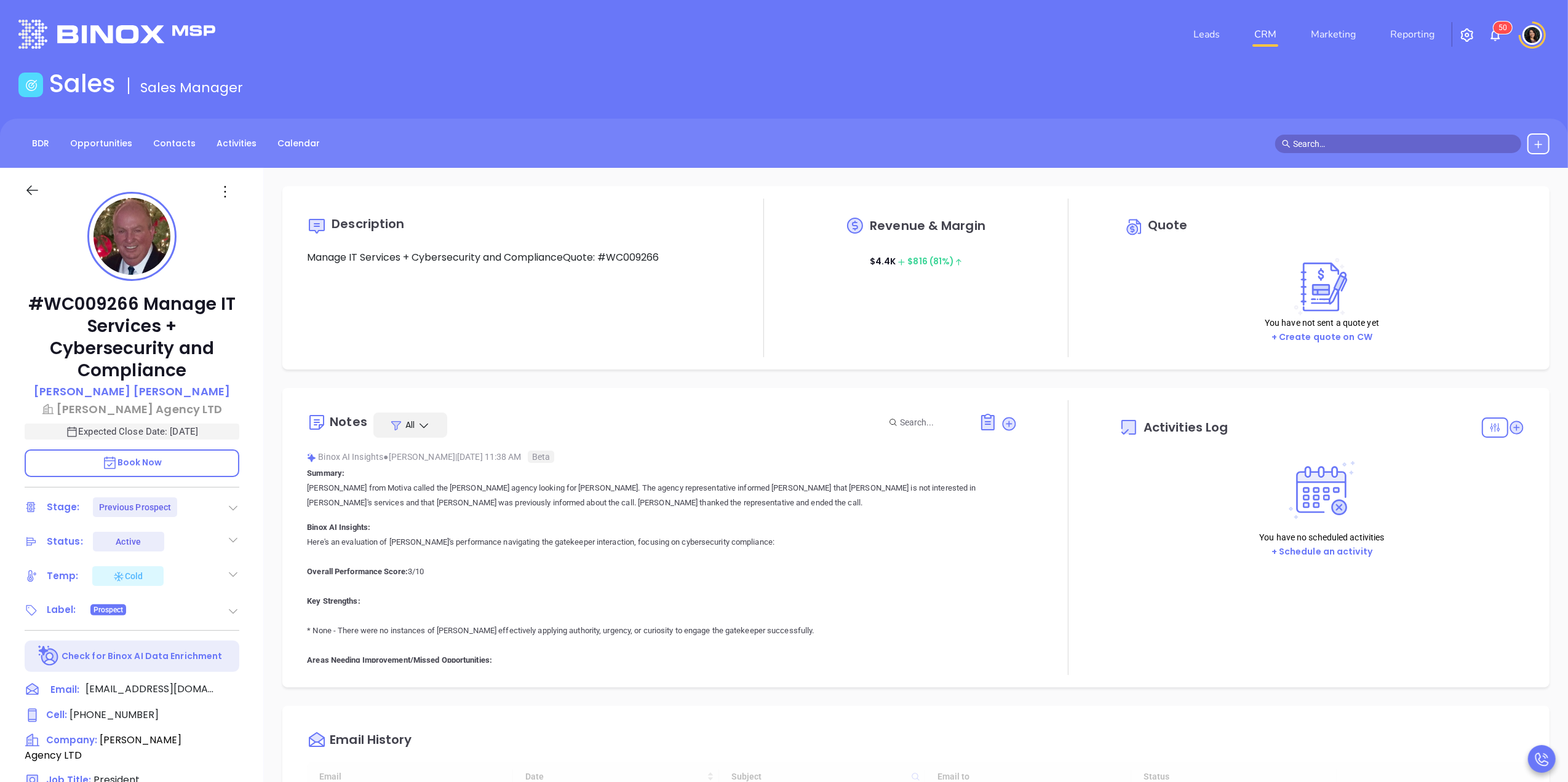
type input "[DATE]"
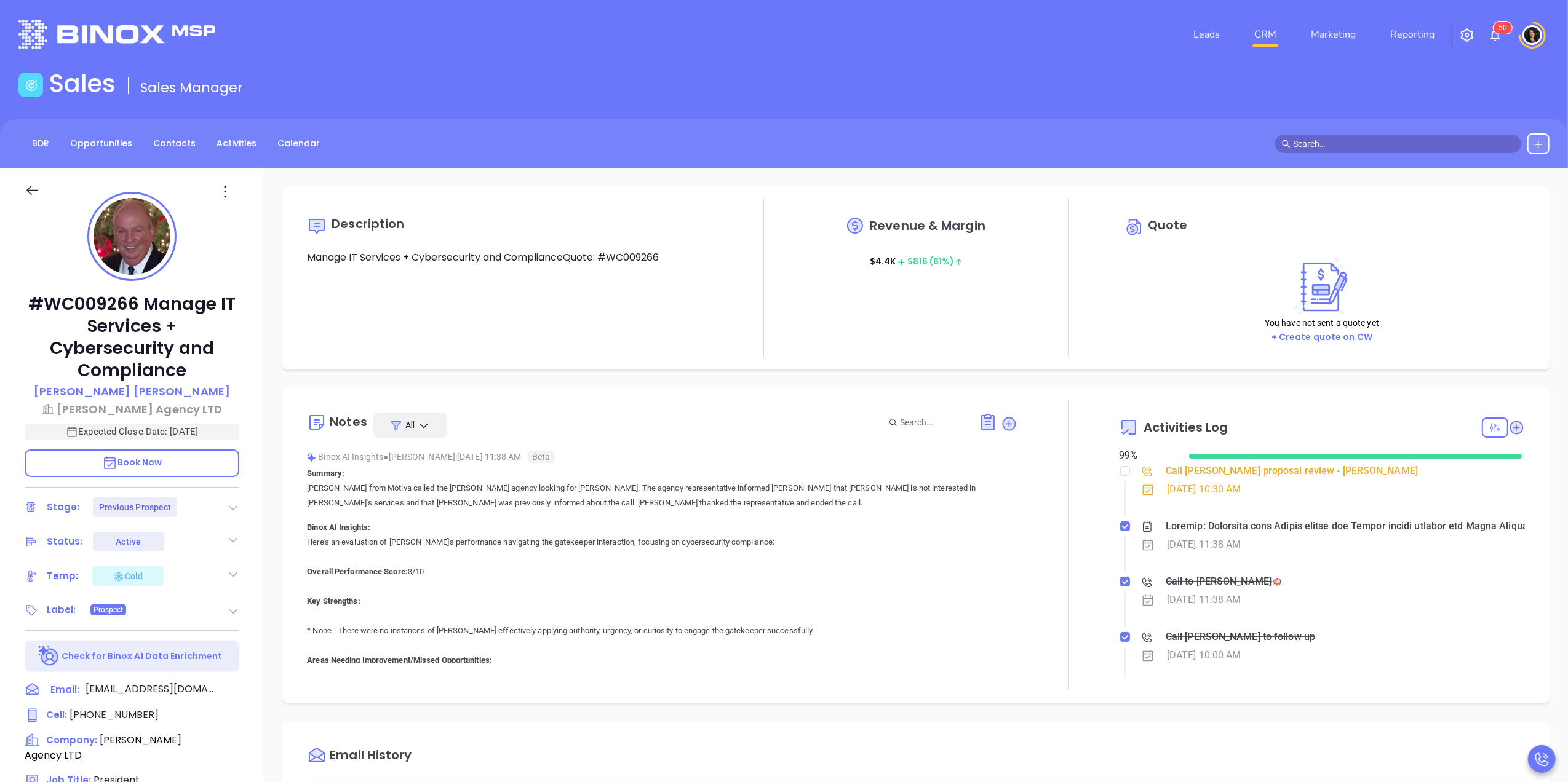
scroll to position [357, 0]
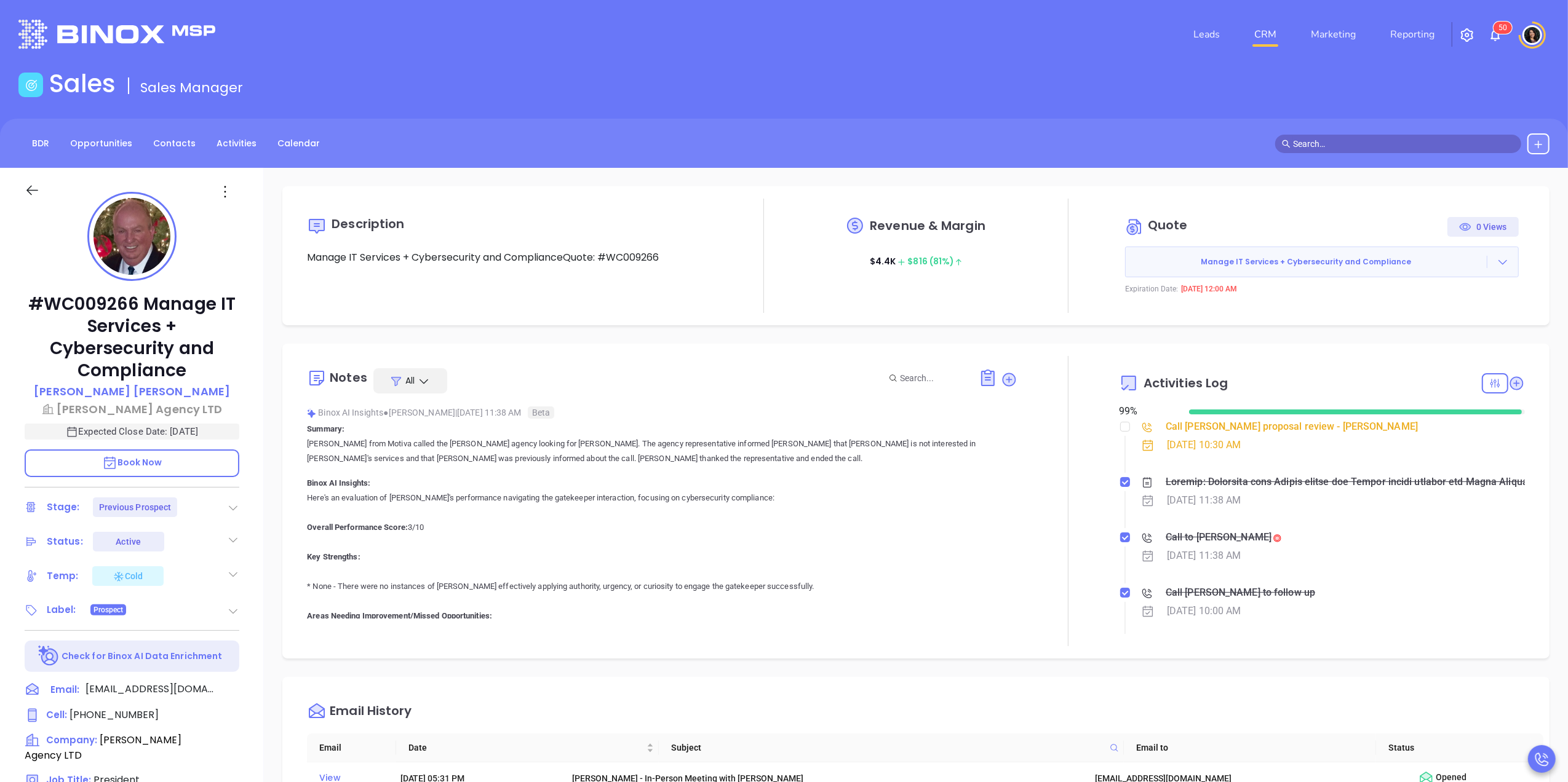
type input "Carla Humber"
click at [1495, 27] on sup "5 0" at bounding box center [1502, 27] width 18 height 12
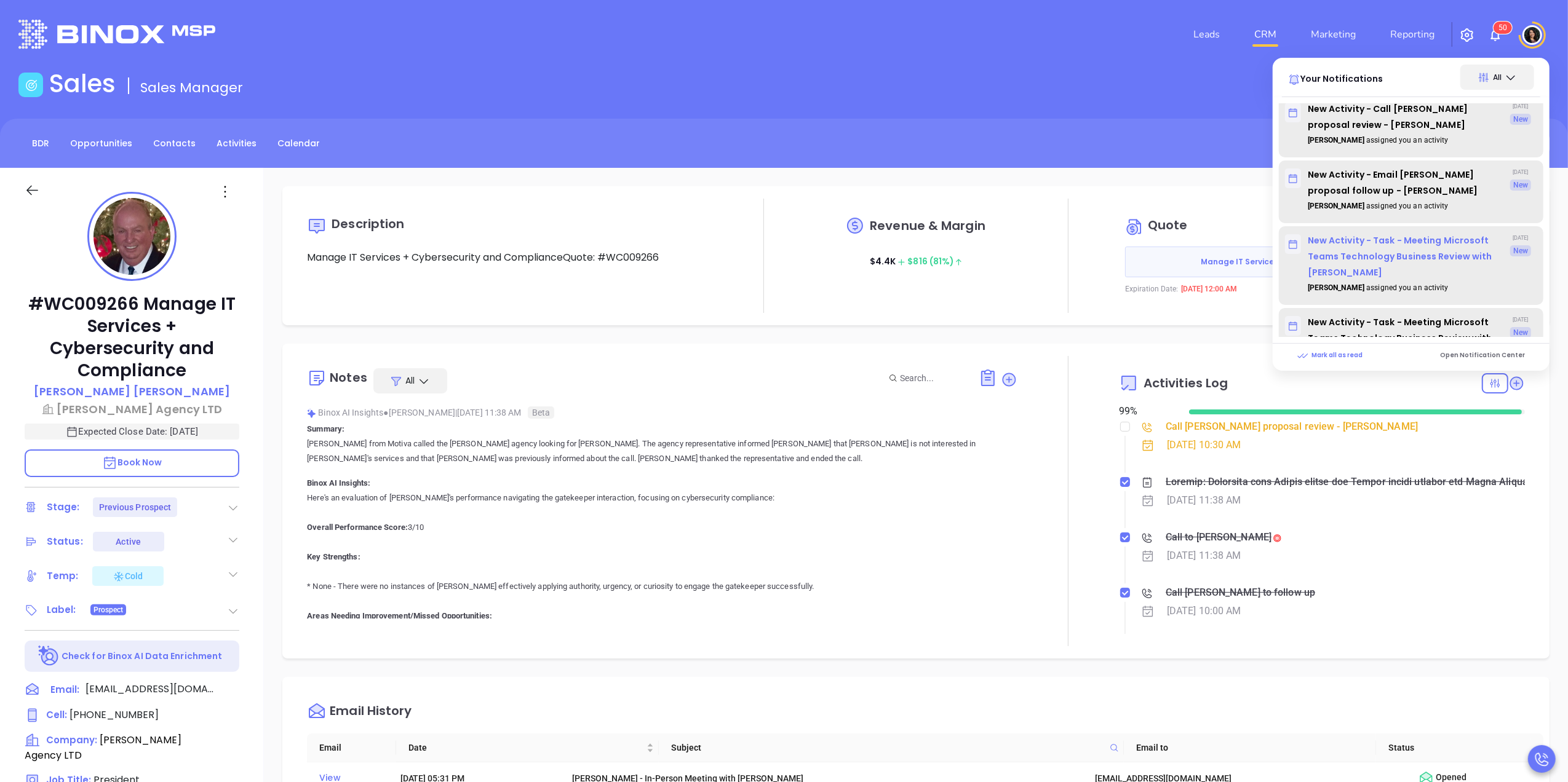
scroll to position [1394, 0]
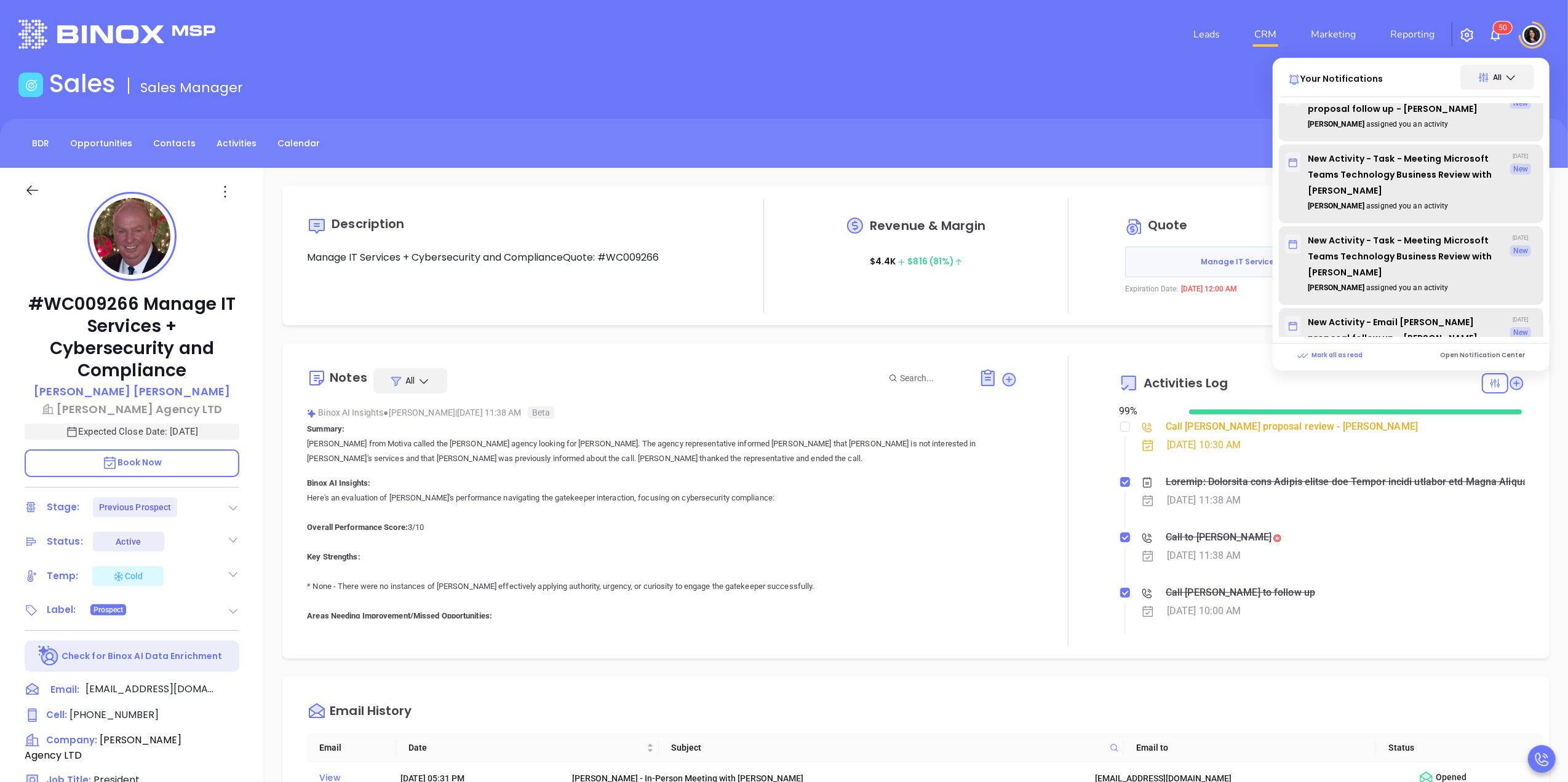
click at [1186, 92] on div "Sales Sales Manager" at bounding box center [784, 86] width 1546 height 34
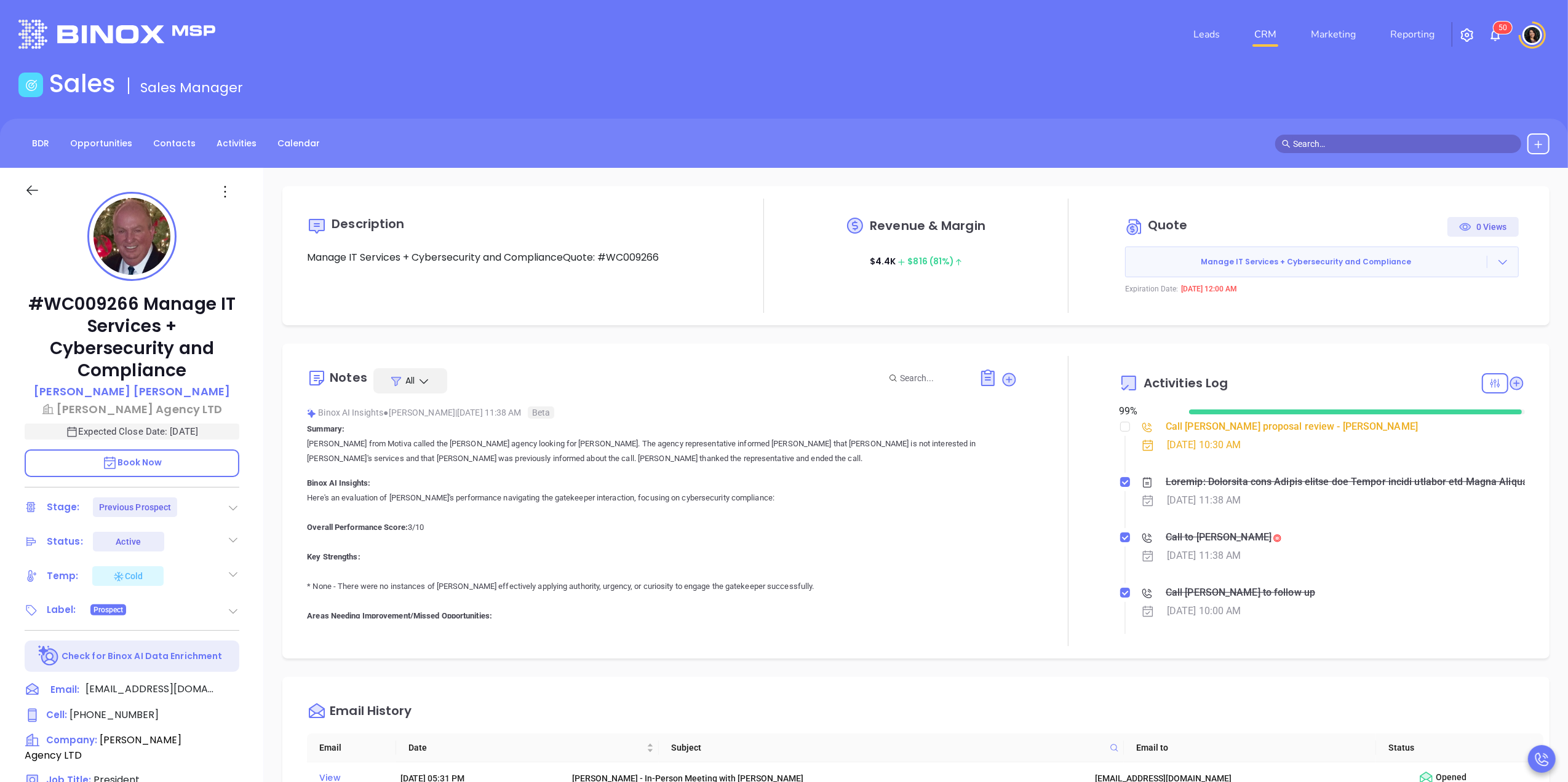
click at [1497, 33] on sup "5 0" at bounding box center [1502, 27] width 18 height 12
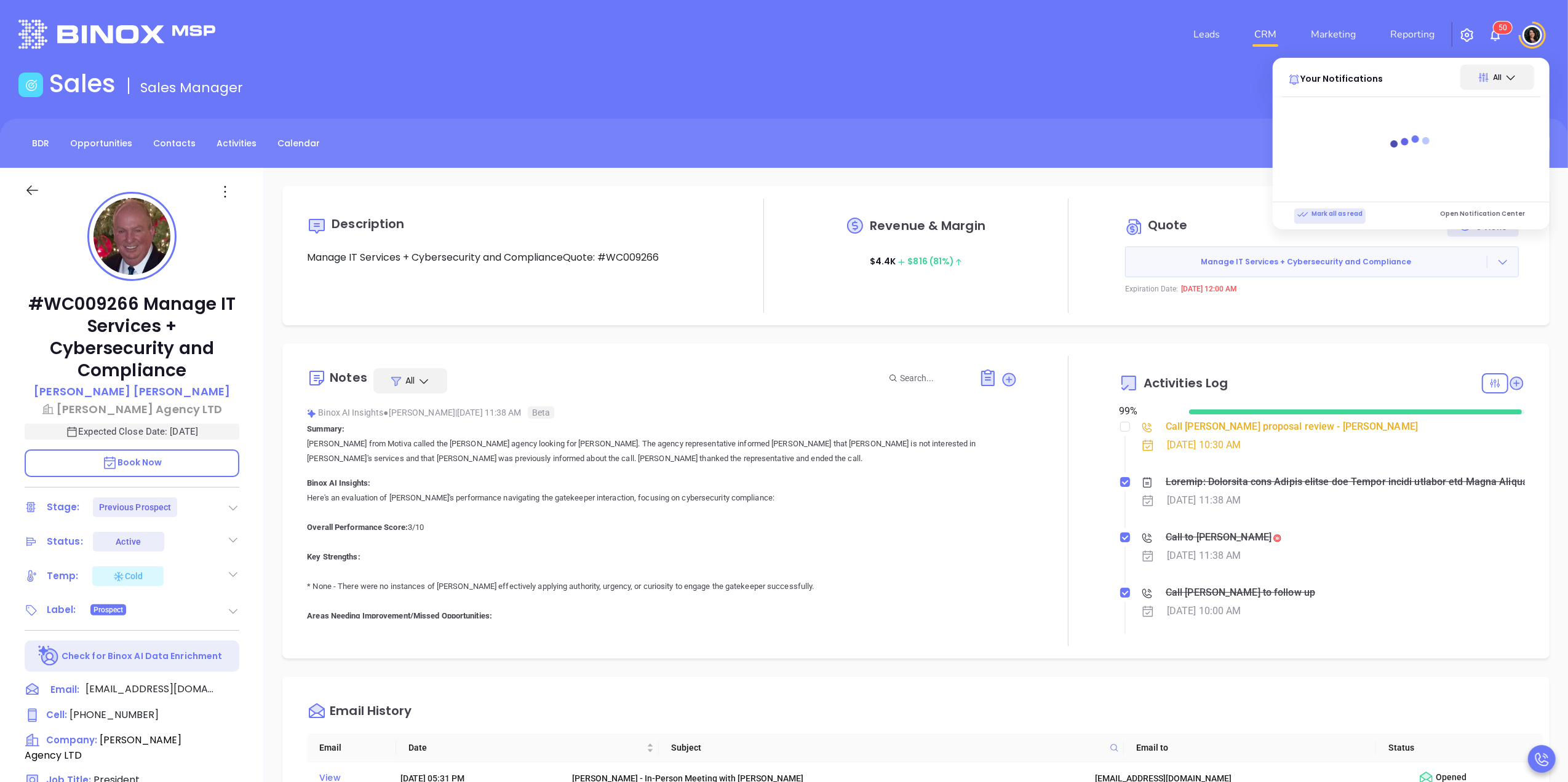
click at [1339, 220] on p "Mark all as read" at bounding box center [1330, 214] width 65 height 11
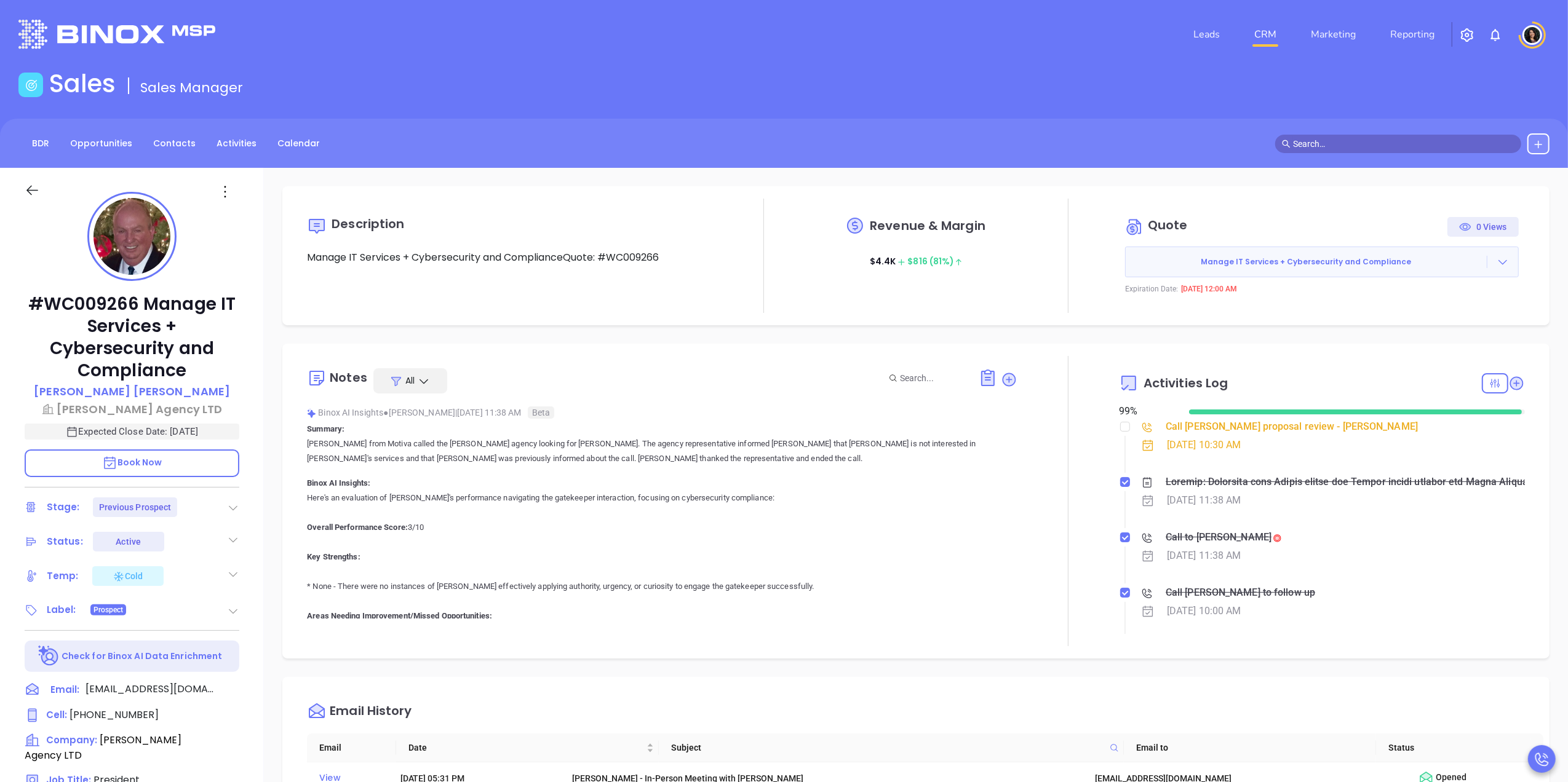
click at [1079, 118] on div "BDR Opportunities Contacts Activities Calendar" at bounding box center [784, 143] width 1568 height 49
click at [1273, 37] on link "CRM" at bounding box center [1266, 34] width 32 height 24
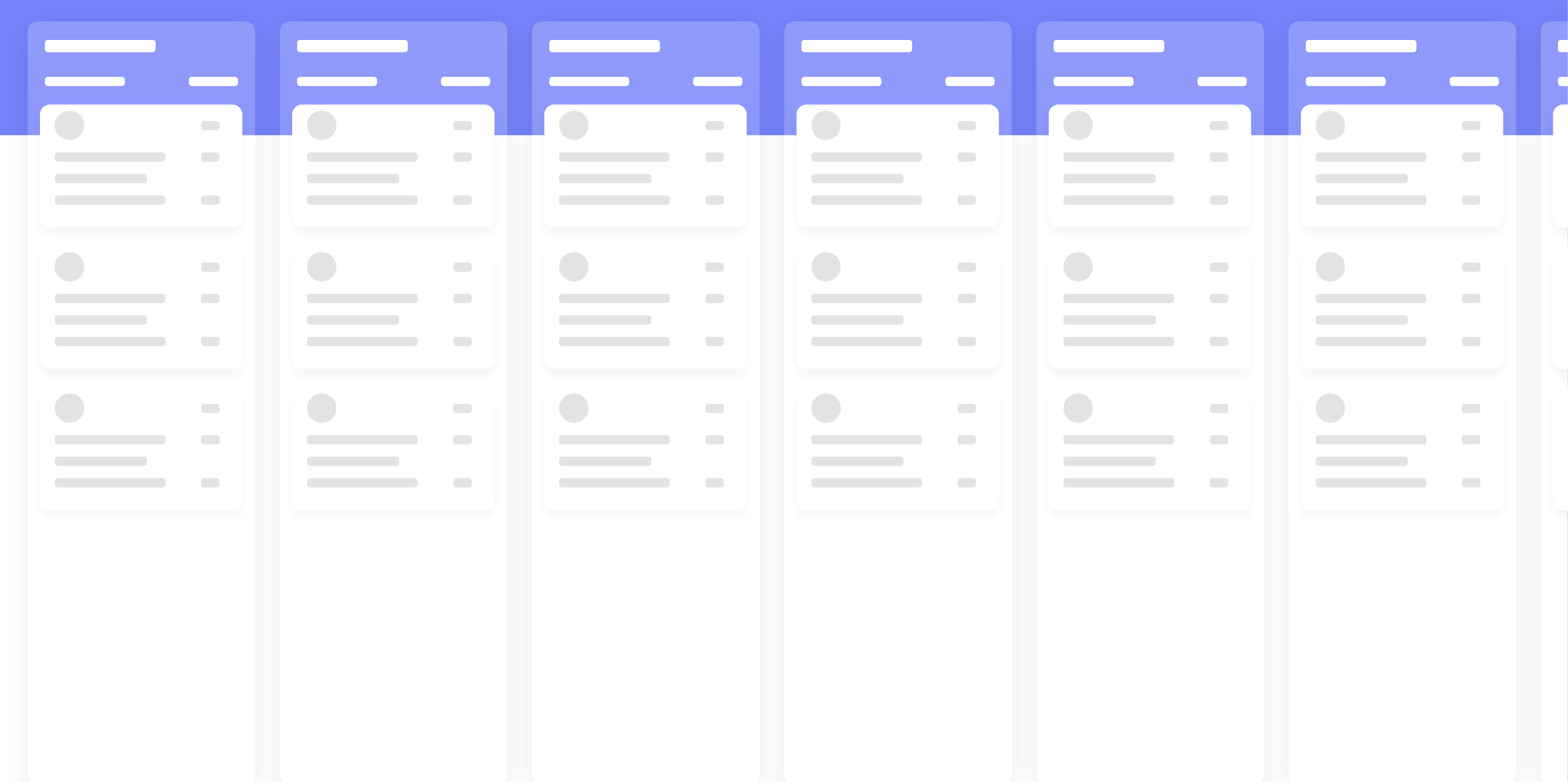
scroll to position [168, 0]
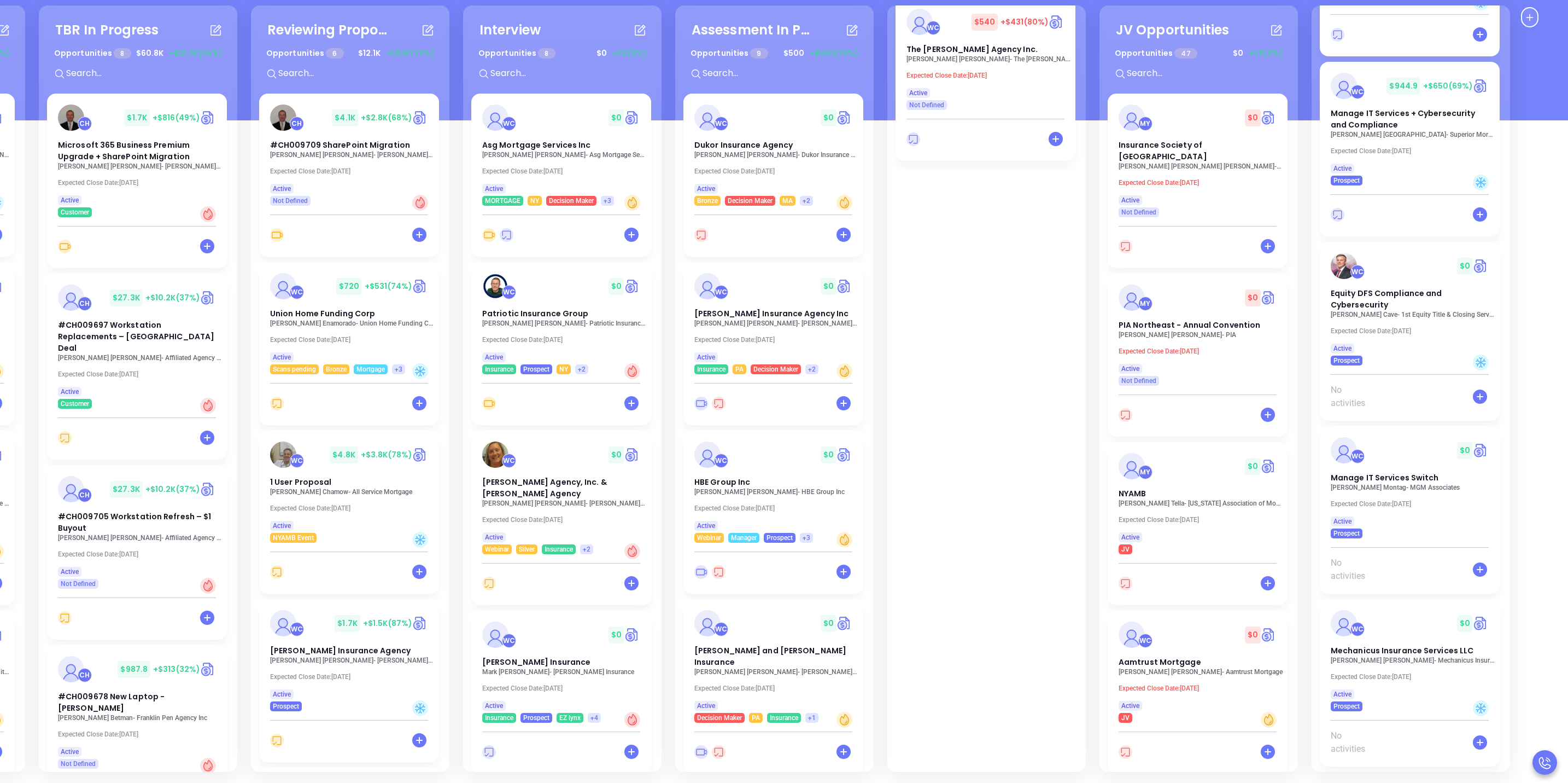
scroll to position [308, 0]
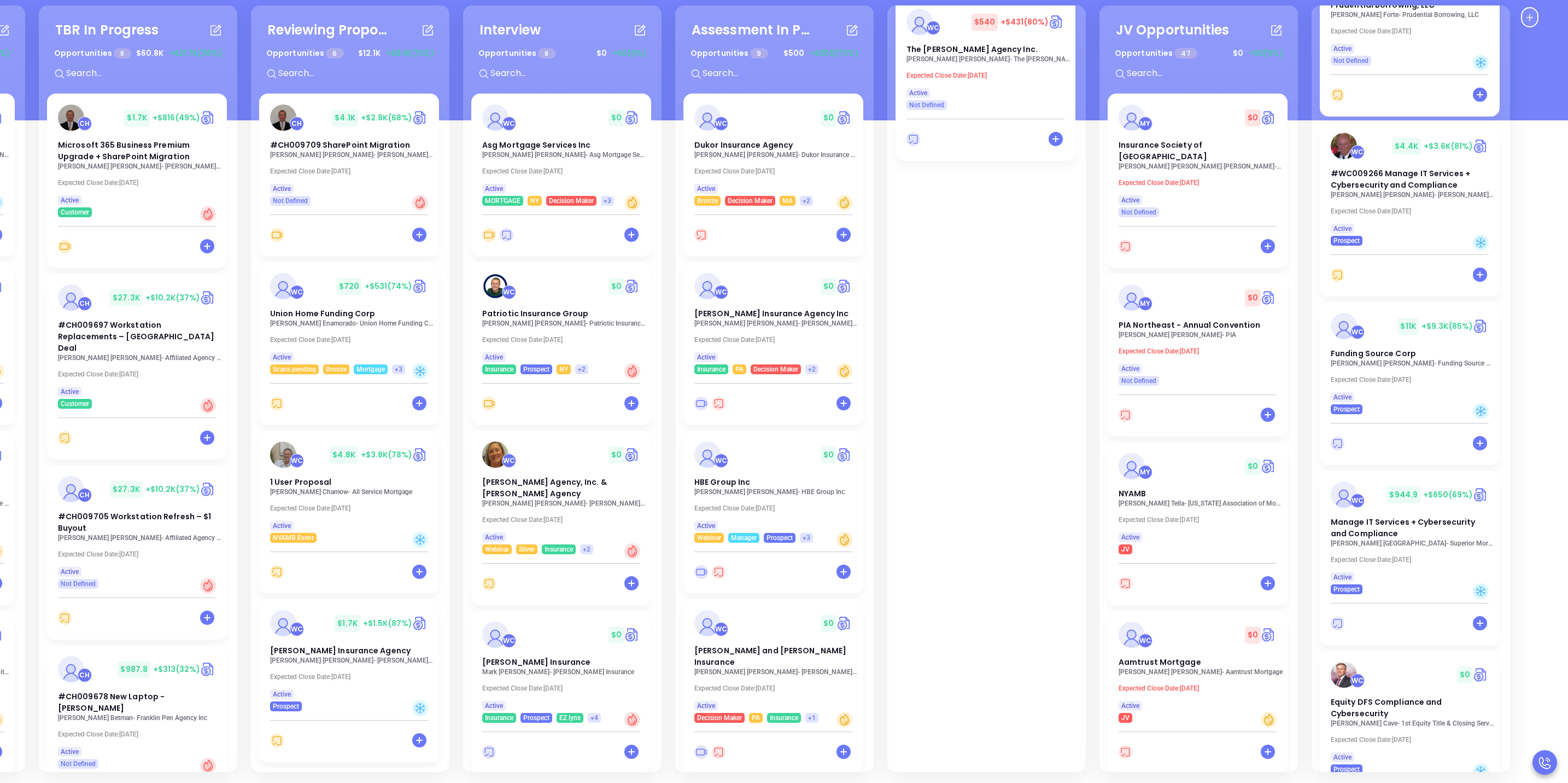
click at [1526, 127] on div "Needs To Reschedule Opportunities 8 $ 0 +$0 (0%) + WC $ 0 McCain [PERSON_NAME] …" at bounding box center [784, 391] width 1568 height 783
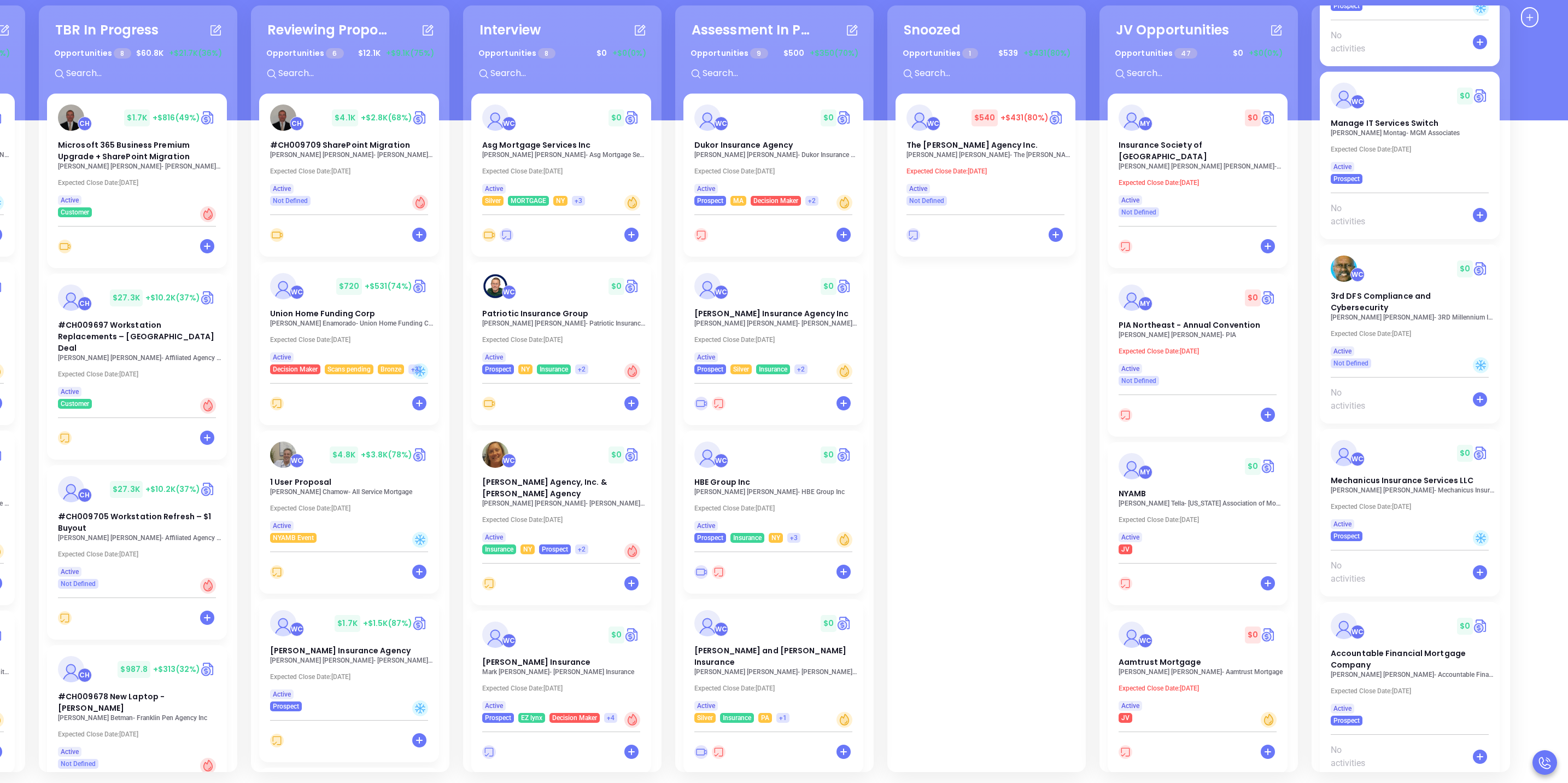
scroll to position [1076, 0]
